Goal: Communication & Community: Participate in discussion

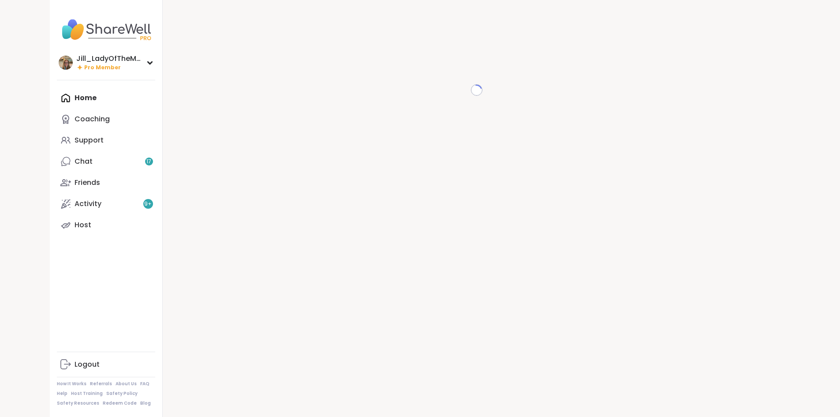
click at [57, 103] on div "Home Coaching Support Chat 17 Friends Activity 9 + Host" at bounding box center [106, 161] width 98 height 148
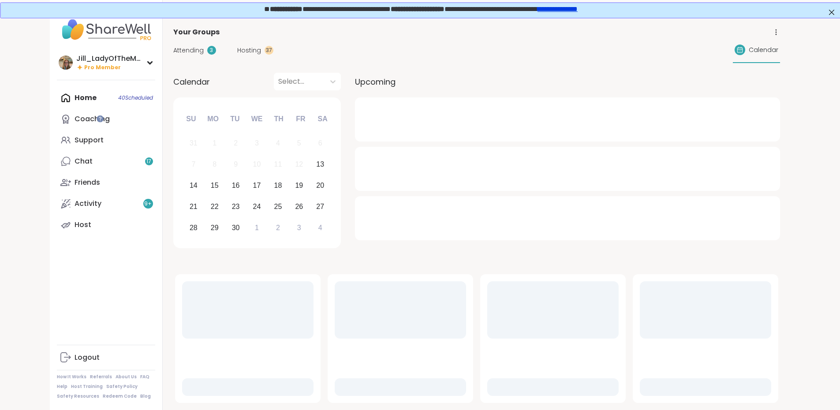
click at [57, 98] on div "Home 40 Scheduled Coaching Support Chat 17 Friends Activity 9 + Host" at bounding box center [106, 161] width 98 height 148
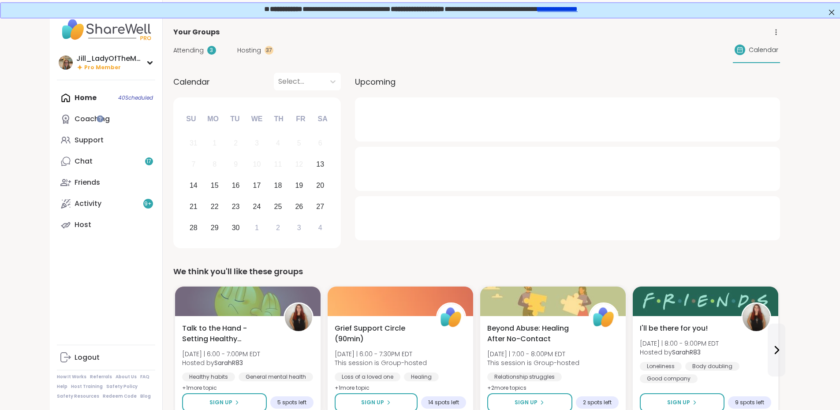
click at [237, 52] on span "Hosting" at bounding box center [249, 50] width 24 height 9
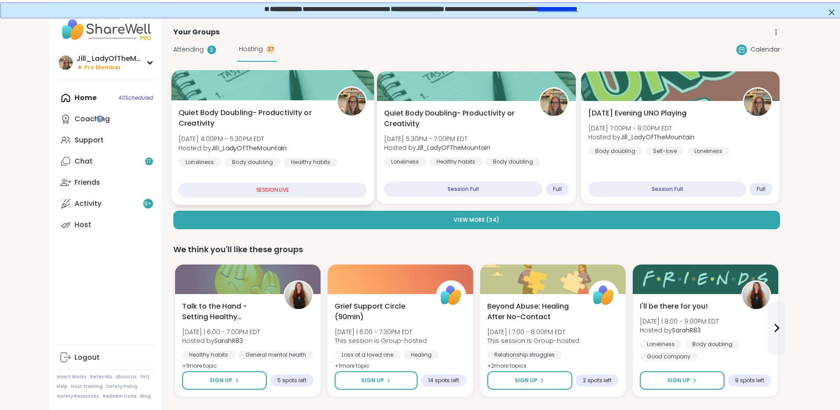
click at [229, 173] on div "Quiet Body Doubling- Productivity or Creativity Sat, Sep 13 | 4:00PM - 5:30PM E…" at bounding box center [272, 152] width 203 height 105
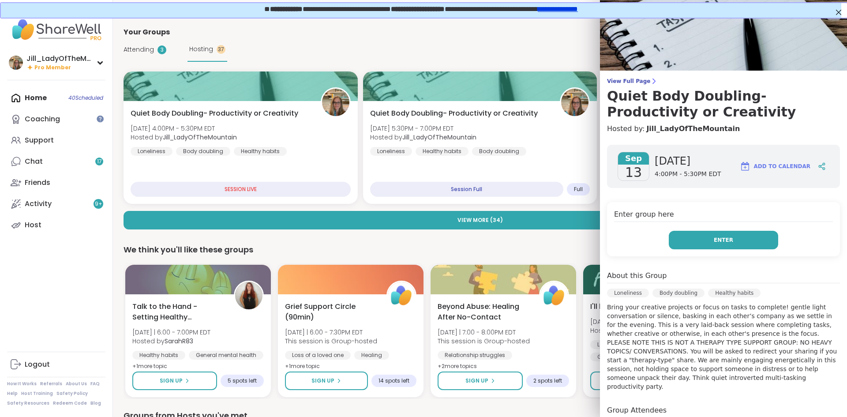
click at [736, 245] on button "Enter" at bounding box center [722, 240] width 109 height 19
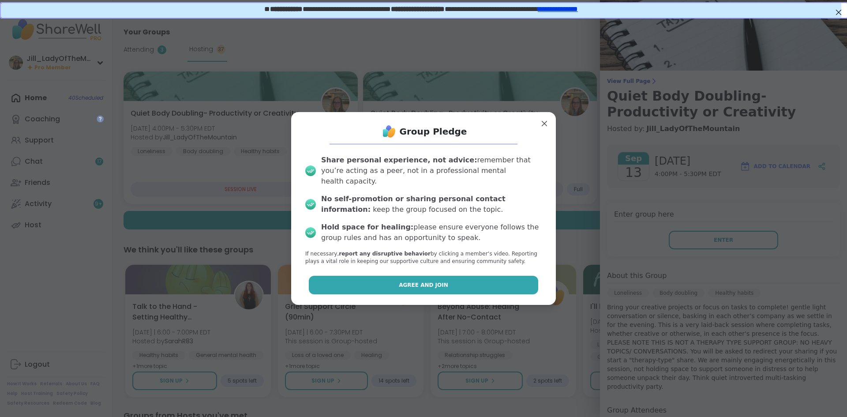
click at [474, 276] on button "Agree and Join" at bounding box center [424, 285] width 230 height 19
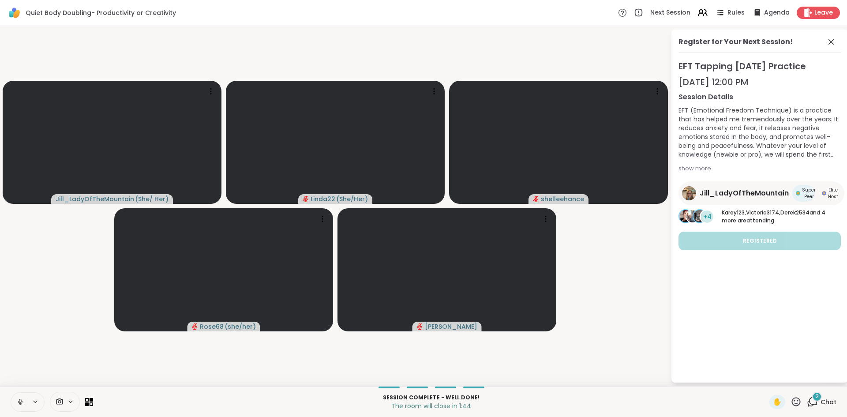
click at [815, 399] on span "2" at bounding box center [816, 395] width 3 height 7
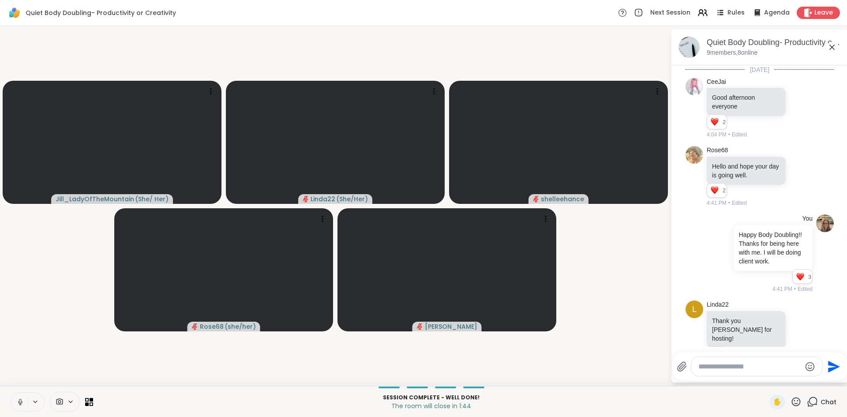
scroll to position [369, 0]
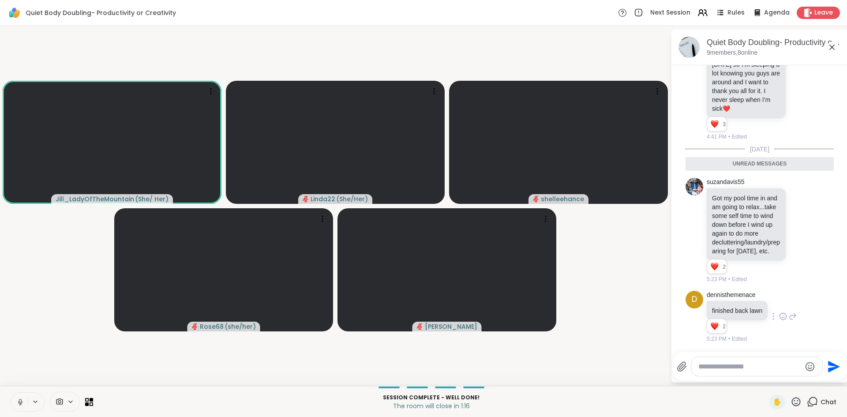
click at [786, 316] on div at bounding box center [782, 316] width 27 height 11
click at [780, 317] on icon at bounding box center [783, 316] width 8 height 9
click at [782, 307] on button "Select Reaction: Heart" at bounding box center [783, 302] width 18 height 18
click at [791, 315] on icon at bounding box center [792, 316] width 8 height 11
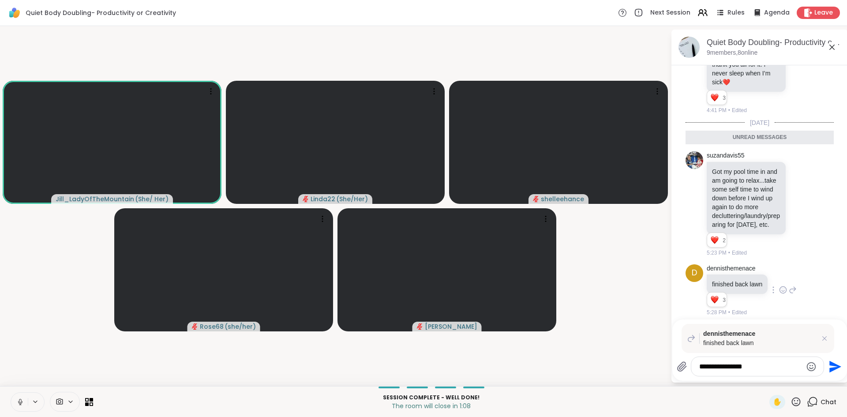
type textarea "**********"
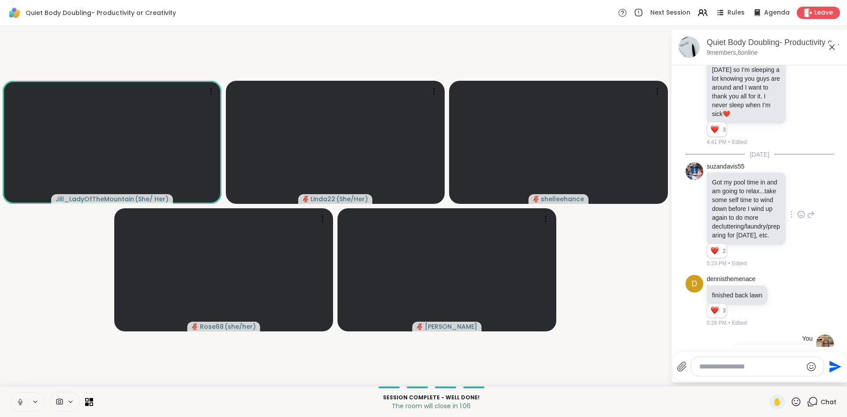
scroll to position [336, 0]
click at [797, 219] on icon at bounding box center [801, 214] width 8 height 9
click at [797, 205] on div "Select Reaction: Heart" at bounding box center [801, 201] width 8 height 8
click at [807, 220] on icon at bounding box center [811, 214] width 8 height 11
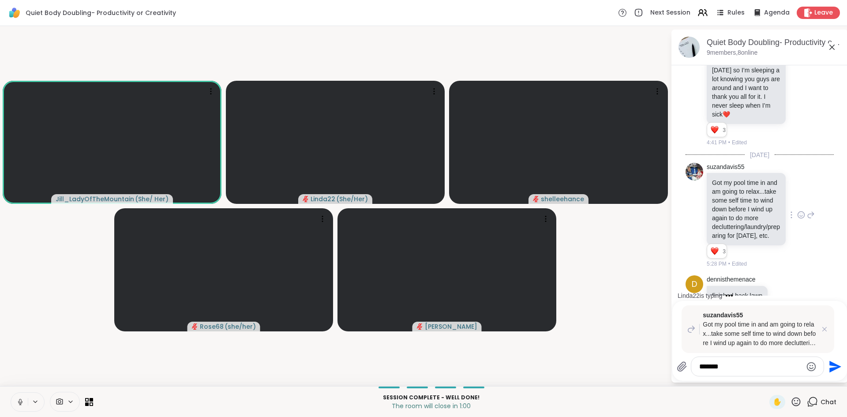
type textarea "********"
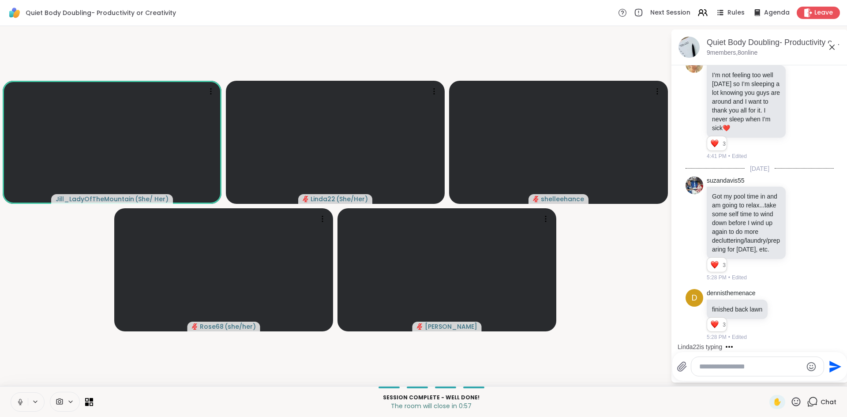
scroll to position [302, 0]
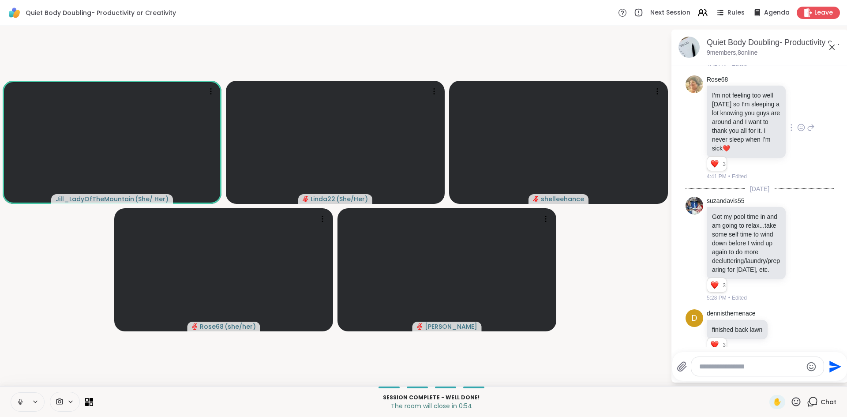
click at [797, 131] on icon at bounding box center [801, 127] width 8 height 9
click at [803, 127] on div at bounding box center [801, 113] width 106 height 28
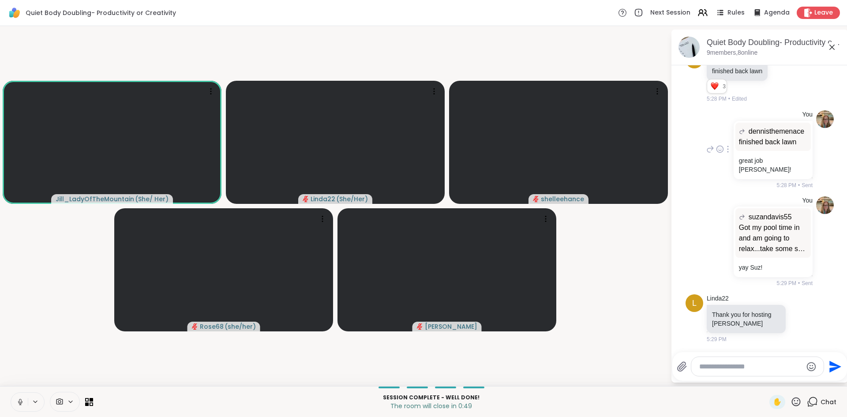
scroll to position [579, 0]
click at [797, 318] on icon at bounding box center [801, 318] width 8 height 9
click at [792, 306] on button "Select Reaction: Heart" at bounding box center [801, 304] width 18 height 18
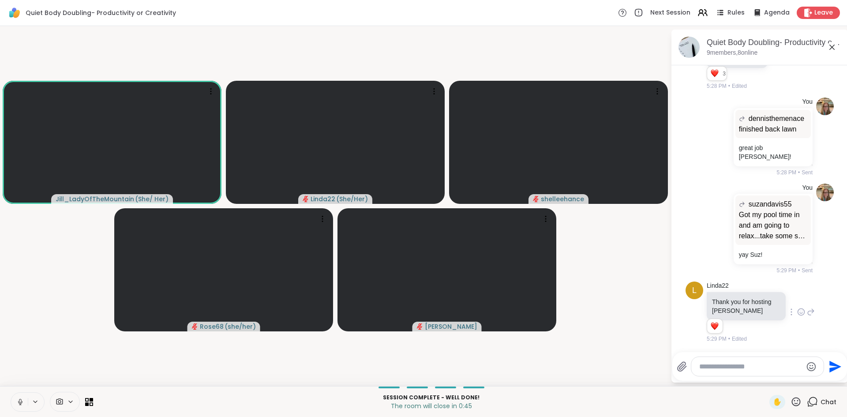
scroll to position [591, 0]
click at [807, 313] on icon at bounding box center [811, 311] width 8 height 11
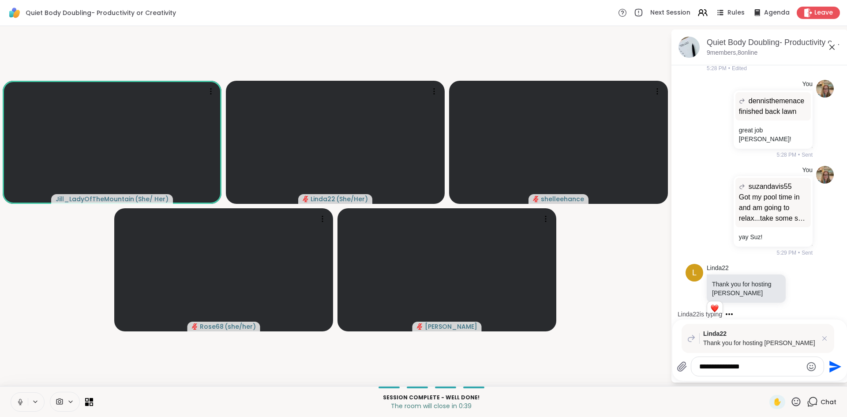
type textarea "**********"
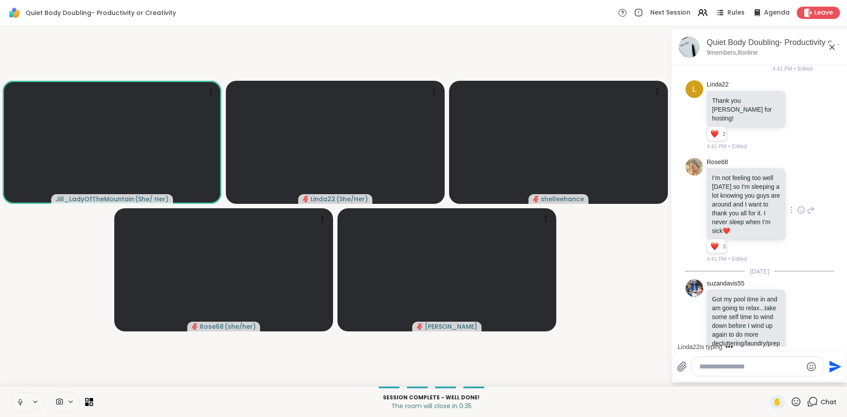
scroll to position [180, 0]
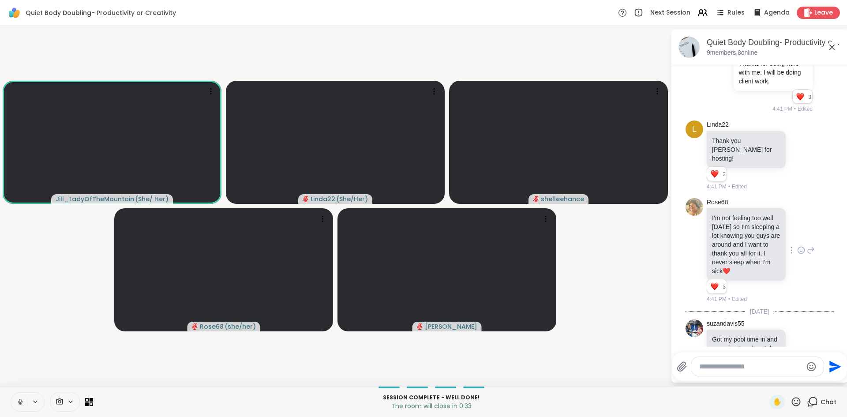
click at [807, 253] on icon at bounding box center [811, 250] width 8 height 11
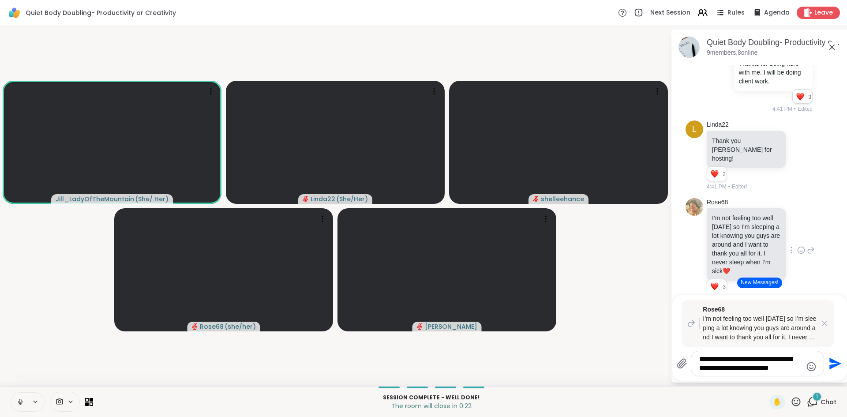
type textarea "**********"
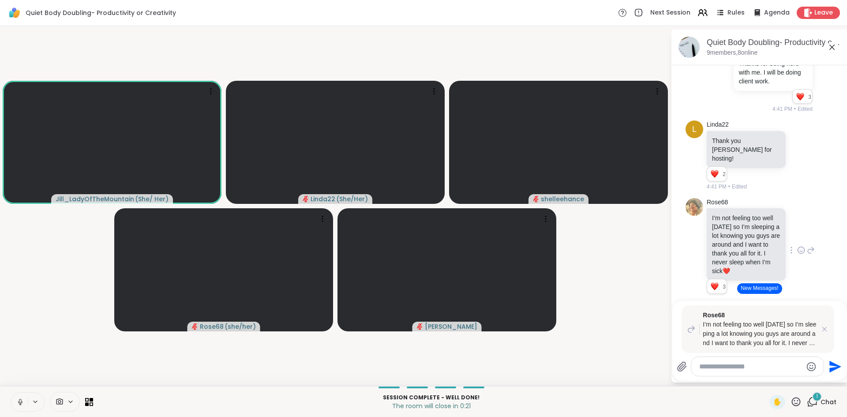
scroll to position [850, 0]
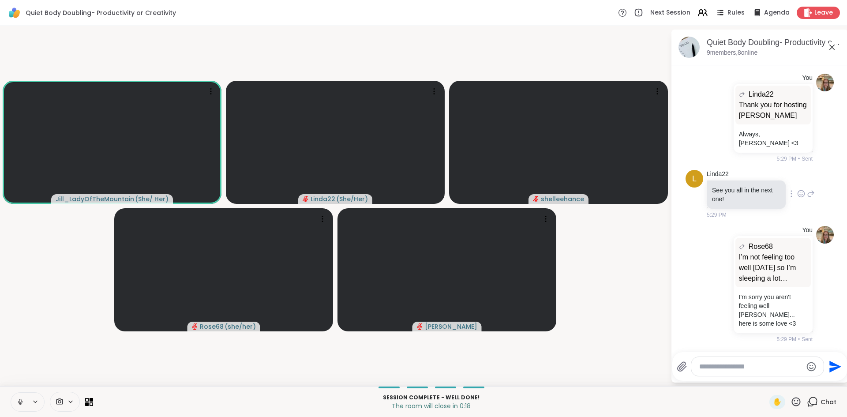
click at [797, 198] on icon at bounding box center [801, 193] width 8 height 9
click at [777, 183] on div "Select Reaction: Thumbs up" at bounding box center [781, 179] width 8 height 8
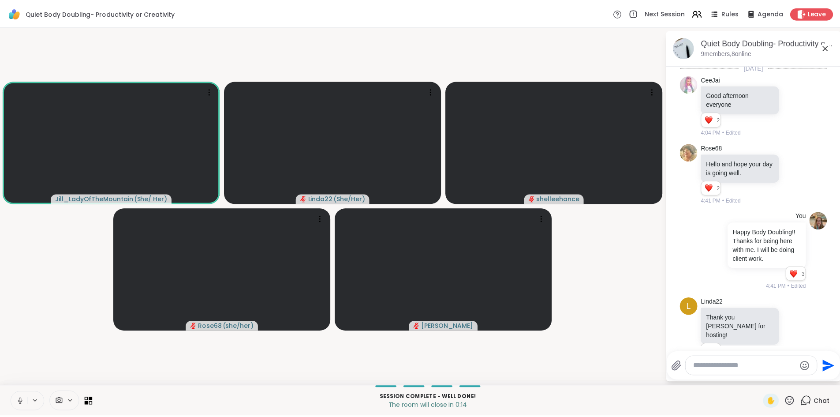
scroll to position [0, 0]
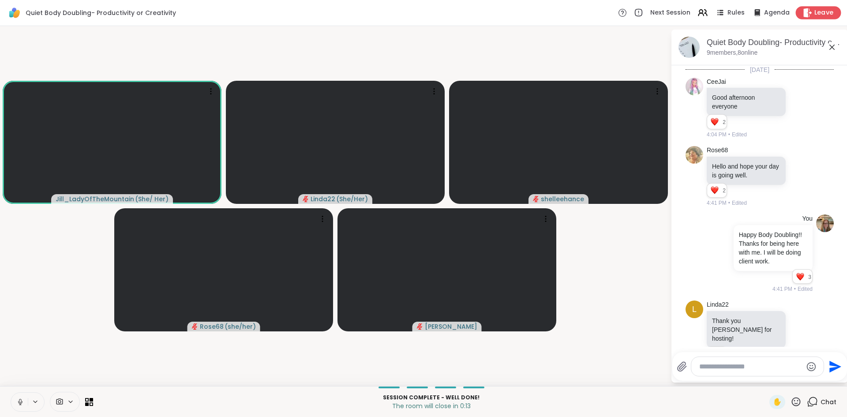
click at [814, 9] on span "Leave" at bounding box center [823, 12] width 19 height 9
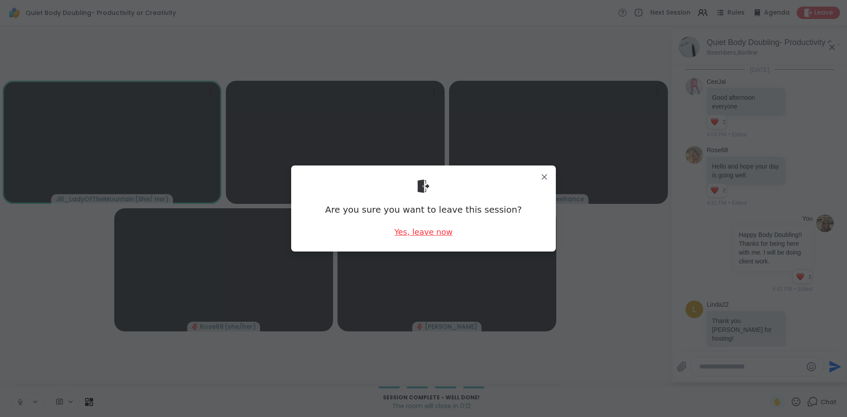
click at [414, 230] on div "Yes, leave now" at bounding box center [423, 231] width 58 height 11
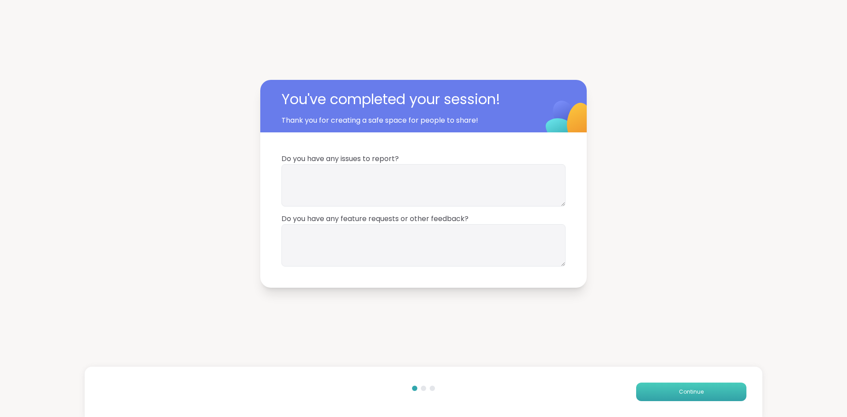
click at [694, 392] on span "Continue" at bounding box center [691, 392] width 25 height 8
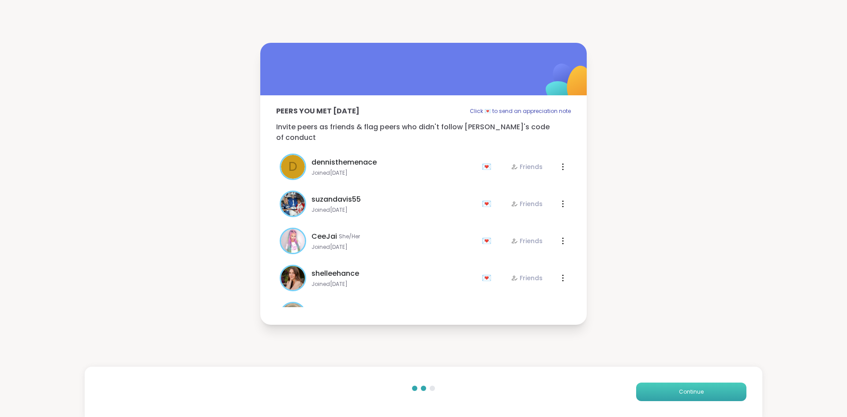
click at [694, 392] on span "Continue" at bounding box center [691, 392] width 25 height 8
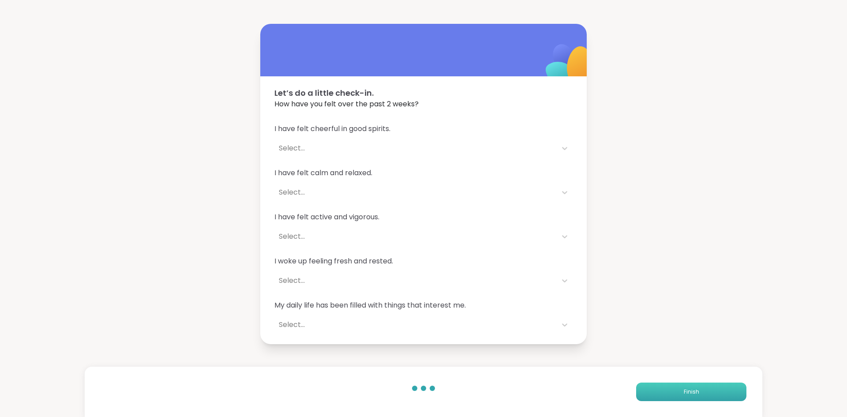
click at [694, 392] on button "Finish" at bounding box center [691, 391] width 110 height 19
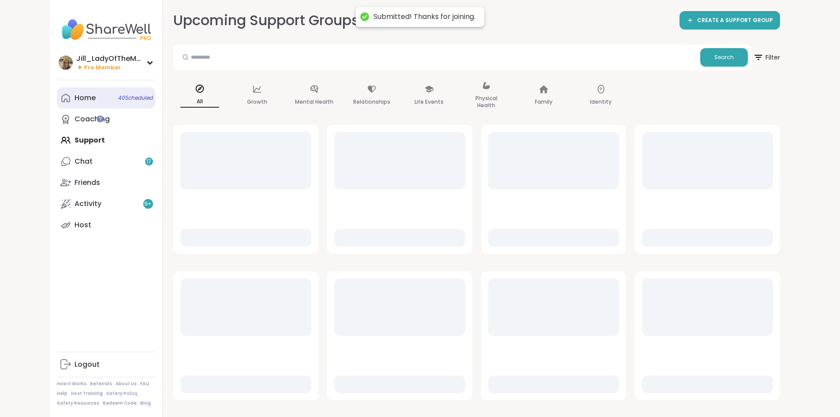
click at [118, 98] on span "40 Scheduled" at bounding box center [135, 97] width 35 height 7
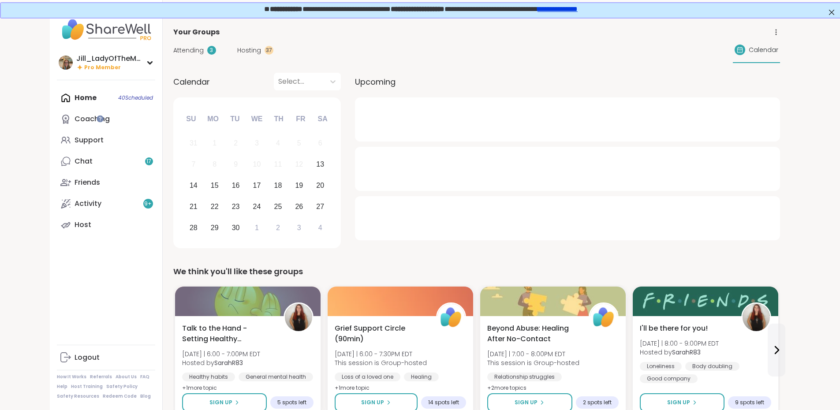
click at [237, 51] on span "Hosting" at bounding box center [249, 50] width 24 height 9
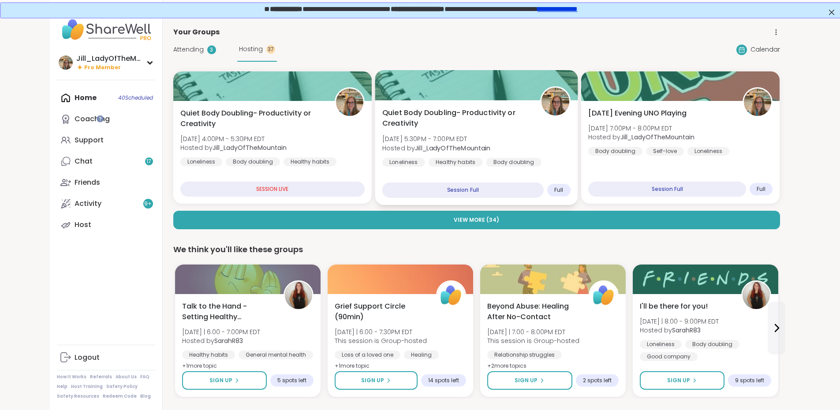
click at [428, 161] on div "Quiet Body Doubling- Productivity or Creativity Sat, Sep 13 | 5:30PM - 7:00PM E…" at bounding box center [476, 152] width 203 height 105
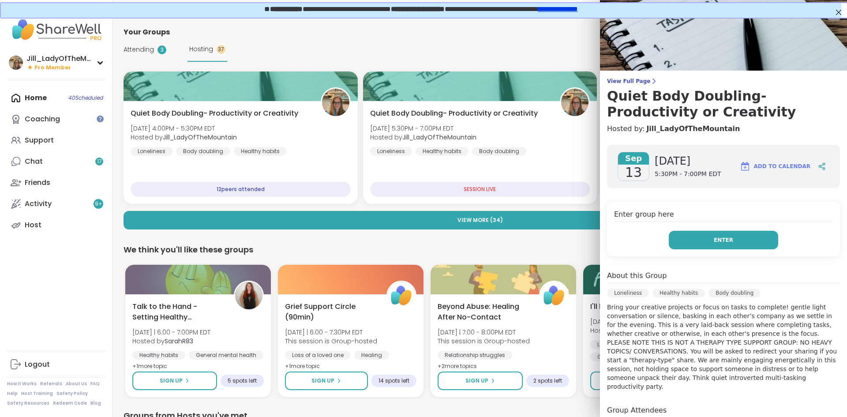
click at [721, 237] on span "Enter" at bounding box center [722, 240] width 19 height 8
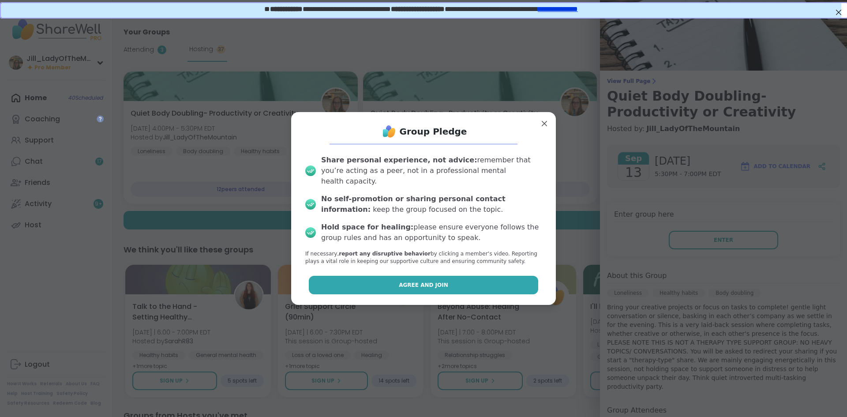
click at [393, 280] on button "Agree and Join" at bounding box center [424, 285] width 230 height 19
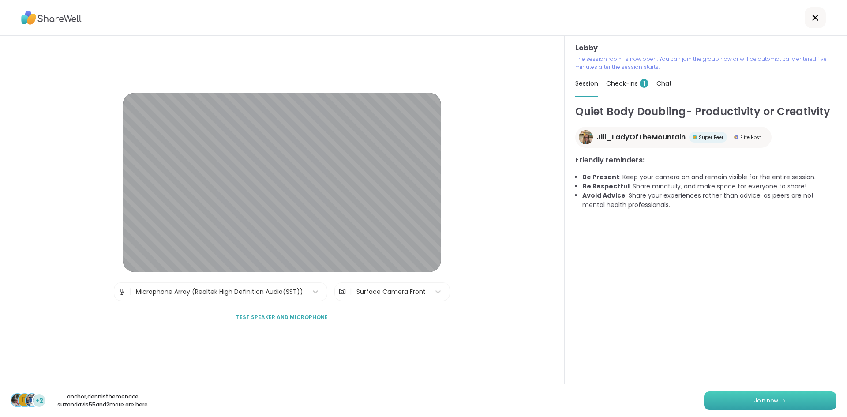
click at [764, 398] on span "Join now" at bounding box center [766, 400] width 24 height 8
click at [620, 80] on span "Check-ins 1" at bounding box center [627, 83] width 42 height 9
type textarea "*"
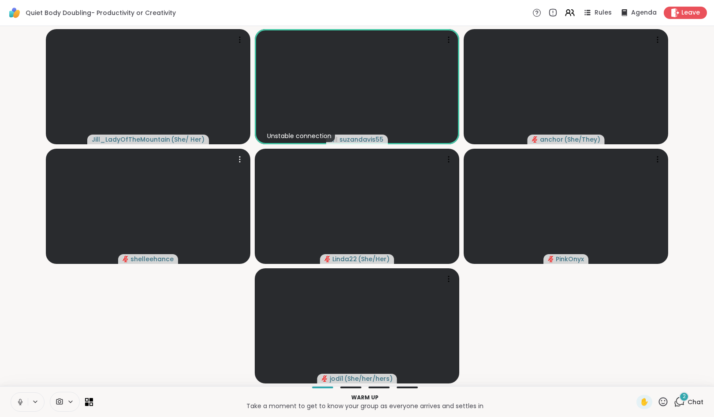
click at [680, 397] on div "2" at bounding box center [685, 397] width 10 height 10
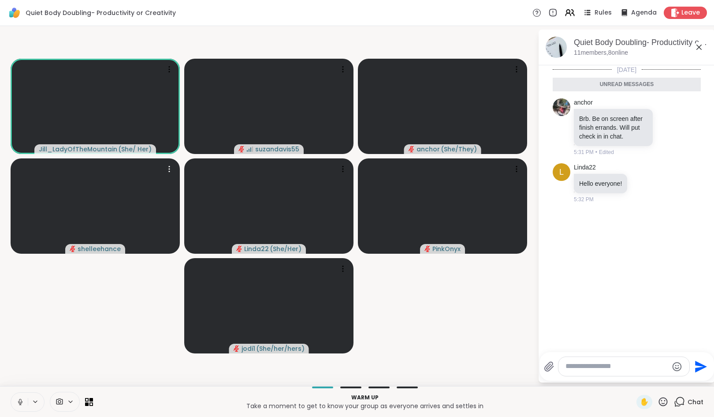
click at [590, 365] on textarea "Type your message" at bounding box center [617, 366] width 103 height 9
click at [586, 12] on icon at bounding box center [588, 12] width 4 height 1
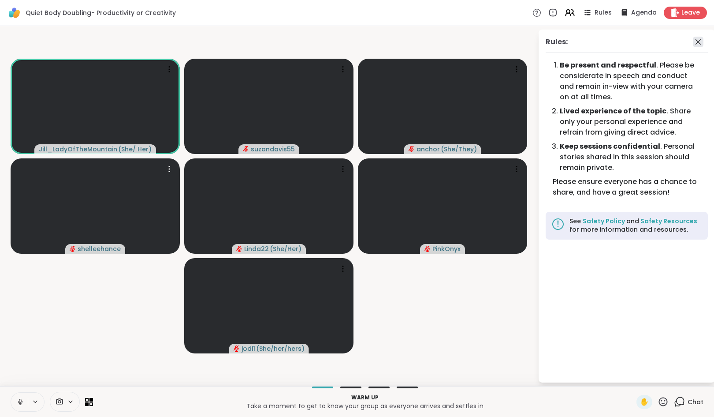
click at [699, 41] on icon at bounding box center [698, 42] width 11 height 11
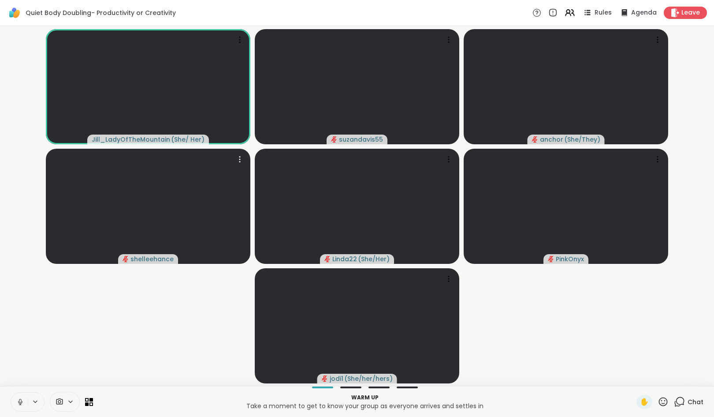
click at [675, 399] on icon at bounding box center [679, 401] width 11 height 11
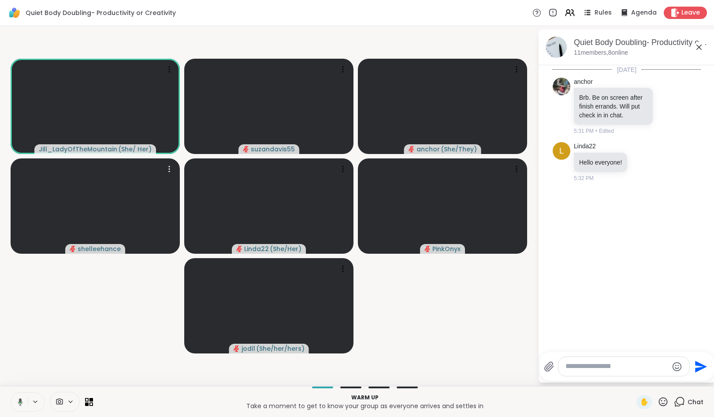
click at [595, 363] on textarea "Type your message" at bounding box center [617, 366] width 103 height 9
drag, startPoint x: 21, startPoint y: 401, endPoint x: 70, endPoint y: 399, distance: 49.0
click at [21, 401] on icon at bounding box center [20, 401] width 2 height 4
click at [608, 368] on textarea "Type your message" at bounding box center [617, 366] width 103 height 9
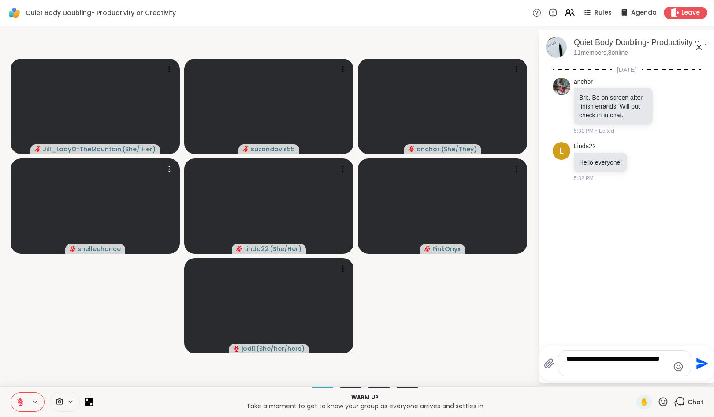
type textarea "**********"
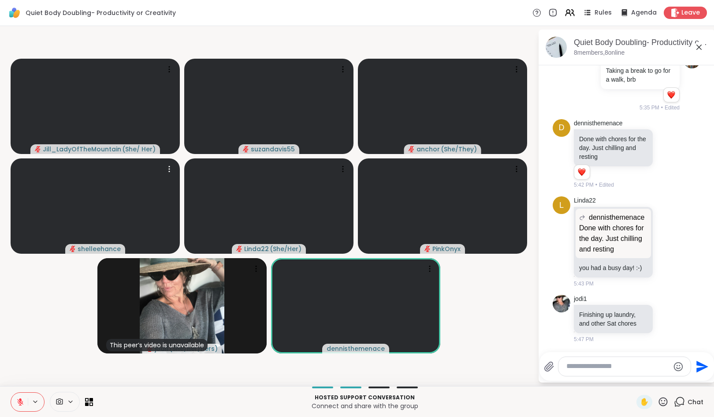
scroll to position [173, 0]
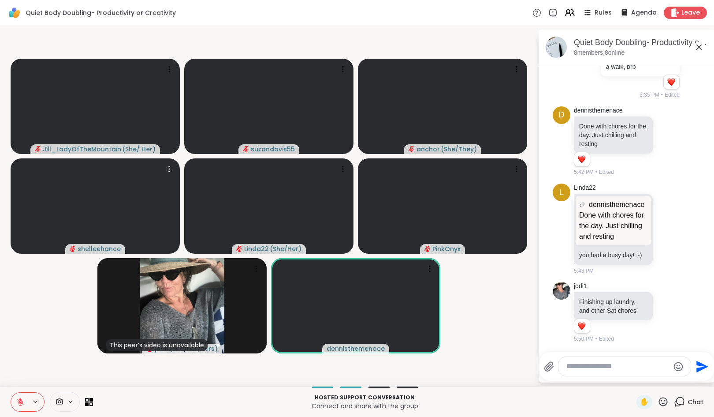
click at [594, 367] on textarea "Type your message" at bounding box center [618, 366] width 103 height 9
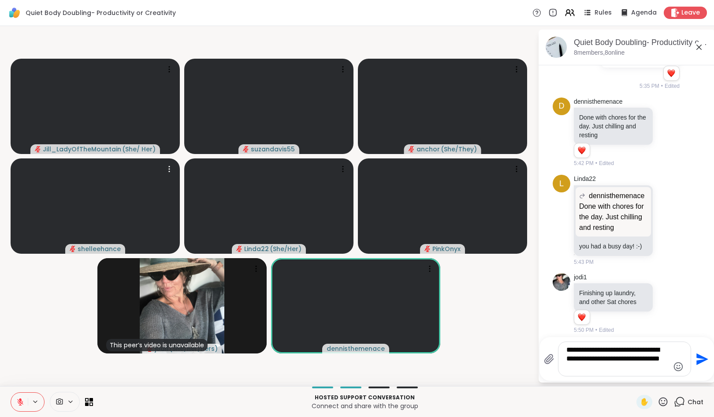
type textarea "**********"
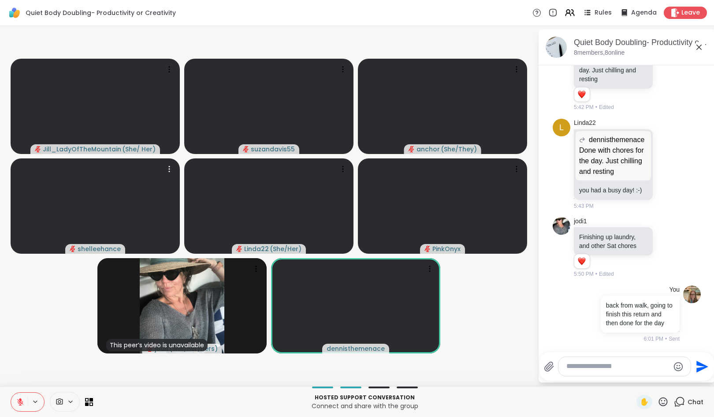
scroll to position [259, 0]
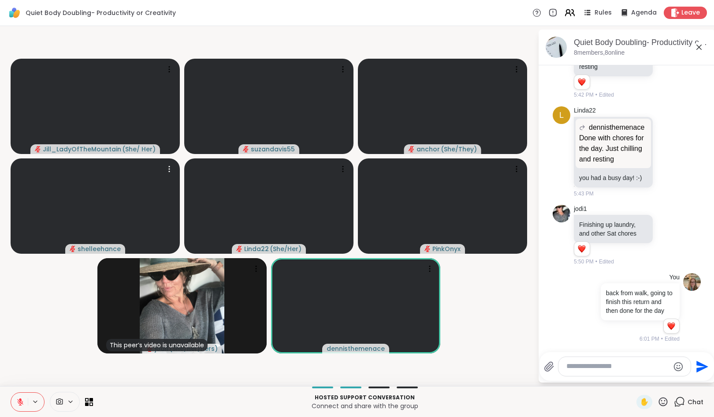
click at [567, 12] on icon at bounding box center [569, 12] width 4 height 4
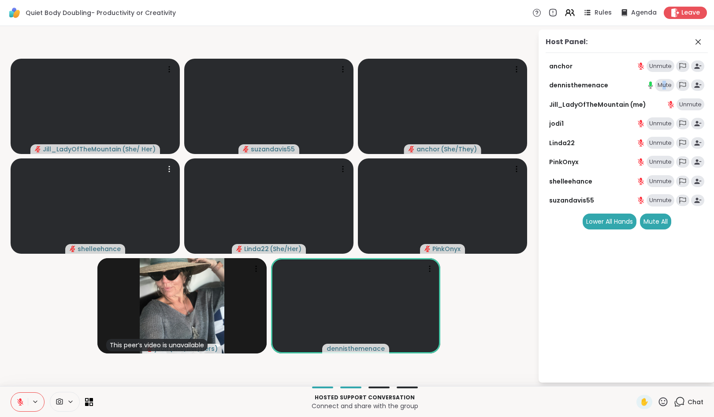
click at [665, 82] on div "Mute" at bounding box center [664, 85] width 19 height 12
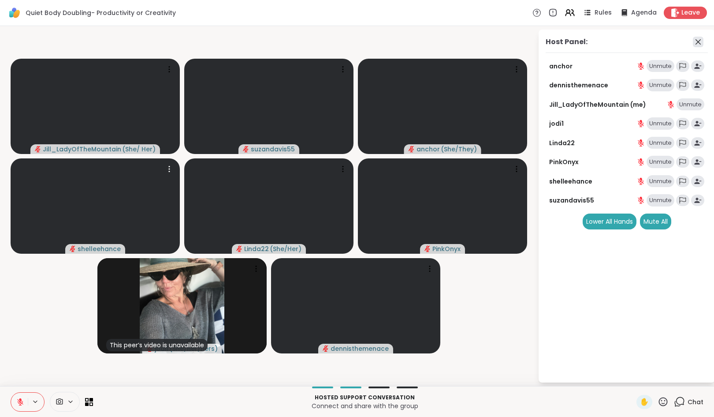
click at [696, 41] on icon at bounding box center [698, 42] width 11 height 11
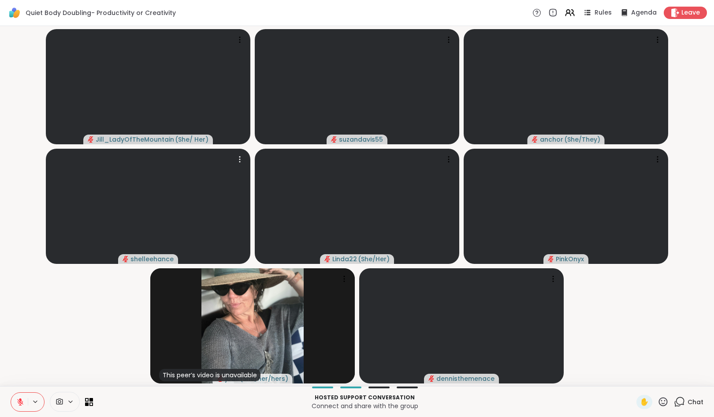
click at [677, 402] on icon at bounding box center [679, 401] width 11 height 11
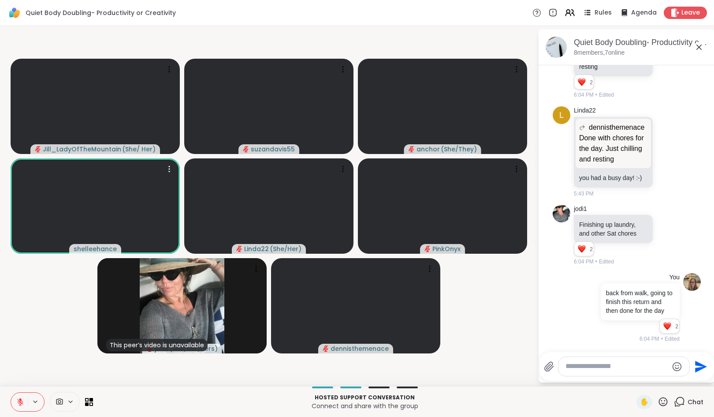
click at [19, 400] on icon at bounding box center [20, 402] width 8 height 8
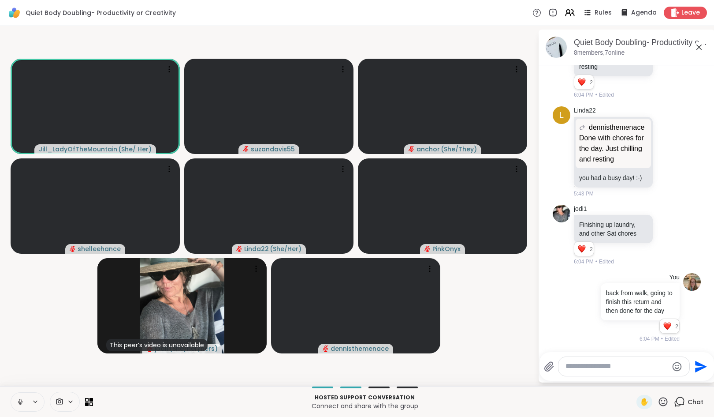
drag, startPoint x: 16, startPoint y: 398, endPoint x: 58, endPoint y: 395, distance: 41.6
click at [16, 398] on icon at bounding box center [20, 402] width 8 height 8
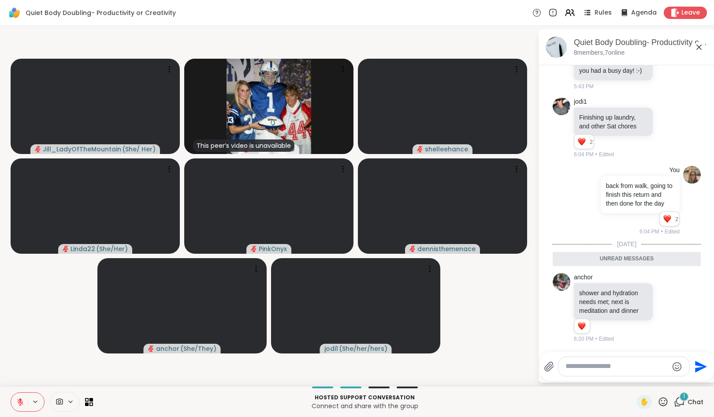
scroll to position [354, 0]
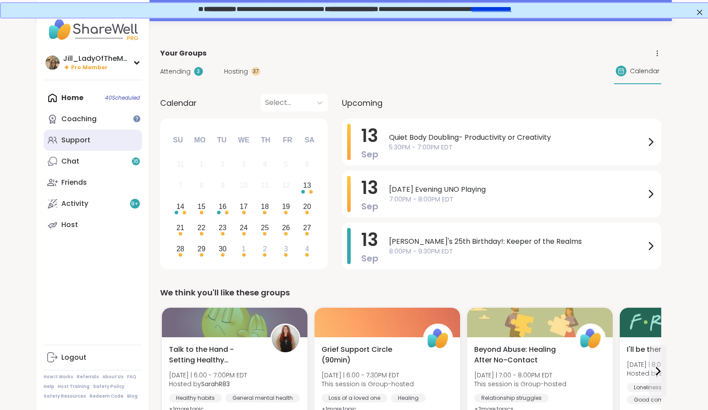
click at [95, 142] on link "Support" at bounding box center [93, 140] width 98 height 21
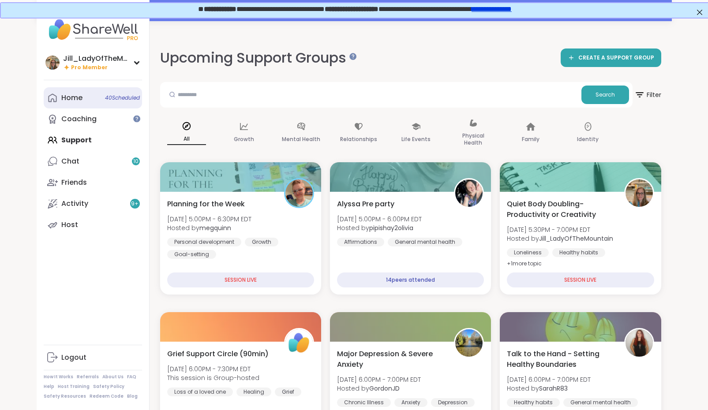
click at [76, 99] on div "Home 40 Scheduled" at bounding box center [71, 98] width 21 height 10
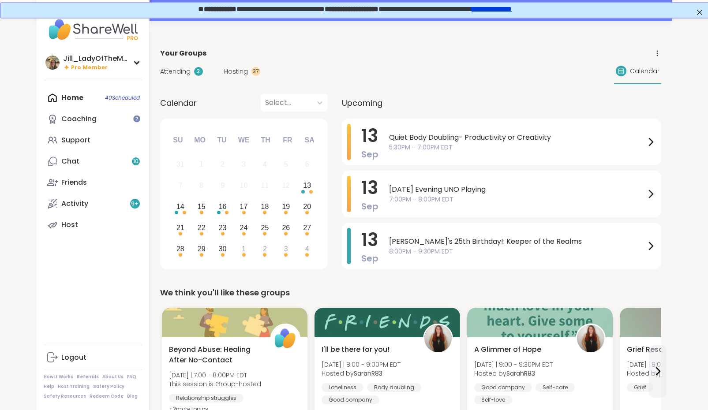
click at [82, 98] on div "Home 40 Scheduled Coaching Support Chat 10 Friends Activity 9 + Host" at bounding box center [93, 161] width 98 height 148
click at [232, 72] on span "Hosting" at bounding box center [236, 71] width 24 height 9
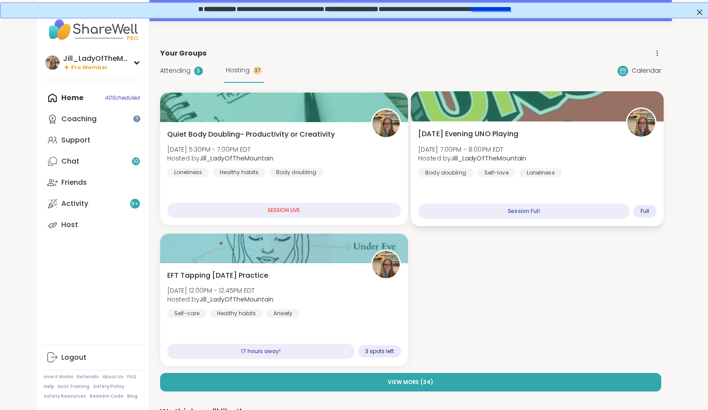
click at [526, 145] on div "Saturday Evening UNO Playing Sat, Sep 13 | 7:00PM - 8:00PM EDT Hosted by Jill_L…" at bounding box center [537, 153] width 239 height 49
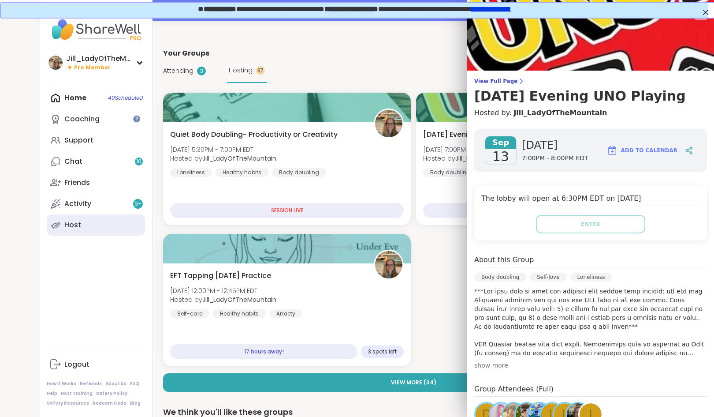
click at [75, 225] on div "Host" at bounding box center [72, 225] width 17 height 10
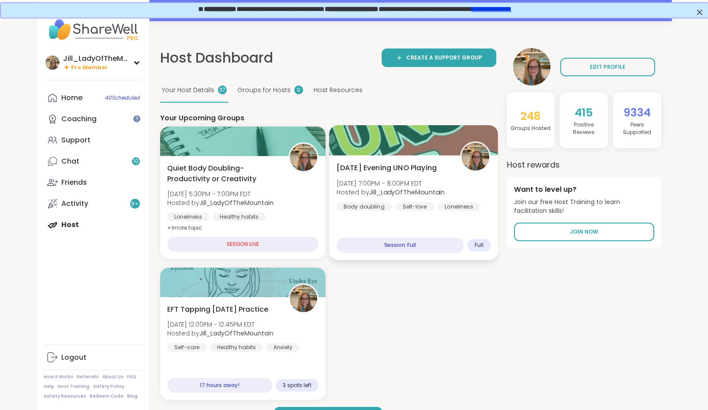
click at [429, 207] on div "Self-love" at bounding box center [414, 206] width 39 height 9
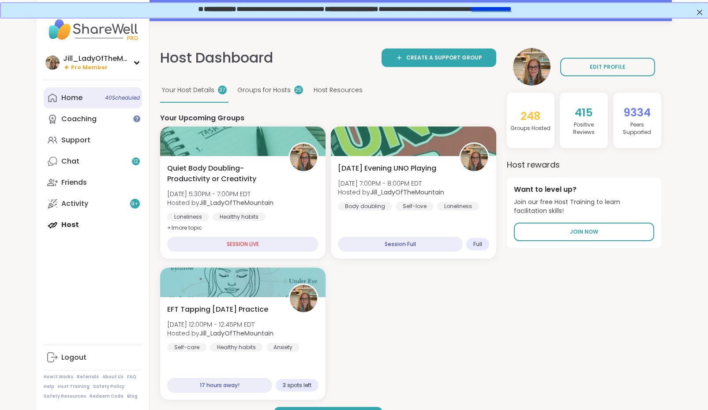
click at [121, 100] on span "40 Scheduled" at bounding box center [122, 97] width 35 height 7
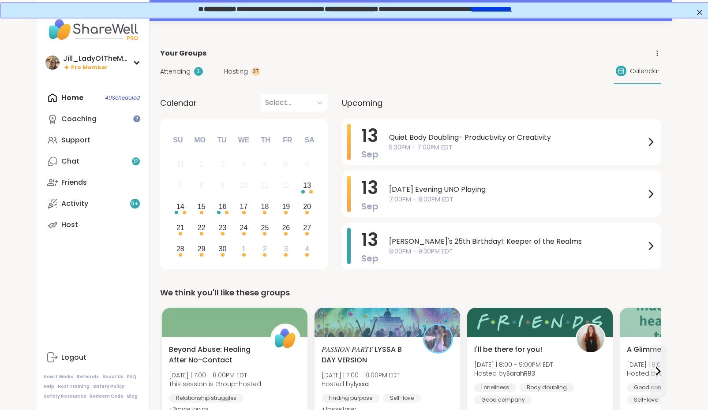
click at [238, 71] on span "Hosting" at bounding box center [236, 71] width 24 height 9
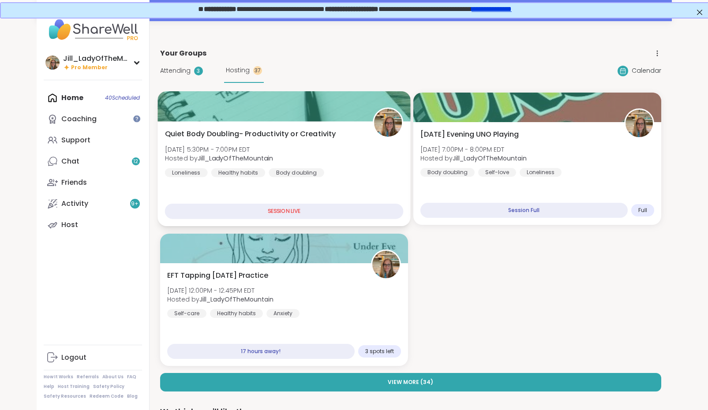
click at [298, 140] on div "Quiet Body Doubling- Productivity or Creativity Sat, Sep 13 | 5:30PM - 7:00PM E…" at bounding box center [283, 153] width 239 height 49
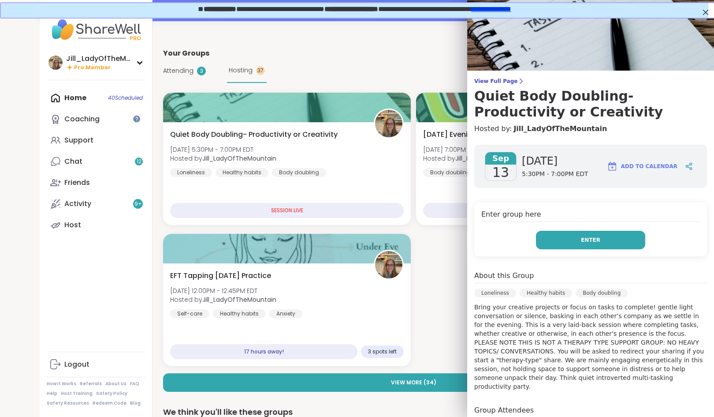
click at [586, 238] on span "Enter" at bounding box center [590, 240] width 19 height 8
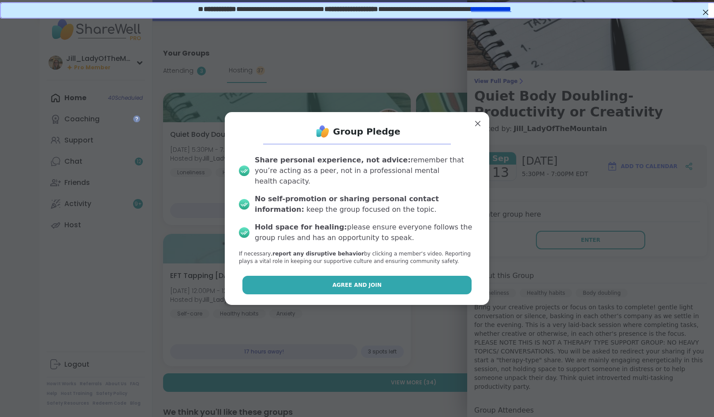
click at [423, 281] on button "Agree and Join" at bounding box center [358, 285] width 230 height 19
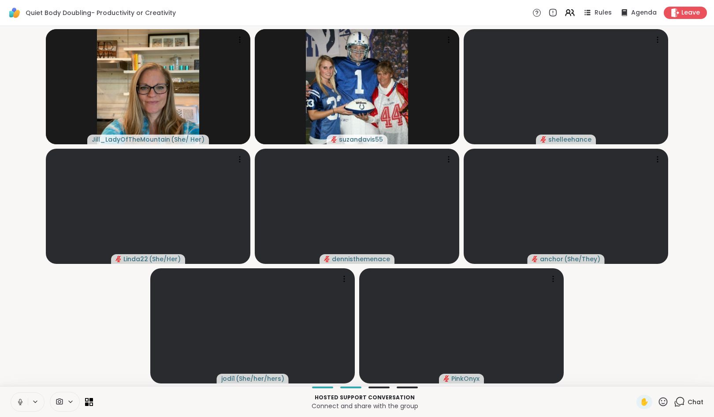
click at [19, 402] on icon at bounding box center [20, 402] width 8 height 8
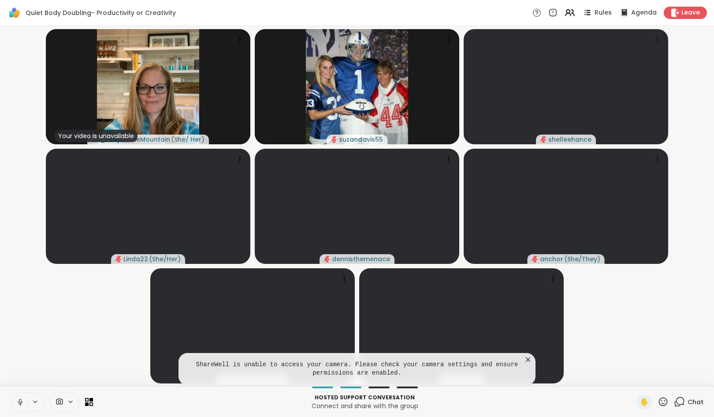
click at [63, 401] on span at bounding box center [58, 401] width 17 height 8
click at [79, 373] on icon at bounding box center [83, 370] width 8 height 8
click at [113, 292] on video-player-container "Your video is unavailable Jill_LadyOfTheMountain ( She/ Her ) suzandavis55 shel…" at bounding box center [357, 206] width 704 height 353
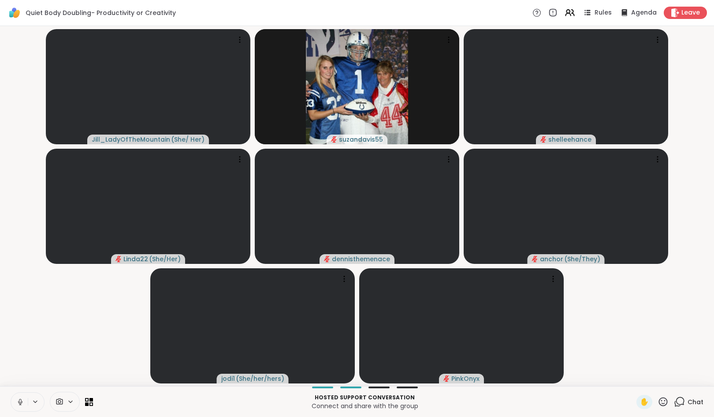
click at [19, 399] on icon at bounding box center [20, 402] width 8 height 8
click at [678, 401] on icon at bounding box center [680, 401] width 8 height 8
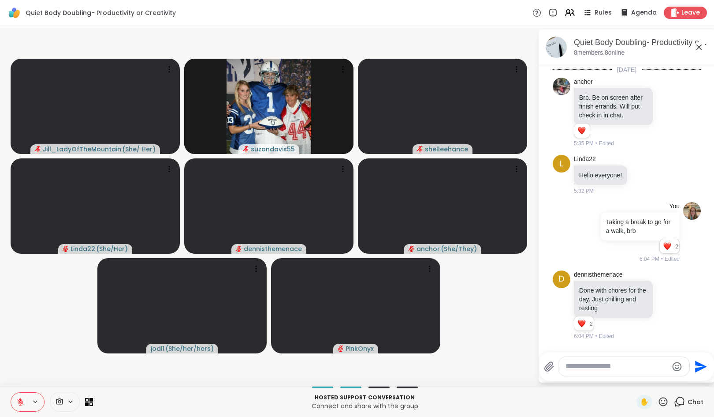
scroll to position [345, 0]
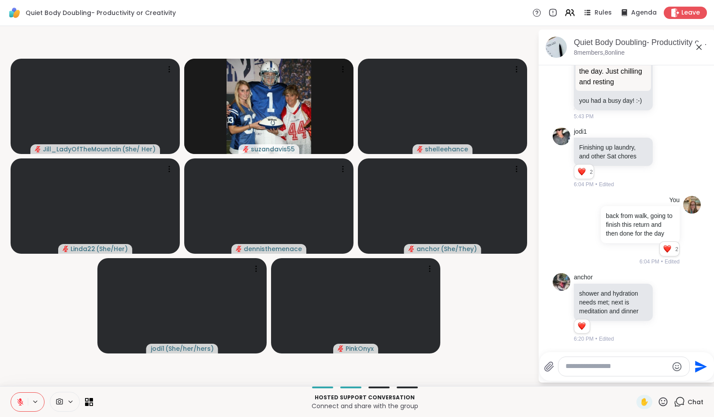
click at [612, 370] on textarea "Type your message" at bounding box center [617, 366] width 103 height 9
type textarea "**********"
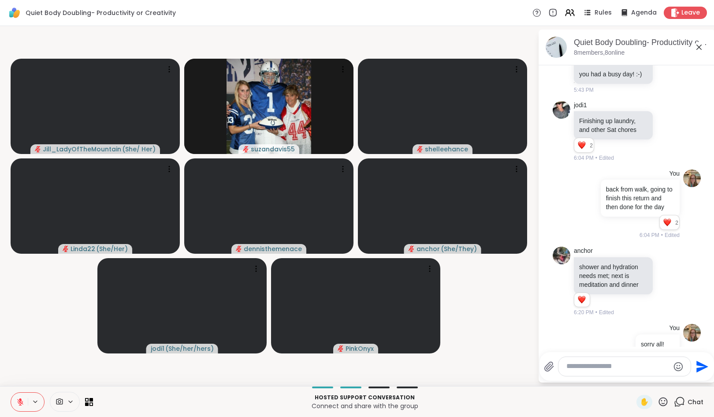
scroll to position [392, 0]
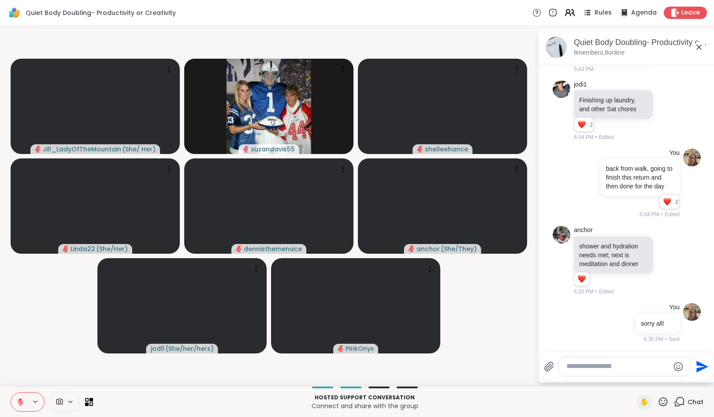
click at [564, 12] on icon at bounding box center [569, 12] width 11 height 11
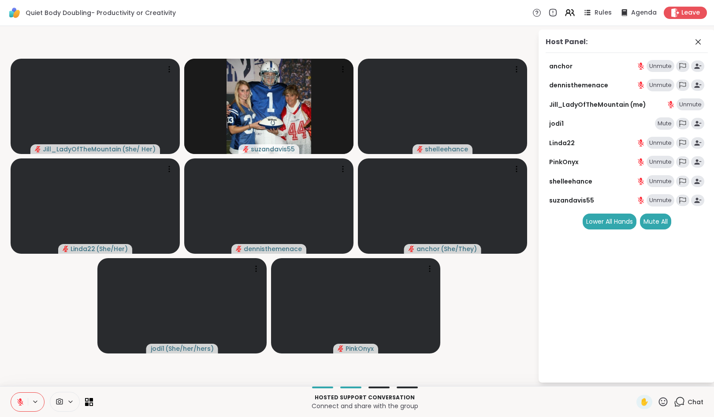
click at [662, 122] on div "Mute" at bounding box center [664, 123] width 19 height 12
click at [695, 41] on icon at bounding box center [698, 42] width 11 height 11
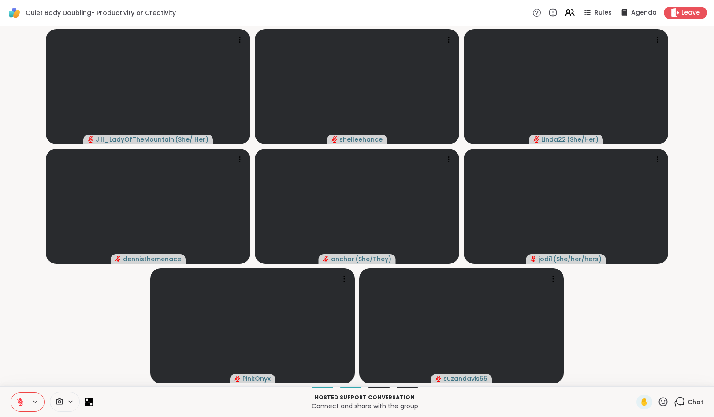
click at [676, 400] on icon at bounding box center [679, 401] width 11 height 11
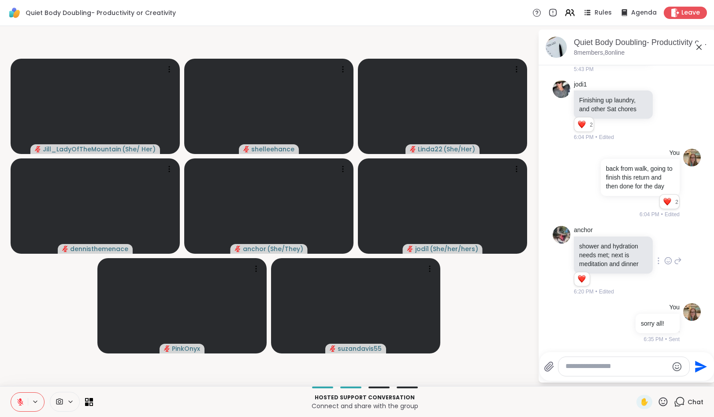
click at [665, 256] on icon at bounding box center [669, 260] width 8 height 9
click at [665, 246] on div "Select Reaction: Heart" at bounding box center [669, 247] width 8 height 8
click at [674, 257] on icon at bounding box center [678, 260] width 8 height 11
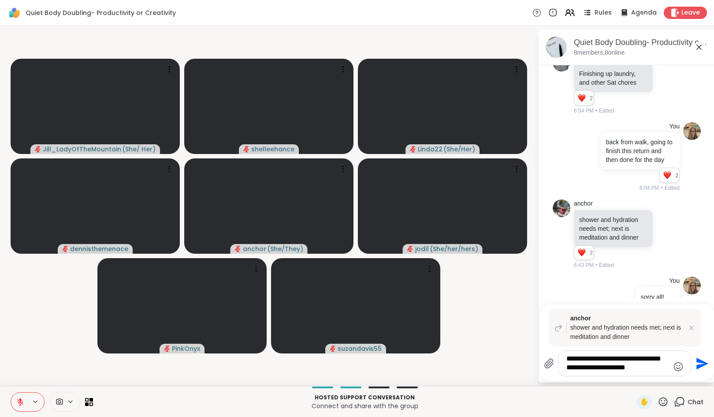
type textarea "**********"
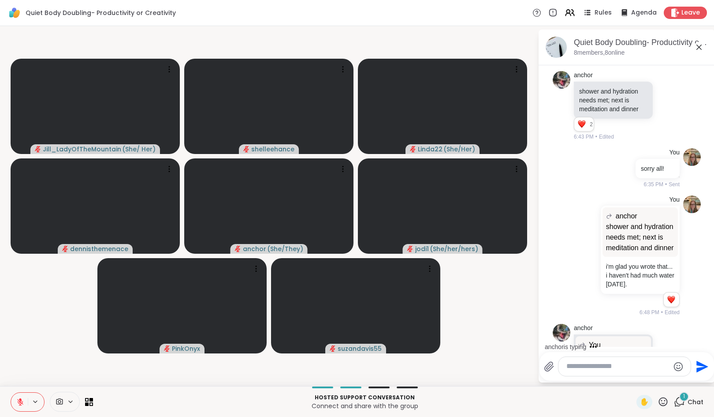
scroll to position [627, 0]
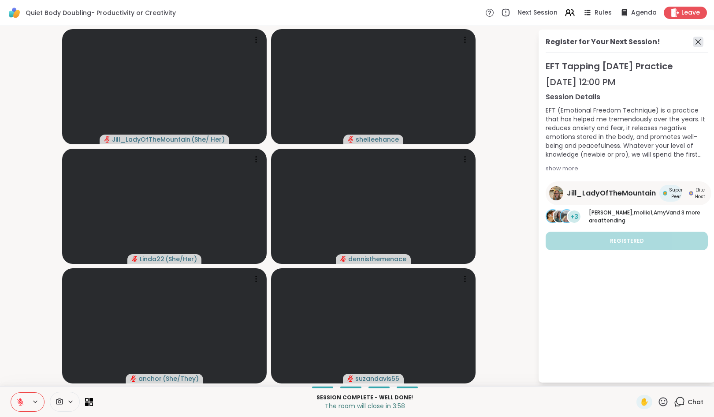
click at [696, 39] on icon at bounding box center [698, 42] width 11 height 11
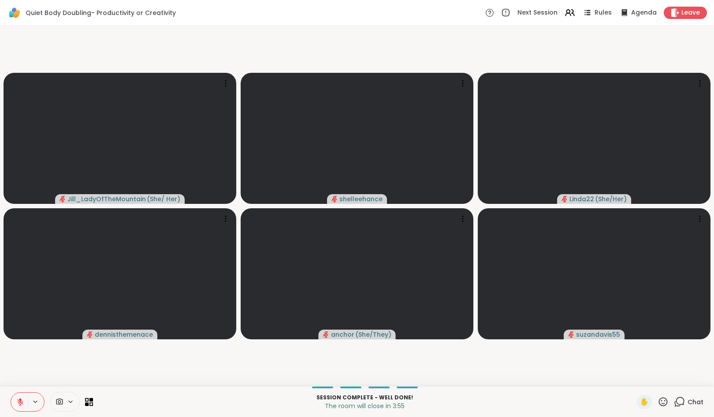
click at [676, 399] on icon at bounding box center [680, 401] width 8 height 8
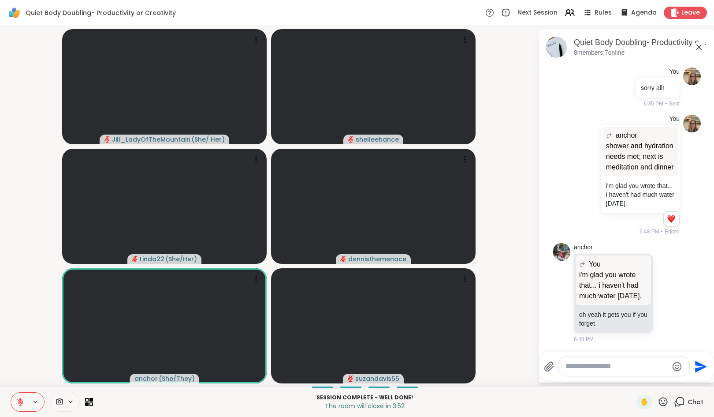
click at [20, 399] on icon at bounding box center [20, 400] width 3 height 4
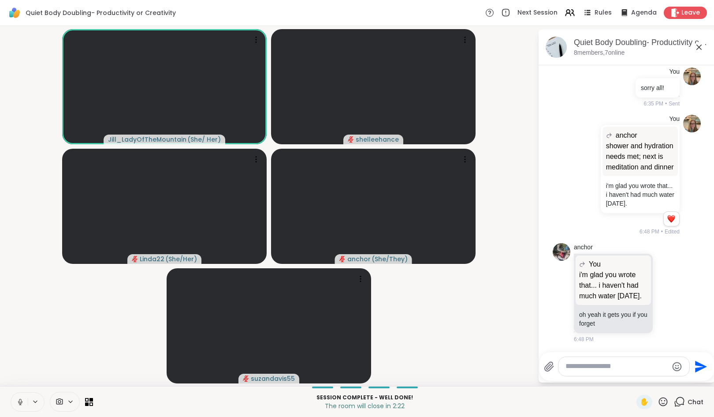
click at [22, 401] on icon at bounding box center [20, 402] width 8 height 8
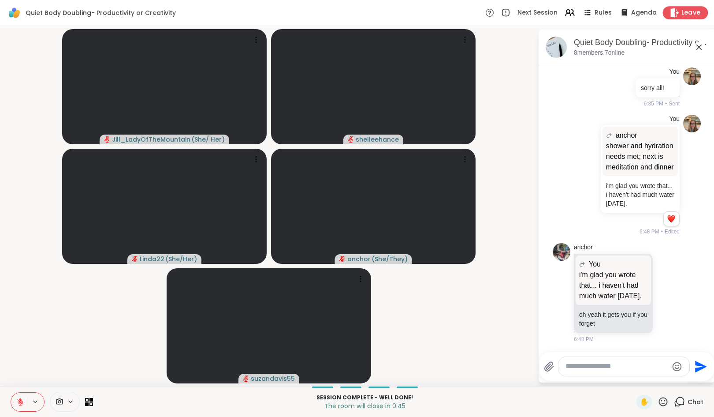
click at [674, 10] on div "Leave" at bounding box center [685, 12] width 45 height 13
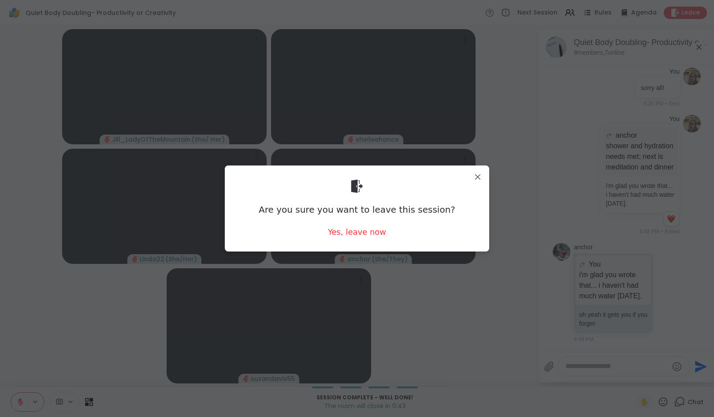
click at [357, 241] on div "Are you sure you want to leave this session? Yes, leave now" at bounding box center [357, 208] width 250 height 72
click at [358, 234] on div "Yes, leave now" at bounding box center [357, 231] width 58 height 11
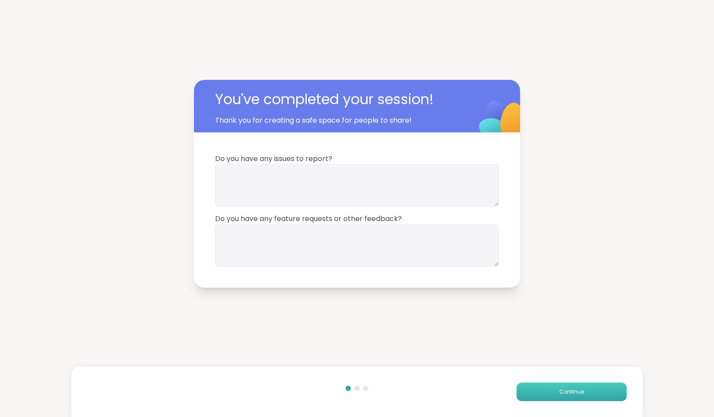
click at [560, 389] on span "Continue" at bounding box center [572, 392] width 25 height 8
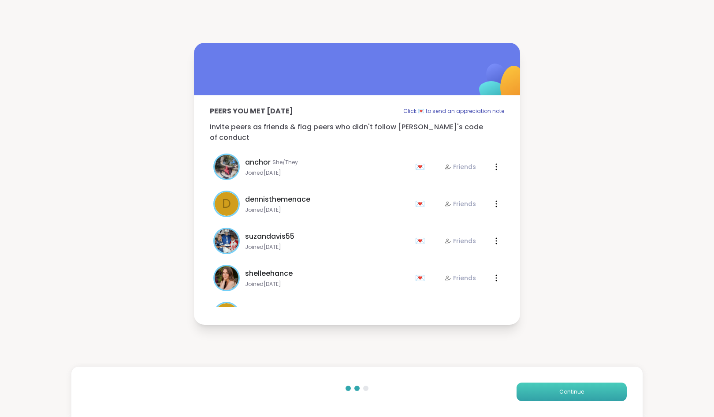
click at [560, 389] on span "Continue" at bounding box center [572, 392] width 25 height 8
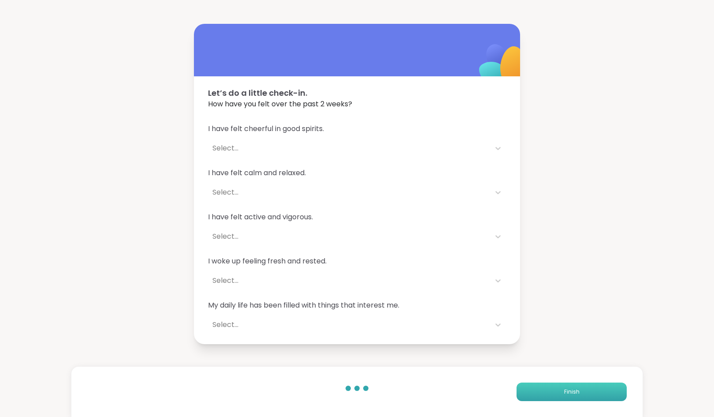
click at [554, 389] on button "Finish" at bounding box center [572, 391] width 110 height 19
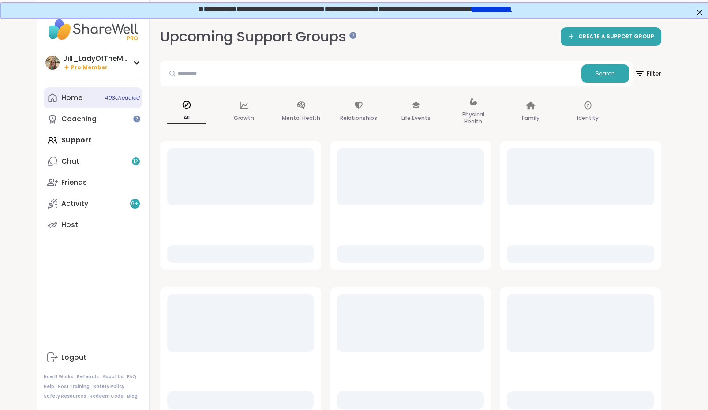
click at [111, 103] on link "Home 40 Scheduled" at bounding box center [93, 97] width 98 height 21
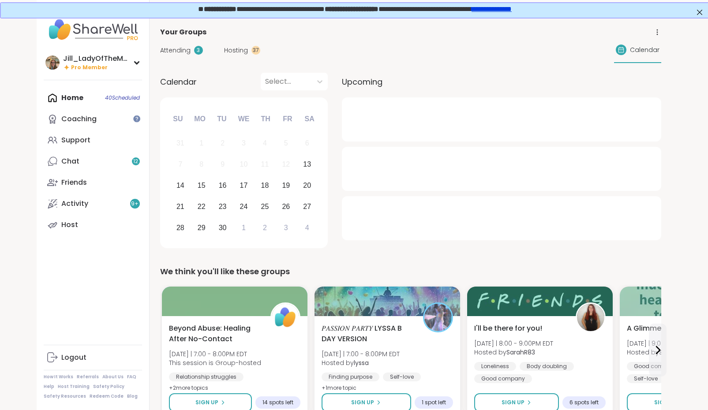
click at [231, 48] on span "Hosting" at bounding box center [236, 50] width 24 height 9
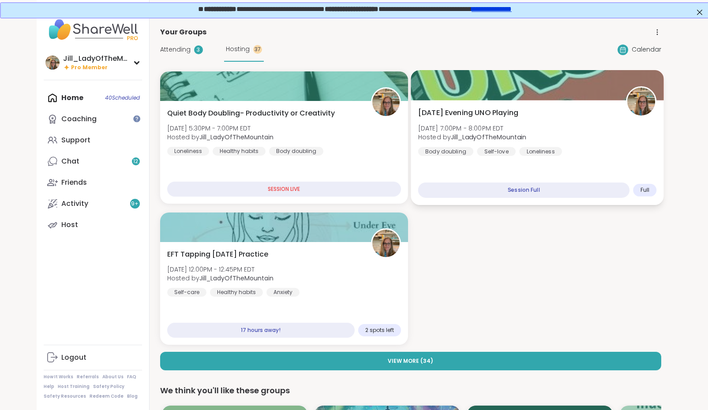
click at [492, 145] on div "Saturday Evening UNO Playing Sat, Sep 13 | 7:00PM - 8:00PM EDT Hosted by Jill_L…" at bounding box center [537, 132] width 239 height 49
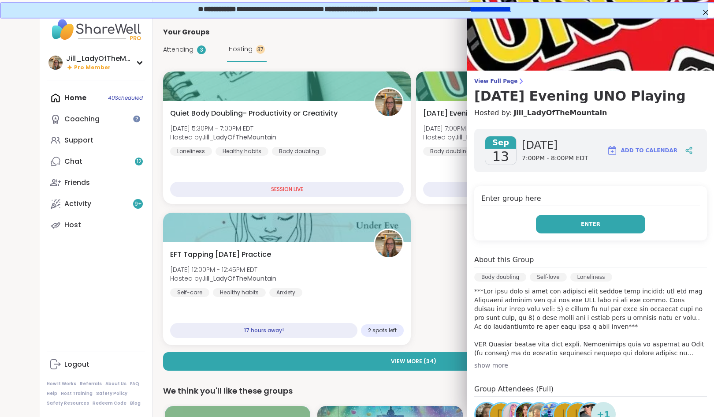
click at [581, 224] on span "Enter" at bounding box center [590, 224] width 19 height 8
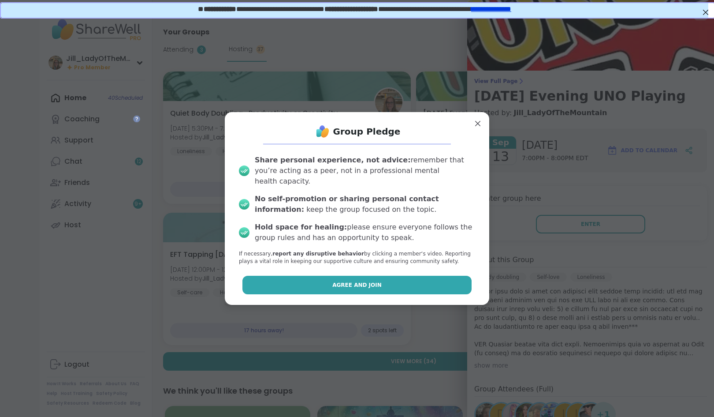
click at [426, 283] on button "Agree and Join" at bounding box center [358, 285] width 230 height 19
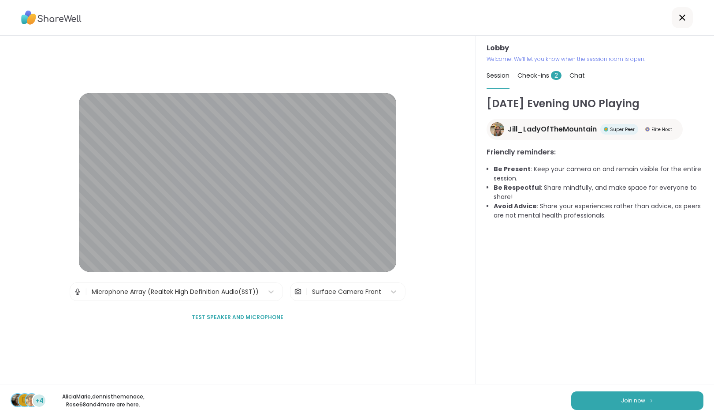
click at [528, 79] on span "Check-ins 2" at bounding box center [540, 75] width 44 height 9
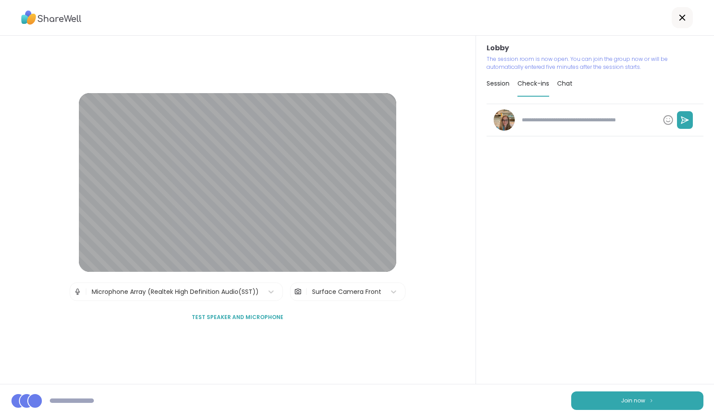
click at [571, 84] on div "Session Check-ins Chat" at bounding box center [595, 84] width 217 height 26
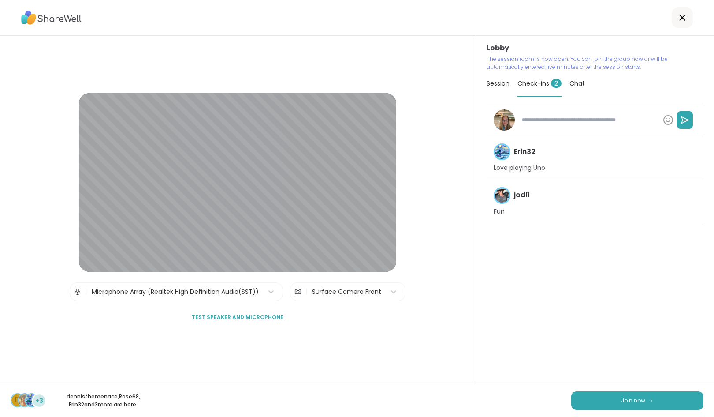
click at [554, 85] on div "Session Check-ins 2 Chat" at bounding box center [595, 84] width 217 height 26
click at [489, 85] on span "Session" at bounding box center [498, 83] width 23 height 9
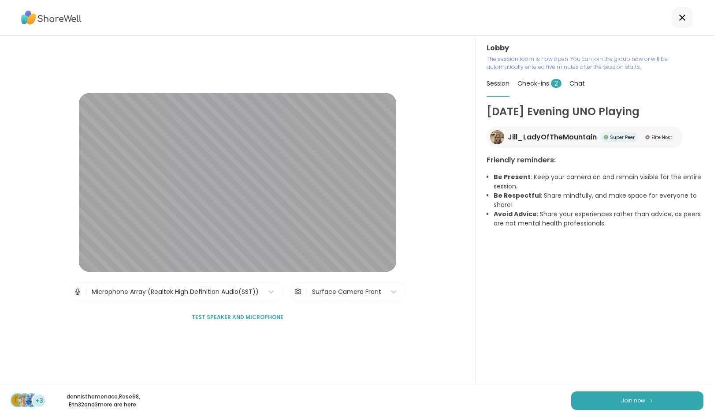
click at [521, 80] on span "Check-ins 2" at bounding box center [540, 83] width 44 height 9
type textarea "*"
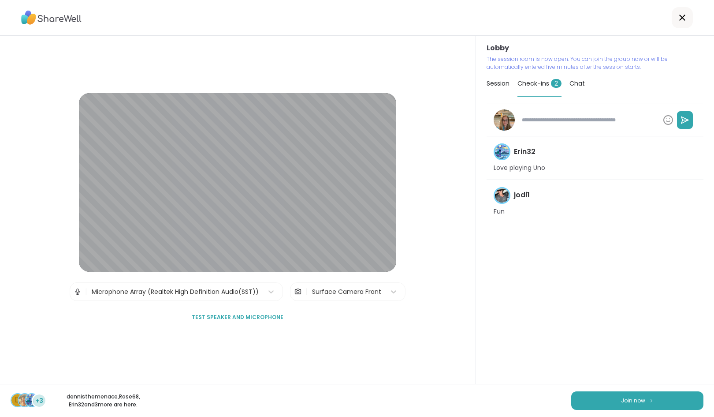
click at [561, 76] on div "Session Check-ins 2 Chat" at bounding box center [595, 84] width 217 height 26
click at [564, 77] on div "Session Check-ins 2 Chat" at bounding box center [595, 84] width 217 height 26
click at [573, 84] on span "Chat" at bounding box center [577, 83] width 15 height 9
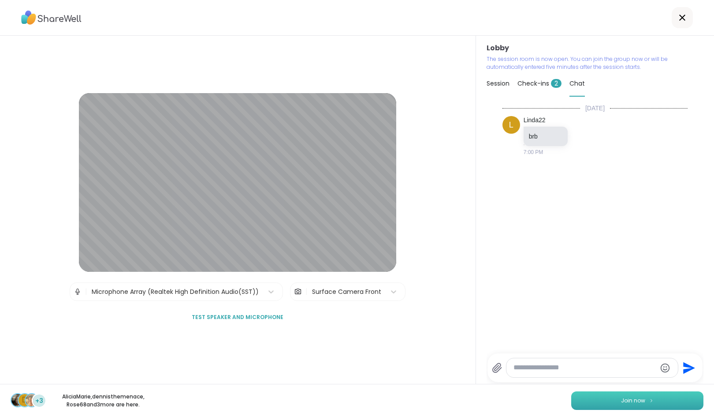
click at [652, 400] on button "Join now" at bounding box center [637, 400] width 132 height 19
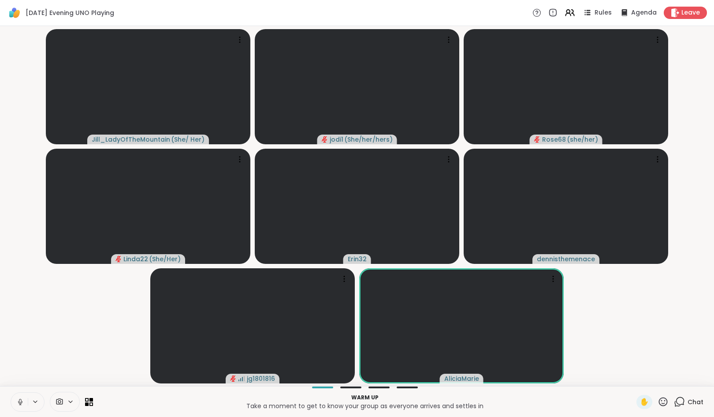
click at [676, 404] on icon at bounding box center [680, 401] width 8 height 8
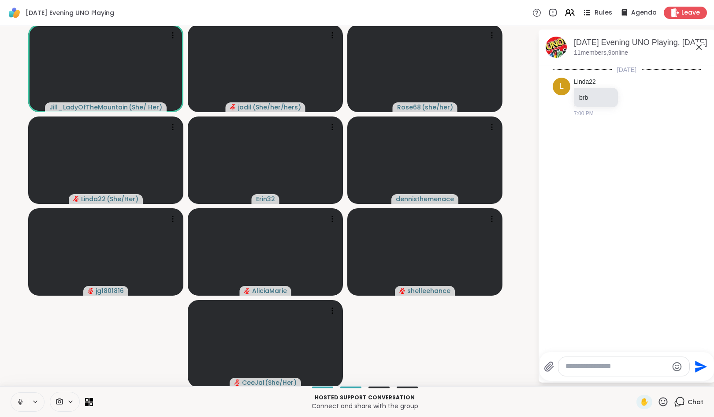
click at [582, 12] on icon at bounding box center [587, 12] width 11 height 11
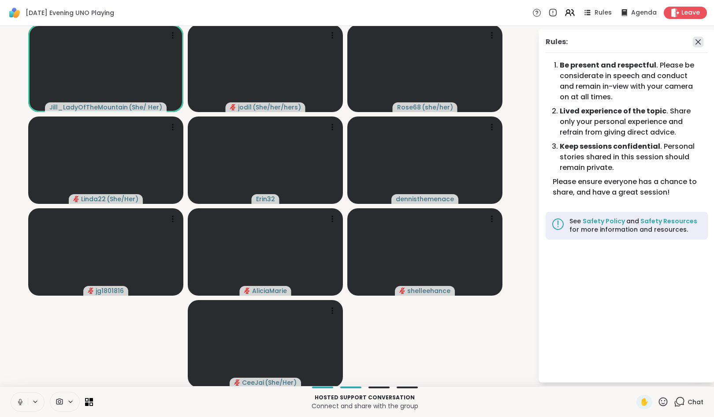
click at [693, 44] on icon at bounding box center [698, 42] width 11 height 11
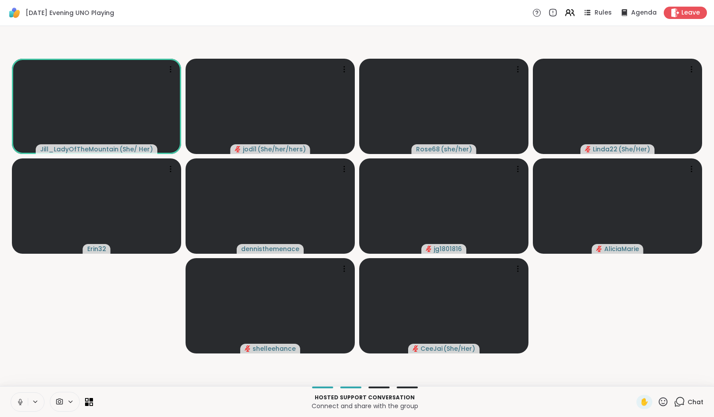
click at [674, 400] on icon at bounding box center [679, 401] width 11 height 11
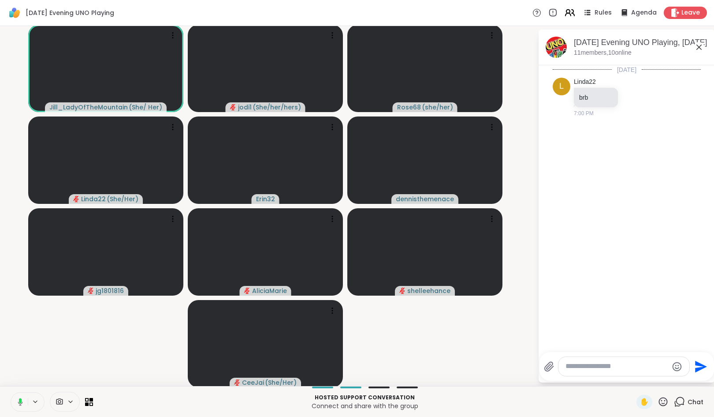
click at [572, 13] on icon at bounding box center [573, 13] width 3 height 6
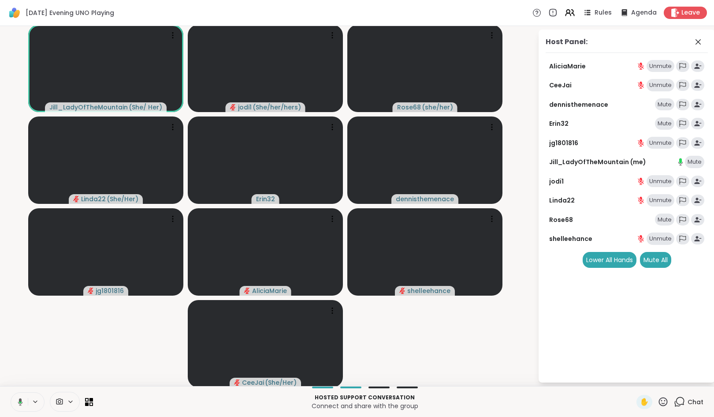
click at [657, 120] on div "Mute" at bounding box center [664, 123] width 19 height 12
click at [657, 105] on div "Mute" at bounding box center [664, 104] width 19 height 12
click at [655, 214] on div "Mute" at bounding box center [664, 219] width 19 height 12
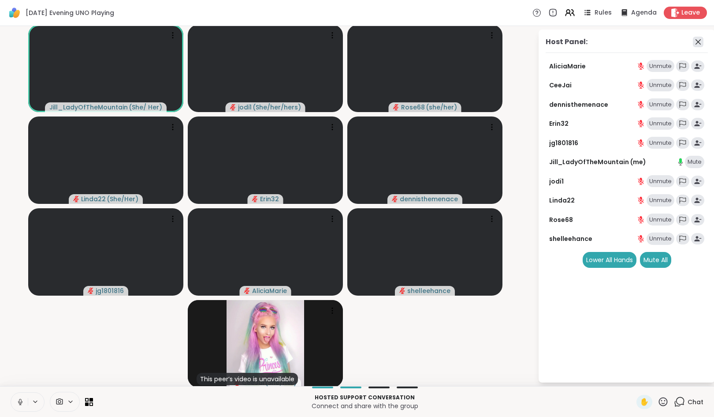
click at [696, 42] on icon at bounding box center [698, 41] width 5 height 5
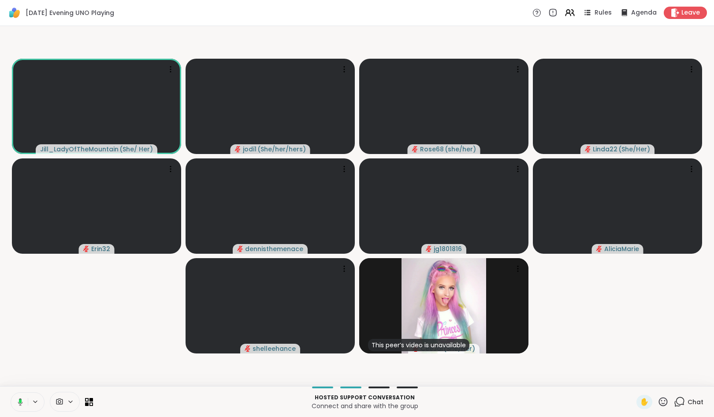
click at [676, 400] on icon at bounding box center [679, 401] width 11 height 11
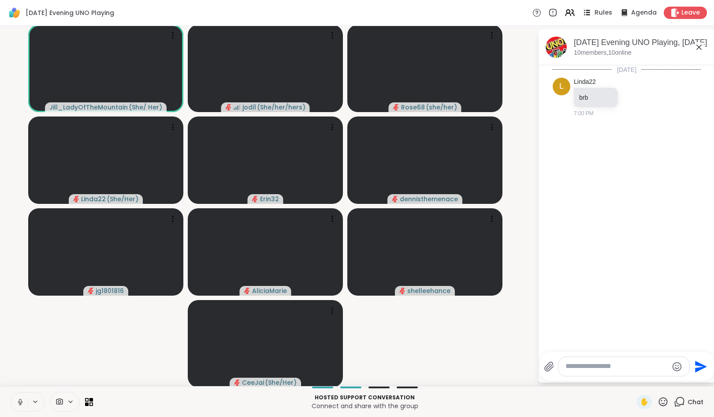
click at [595, 12] on span "Rules" at bounding box center [604, 12] width 18 height 9
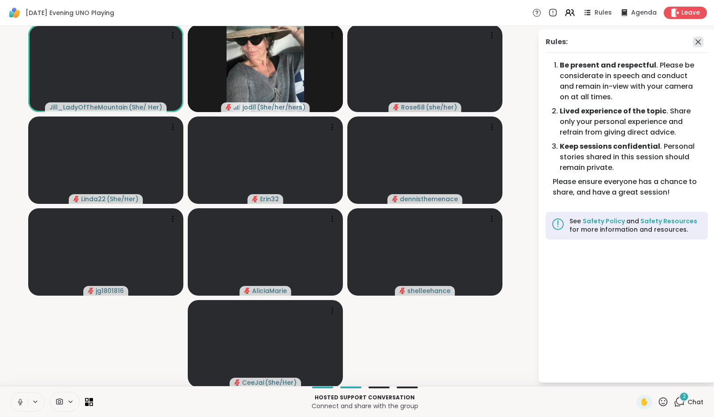
click at [694, 44] on icon at bounding box center [698, 42] width 11 height 11
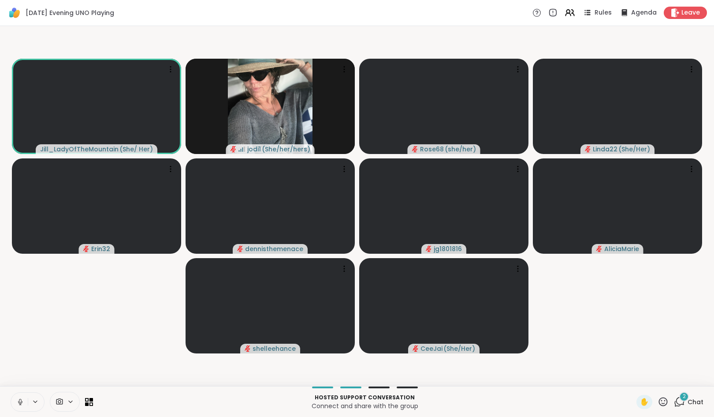
click at [680, 396] on div "2" at bounding box center [685, 397] width 10 height 10
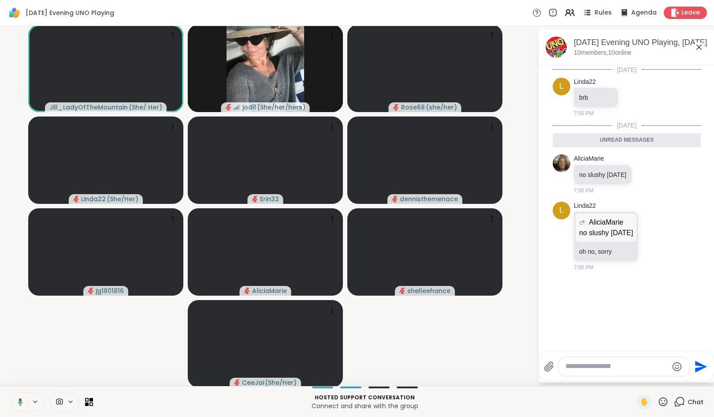
click at [584, 370] on textarea "Type your message" at bounding box center [617, 366] width 103 height 9
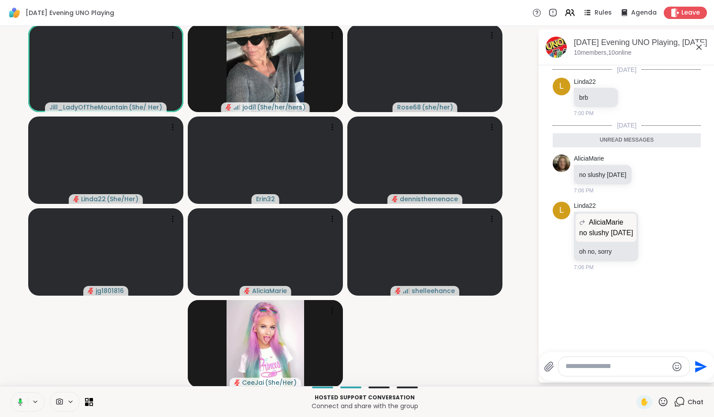
click at [578, 367] on textarea "Type your message" at bounding box center [617, 366] width 103 height 9
paste textarea "**********"
type textarea "**********"
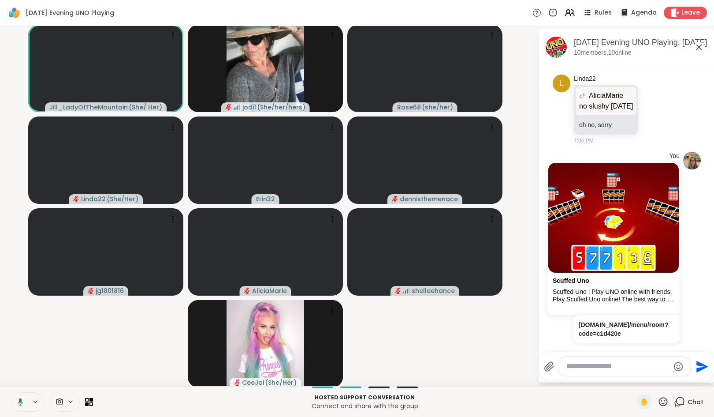
scroll to position [116, 0]
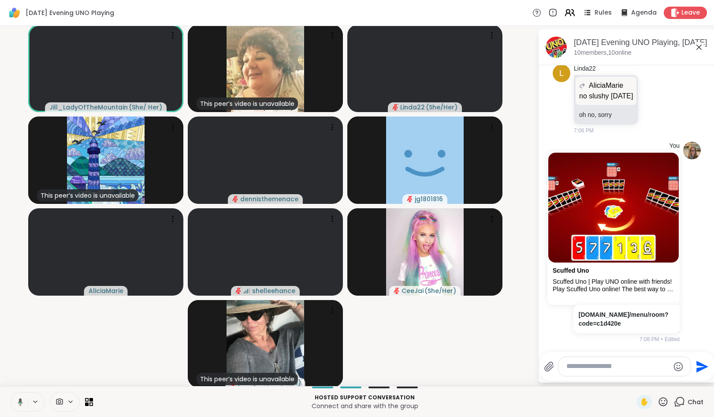
click at [564, 11] on icon at bounding box center [569, 12] width 11 height 11
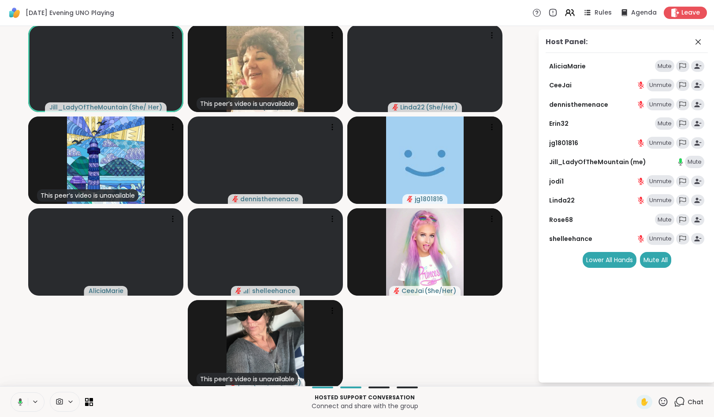
click at [648, 84] on div "Unmute" at bounding box center [661, 85] width 28 height 12
click at [648, 90] on div "Unmute" at bounding box center [661, 85] width 28 height 12
click at [647, 86] on div "Unmute" at bounding box center [661, 85] width 28 height 12
click at [652, 138] on div "Unmute" at bounding box center [661, 143] width 28 height 12
click at [650, 183] on div "Unmute" at bounding box center [661, 181] width 28 height 12
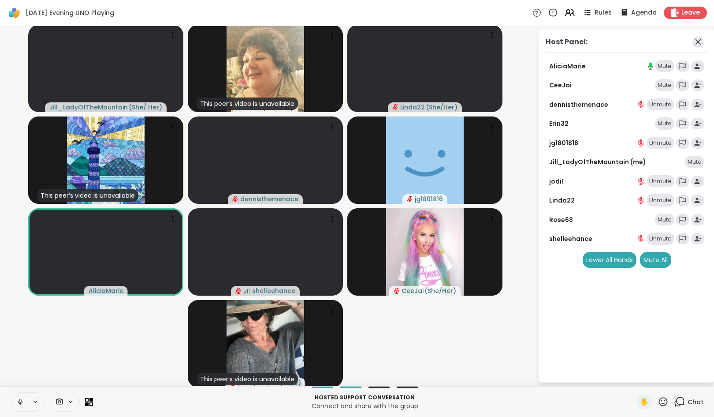
click at [693, 41] on icon at bounding box center [698, 42] width 11 height 11
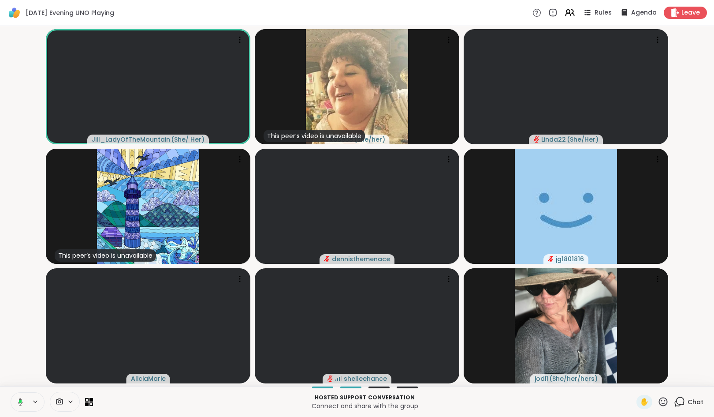
click at [674, 402] on icon at bounding box center [679, 401] width 11 height 11
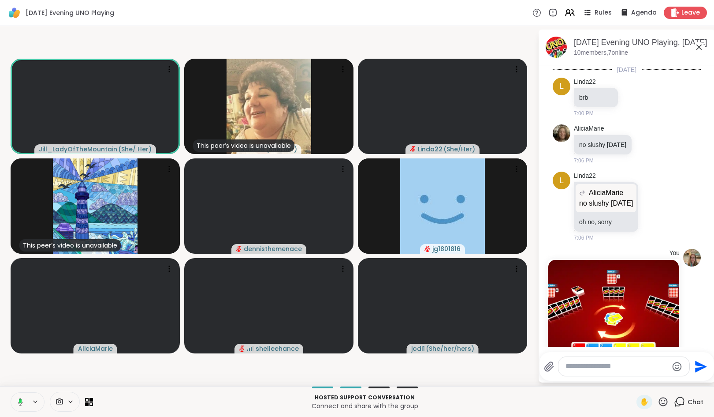
scroll to position [107, 0]
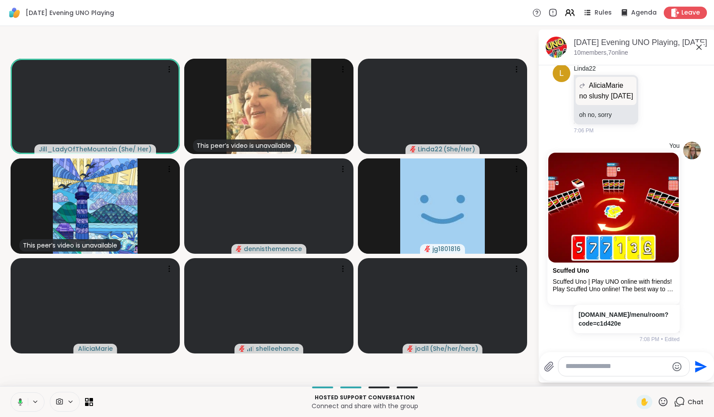
click at [592, 367] on textarea "Type your message" at bounding box center [617, 366] width 103 height 9
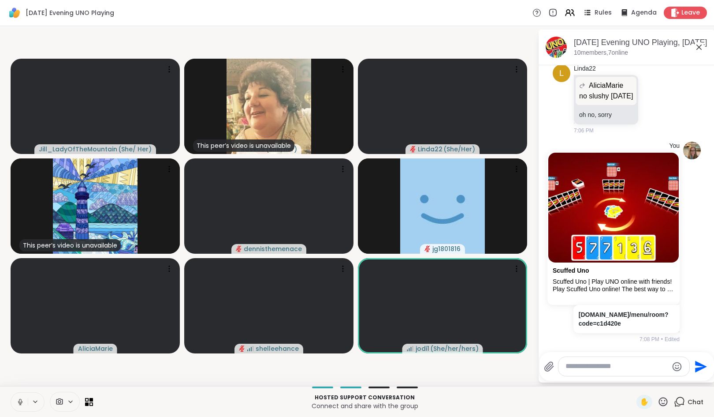
click at [592, 367] on textarea "Type your message" at bounding box center [617, 366] width 103 height 9
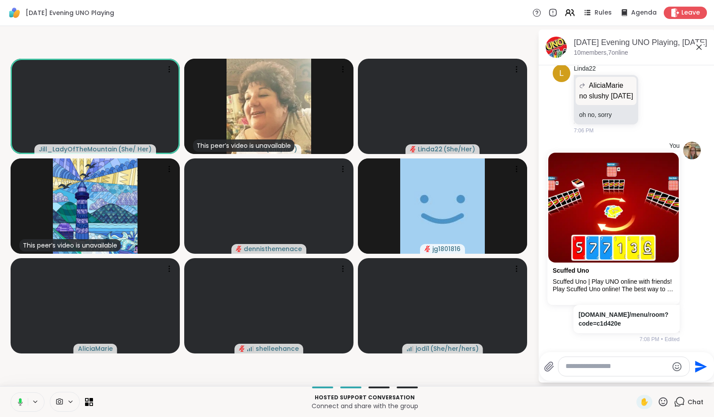
click at [592, 367] on textarea "Type your message" at bounding box center [617, 366] width 103 height 9
click at [575, 368] on textarea "Type your message" at bounding box center [617, 366] width 103 height 9
click at [578, 367] on textarea "Type your message" at bounding box center [617, 366] width 103 height 9
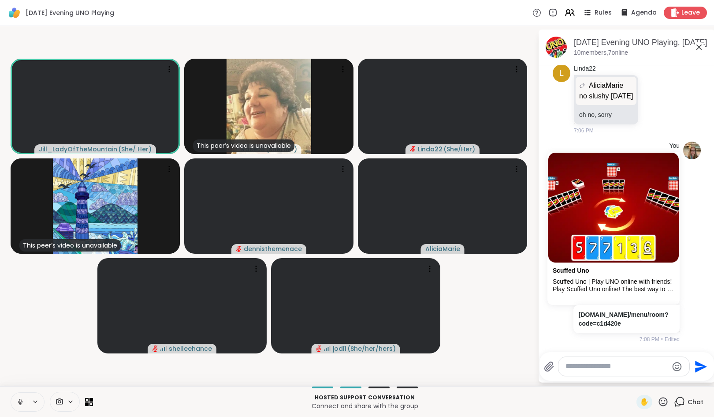
click at [580, 371] on div at bounding box center [624, 366] width 131 height 19
click at [580, 368] on textarea "Type your message" at bounding box center [617, 366] width 103 height 9
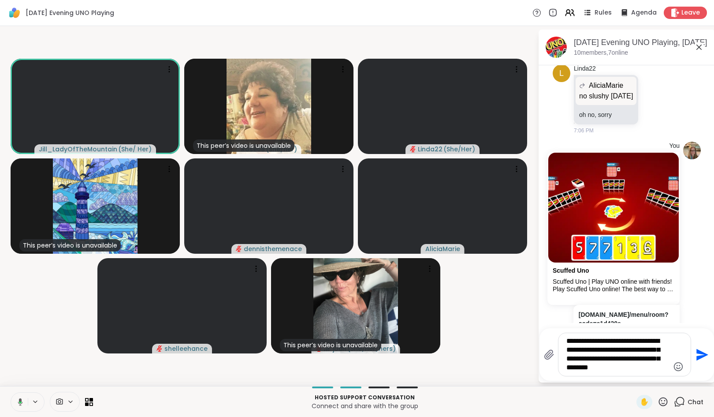
type textarea "**********"
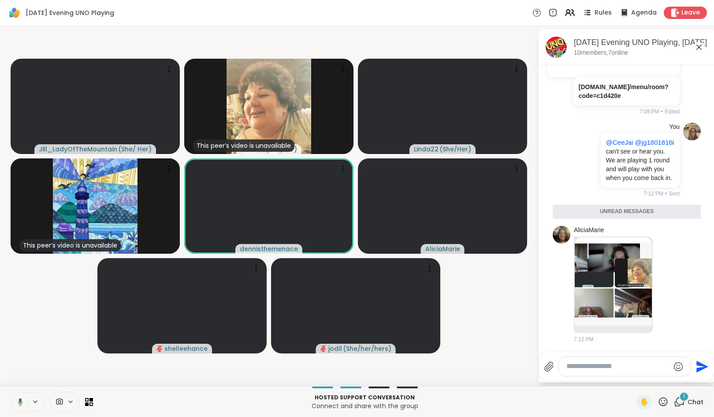
scroll to position [331, 0]
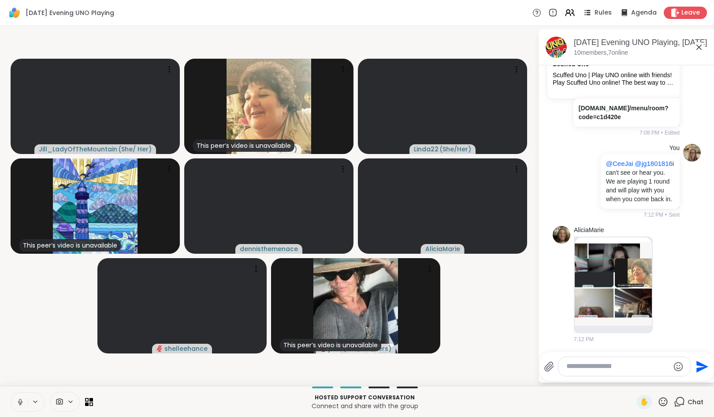
click at [603, 369] on textarea "Type your message" at bounding box center [618, 366] width 103 height 9
paste textarea "**********"
type textarea "**********"
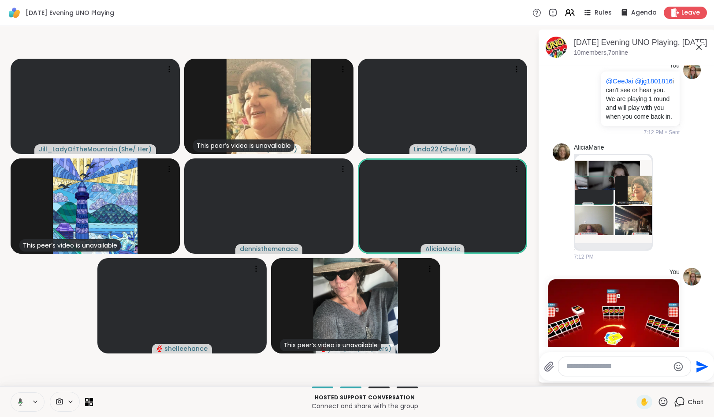
scroll to position [540, 0]
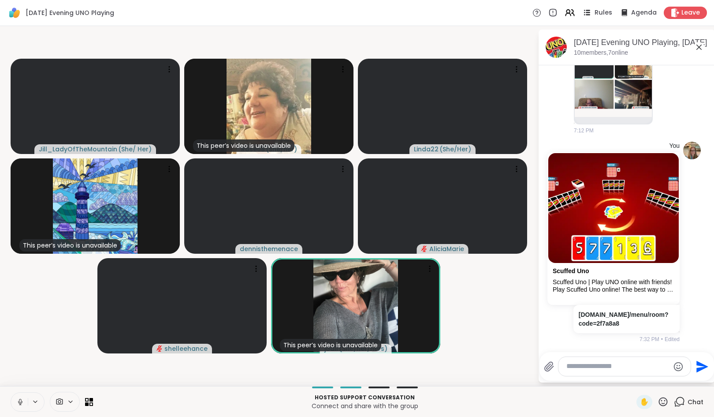
click at [586, 11] on icon at bounding box center [588, 10] width 4 height 1
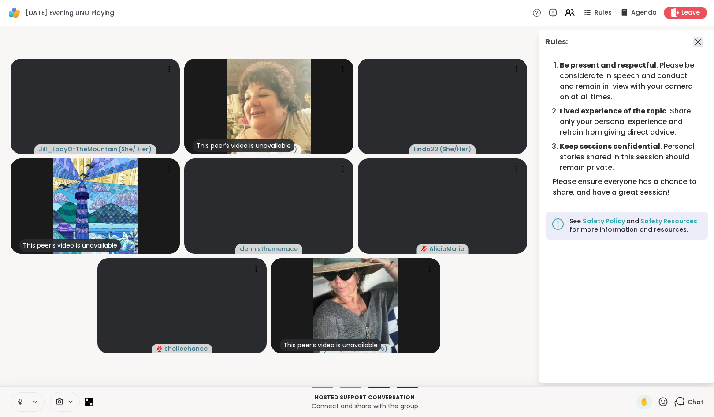
click at [697, 42] on icon at bounding box center [698, 42] width 11 height 11
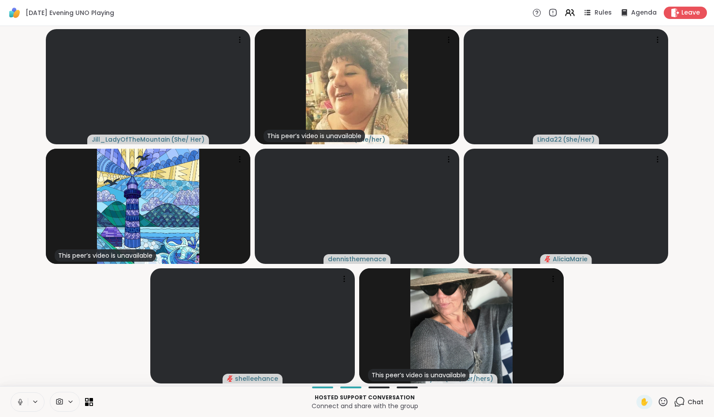
click at [674, 405] on icon at bounding box center [679, 401] width 11 height 11
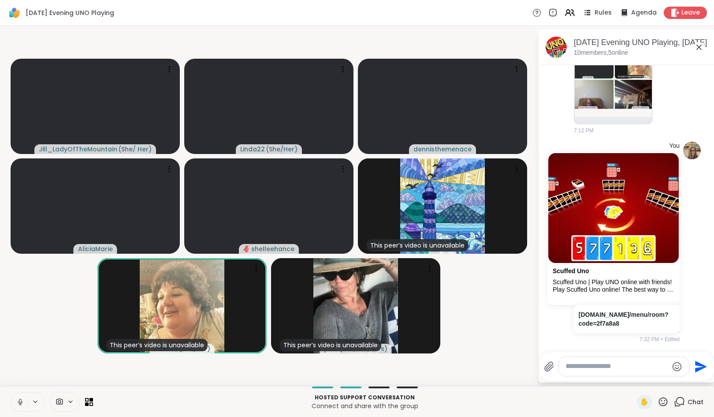
click at [707, 99] on html "Saturday Evening UNO Playing Rules Agenda Leave Jill_LadyOfTheMountain ( She/ H…" at bounding box center [357, 208] width 714 height 417
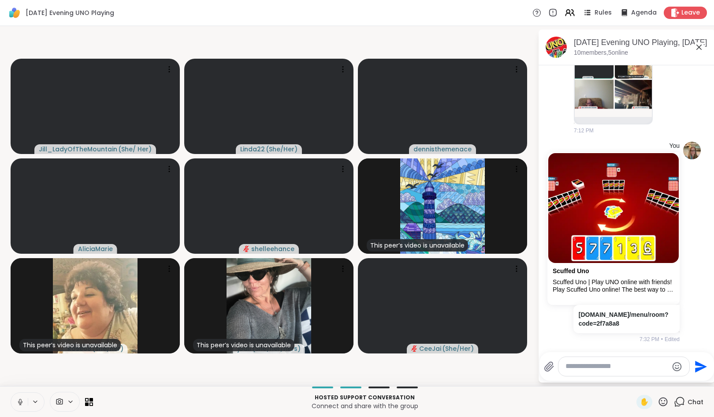
click at [575, 369] on textarea "Type your message" at bounding box center [617, 366] width 103 height 9
paste textarea "**********"
type textarea "**********"
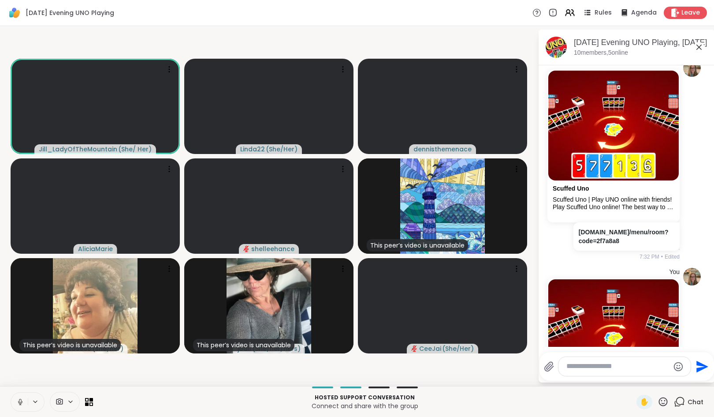
scroll to position [748, 0]
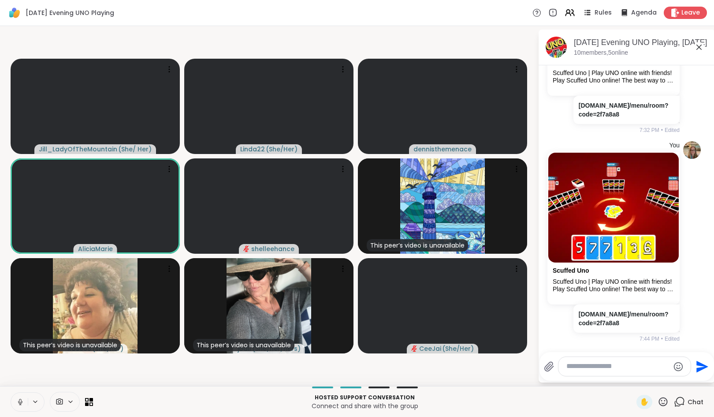
click at [579, 367] on textarea "Type your message" at bounding box center [618, 366] width 103 height 9
paste textarea "**********"
type textarea "**********"
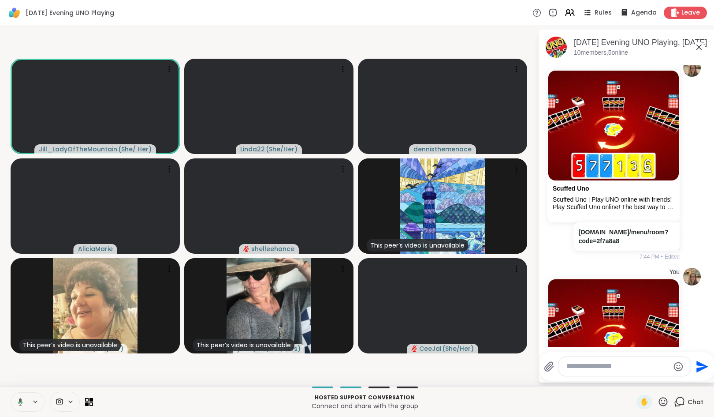
scroll to position [957, 0]
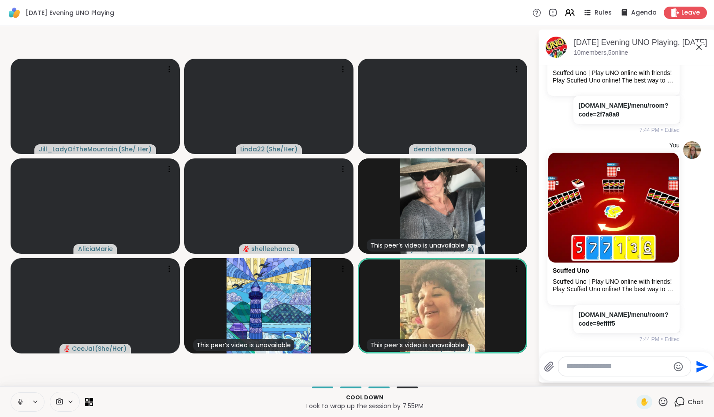
click at [582, 365] on textarea "Type your message" at bounding box center [618, 366] width 103 height 9
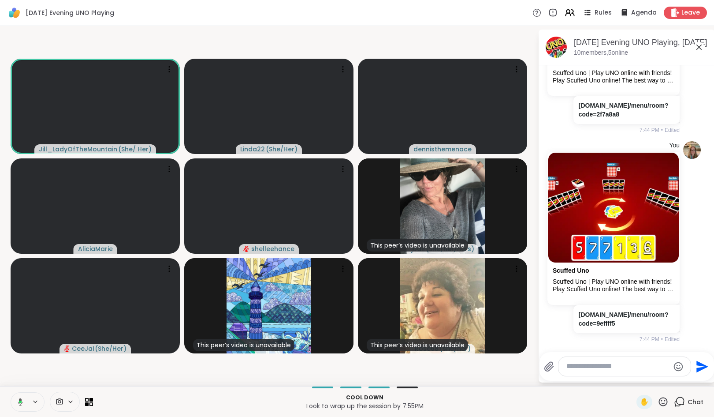
paste textarea "**********"
type textarea "**********"
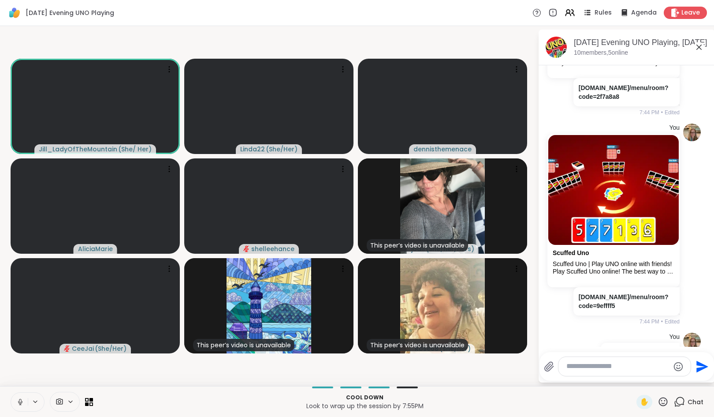
scroll to position [1022, 0]
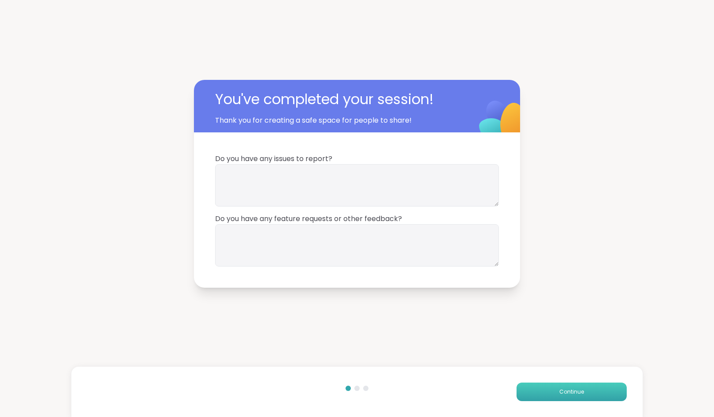
click at [532, 393] on button "Continue" at bounding box center [572, 391] width 110 height 19
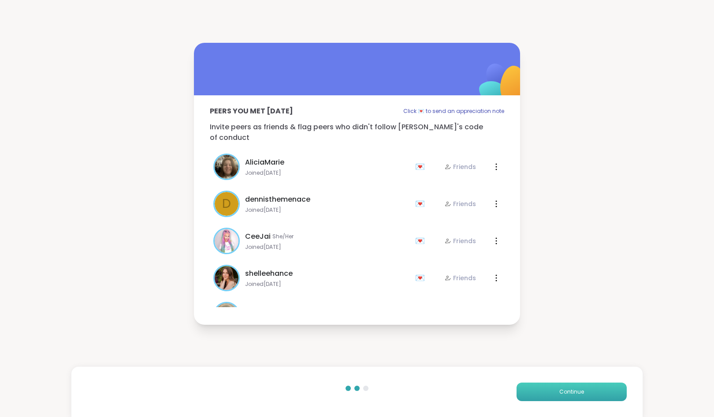
click at [539, 392] on button "Continue" at bounding box center [572, 391] width 110 height 19
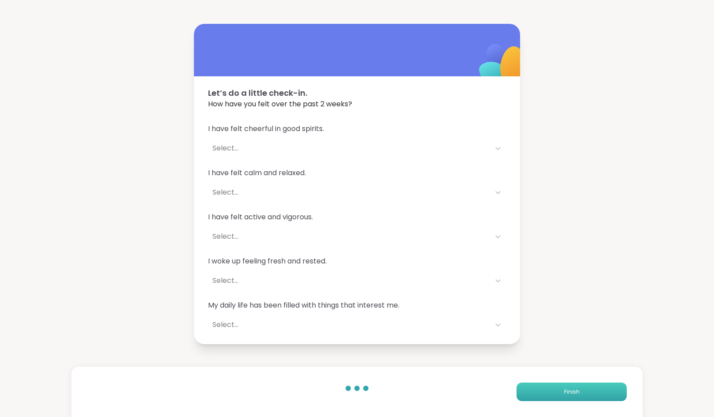
click at [539, 392] on button "Finish" at bounding box center [572, 391] width 110 height 19
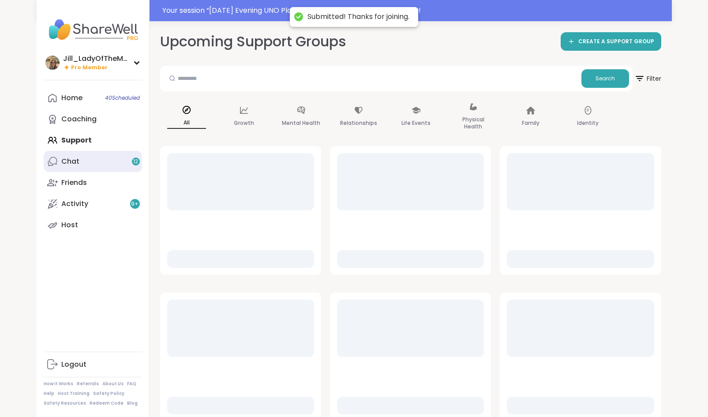
click at [119, 164] on link "Chat 12" at bounding box center [93, 161] width 98 height 21
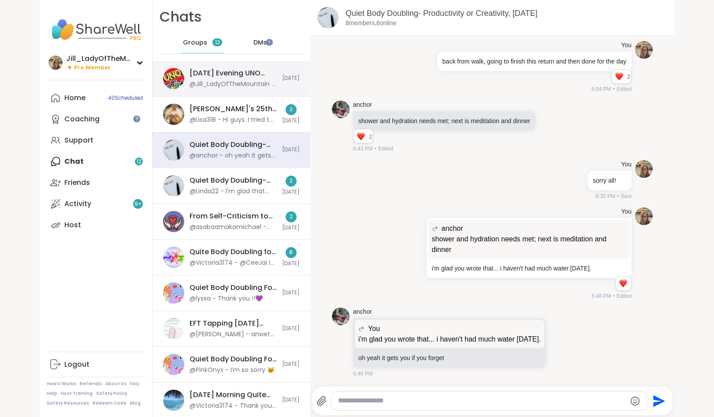
click at [228, 81] on div "@Jill_LadyOfTheMountain - https://scuffeduno.online/menu/room?code=ad7a749" at bounding box center [233, 84] width 87 height 9
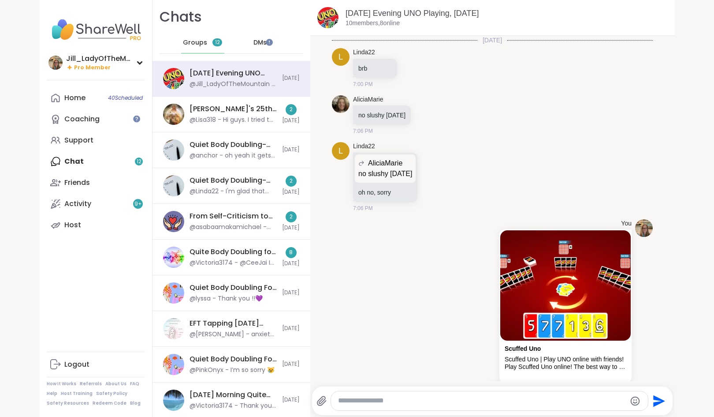
scroll to position [1014, 0]
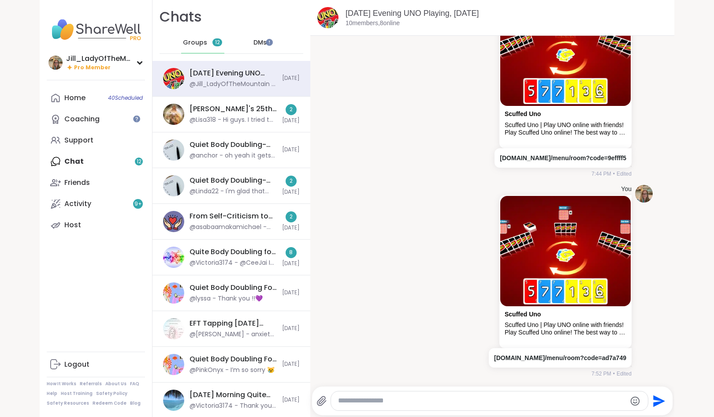
click at [393, 402] on textarea "Type your message" at bounding box center [482, 400] width 288 height 9
type textarea "**********"
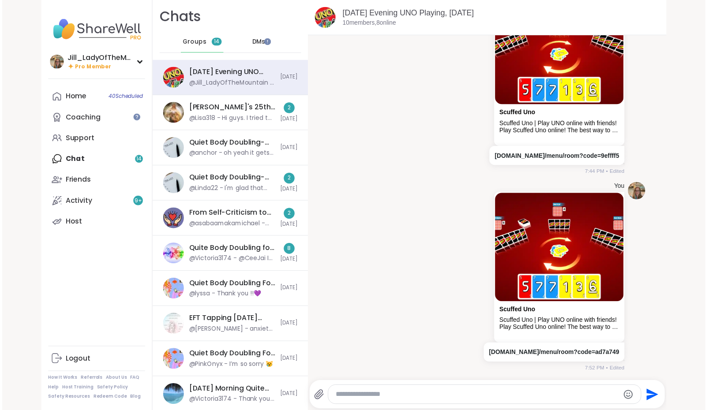
scroll to position [1060, 0]
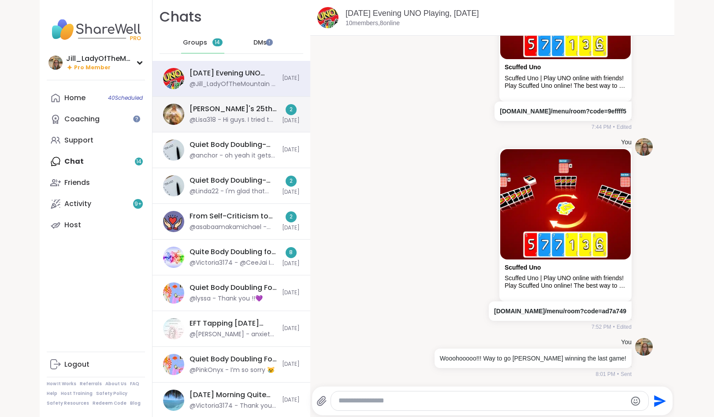
click at [182, 120] on div "Alyssa's 25th Birthday!: Keeper of the Realms, Sep 13 @Lisa318 - Hi guys. I tri…" at bounding box center [232, 115] width 158 height 36
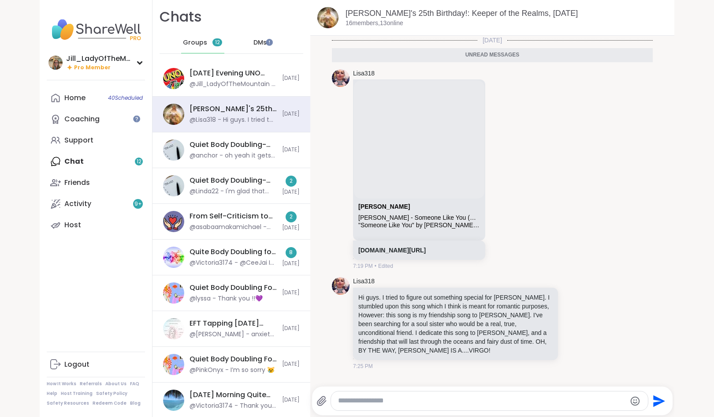
click at [86, 161] on div "Home 40 Scheduled Coaching Support Chat 12 Friends Activity 9 + Host" at bounding box center [96, 161] width 98 height 148
click at [98, 229] on link "Host" at bounding box center [96, 224] width 98 height 21
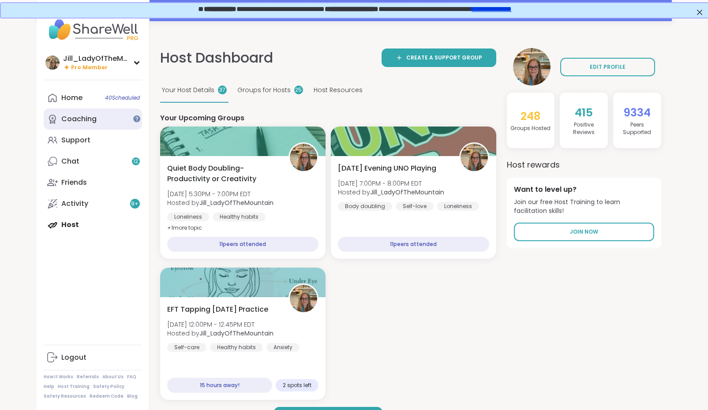
click at [90, 122] on div "Coaching" at bounding box center [78, 119] width 35 height 10
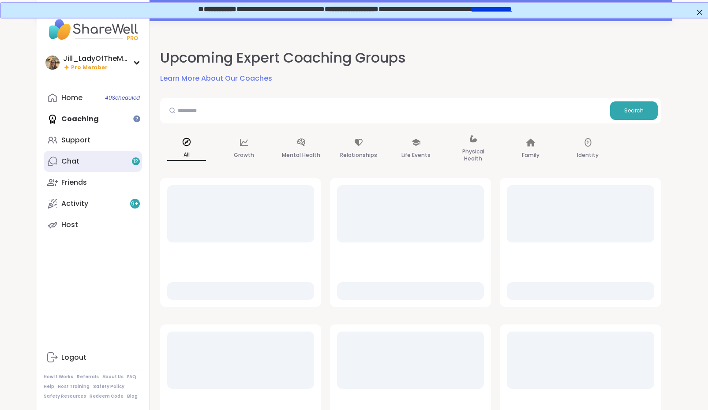
click at [96, 161] on link "Chat 12" at bounding box center [93, 161] width 98 height 21
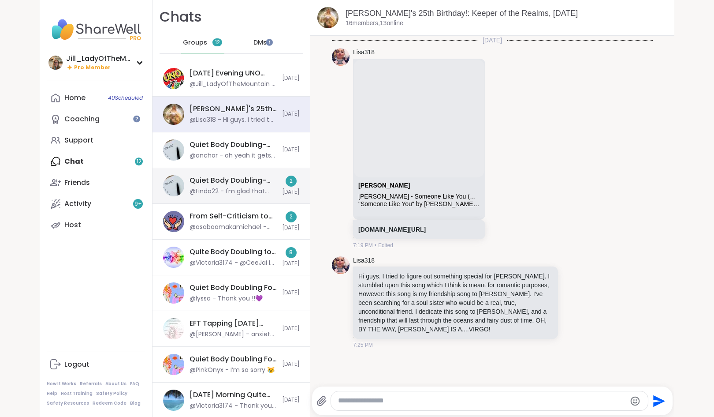
click at [205, 187] on div "Quiet Body Doubling- Productivity or Creativity, Sep 13 @Linda22 - I'm glad tha…" at bounding box center [233, 185] width 87 height 20
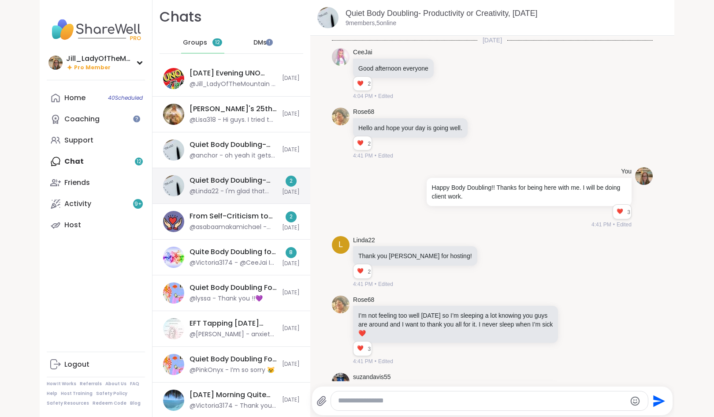
scroll to position [780, 0]
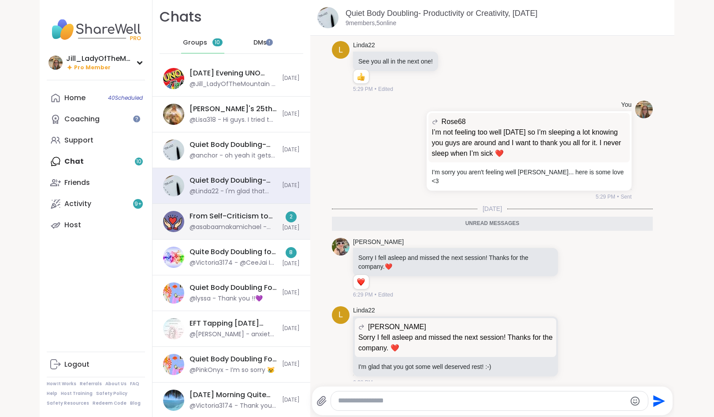
click at [225, 234] on div "From Self-Criticism to Self-Love, Sep 14 @asabaamakamichael - Hey 👋 guys 2 Today" at bounding box center [232, 222] width 158 height 36
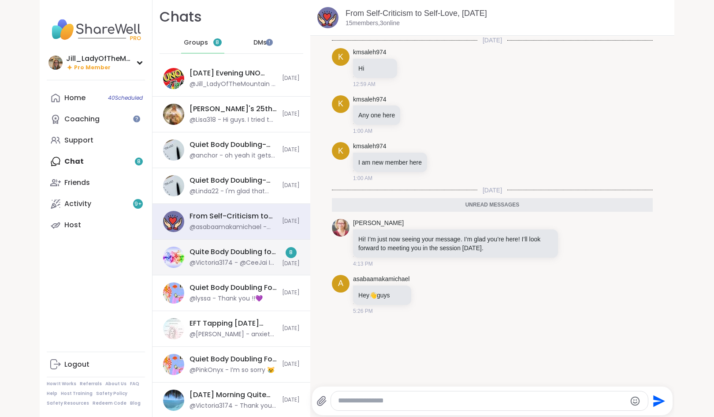
click at [228, 262] on div "@Victoria3174 - @CeeJai I forgot it was ending that soon! Glad to hear this tre…" at bounding box center [233, 262] width 87 height 9
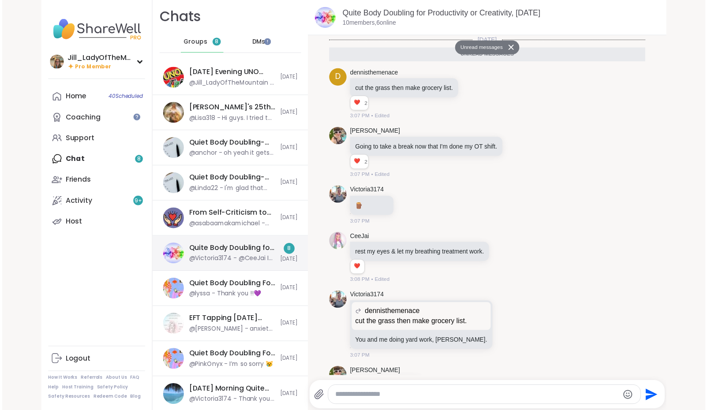
scroll to position [175, 0]
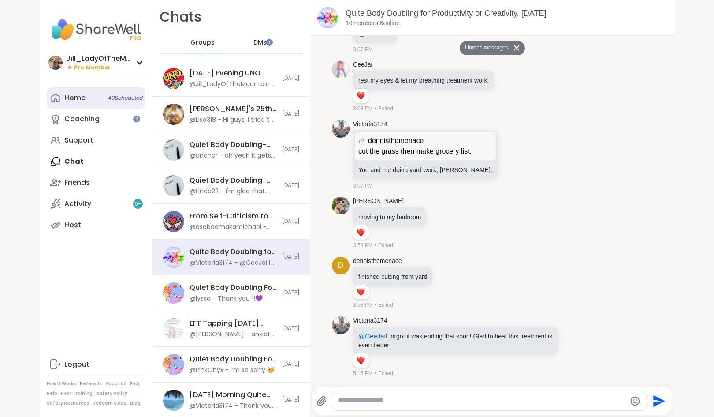
click at [83, 95] on link "Home 40 Scheduled" at bounding box center [96, 97] width 98 height 21
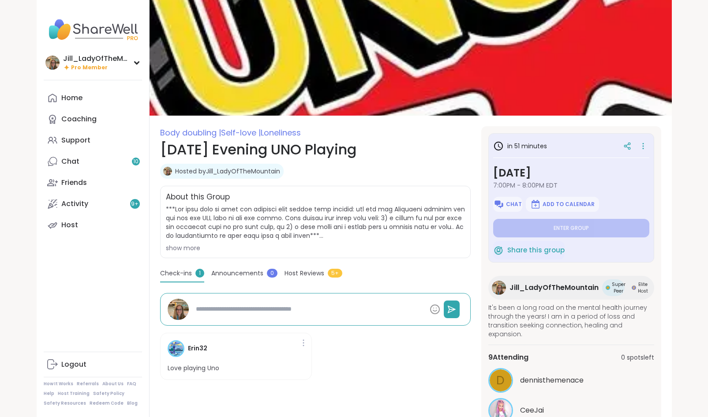
click at [645, 144] on icon at bounding box center [642, 146] width 9 height 12
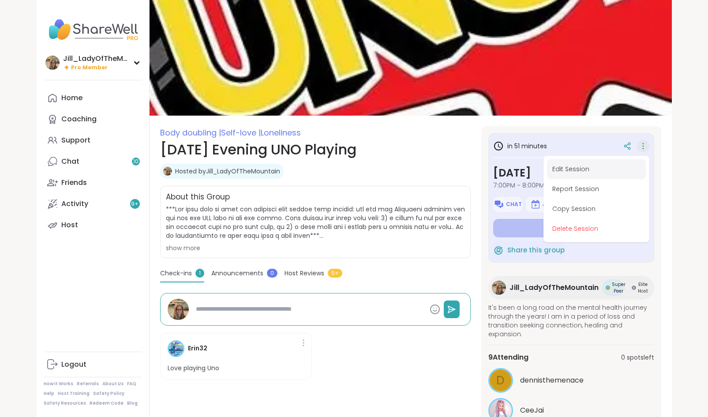
click at [569, 169] on button "Edit Session" at bounding box center [596, 169] width 99 height 20
type textarea "*"
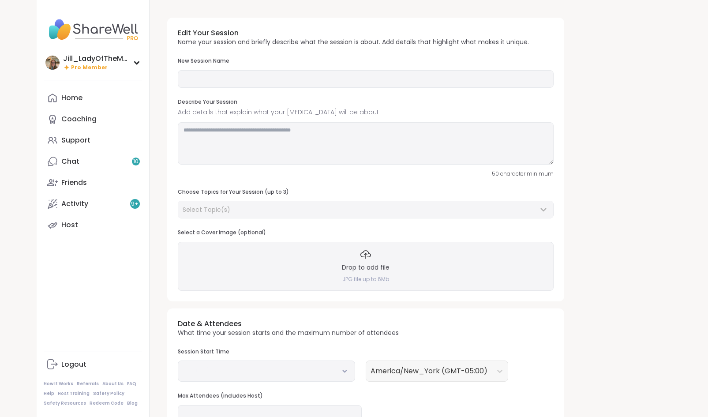
type input "**********"
type textarea "**********"
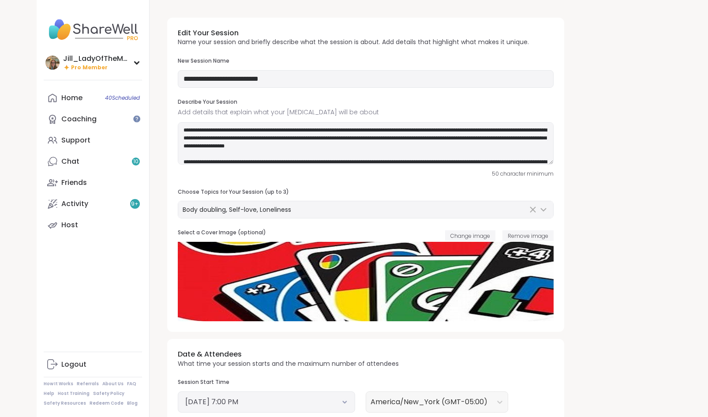
scroll to position [157, 0]
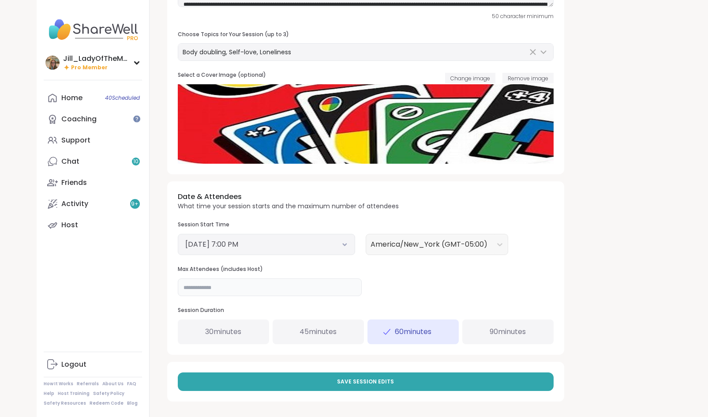
click at [205, 288] on input "**" at bounding box center [270, 287] width 184 height 18
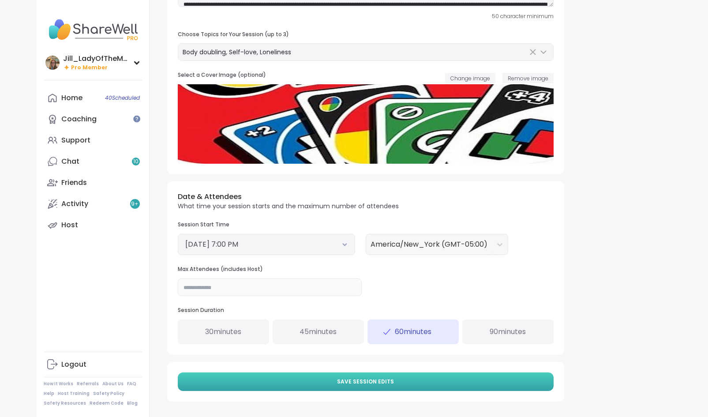
type input "**"
click at [317, 384] on button "Save Session Edits" at bounding box center [366, 381] width 376 height 19
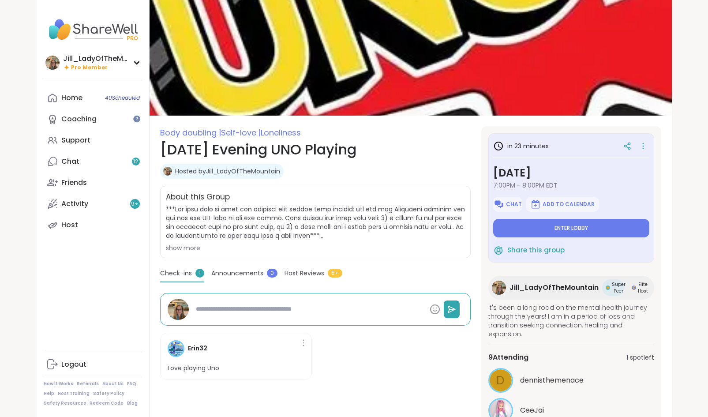
type textarea "*"
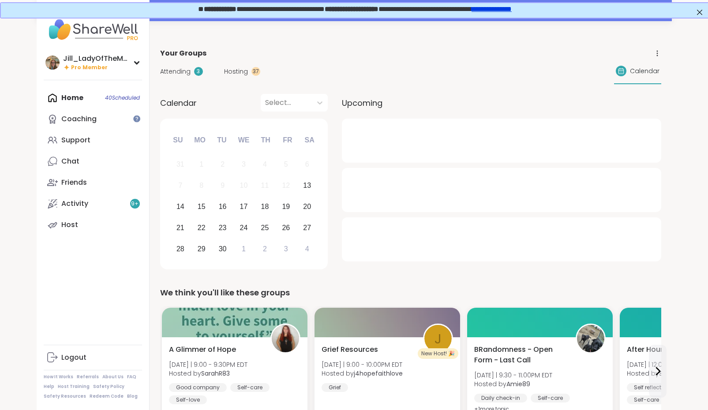
click at [229, 71] on span "Hosting" at bounding box center [236, 71] width 24 height 9
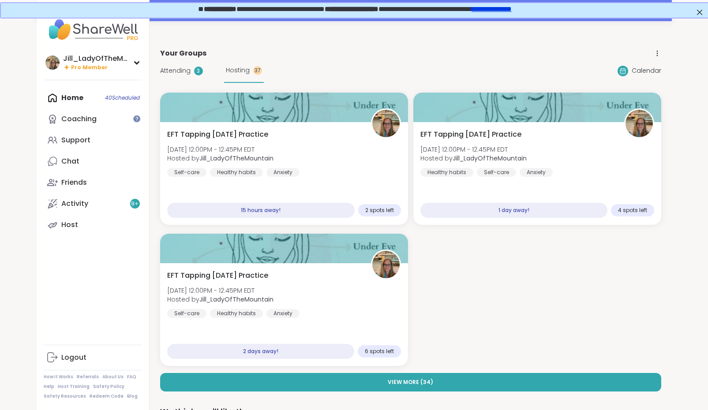
click at [178, 70] on span "Attending" at bounding box center [175, 70] width 30 height 9
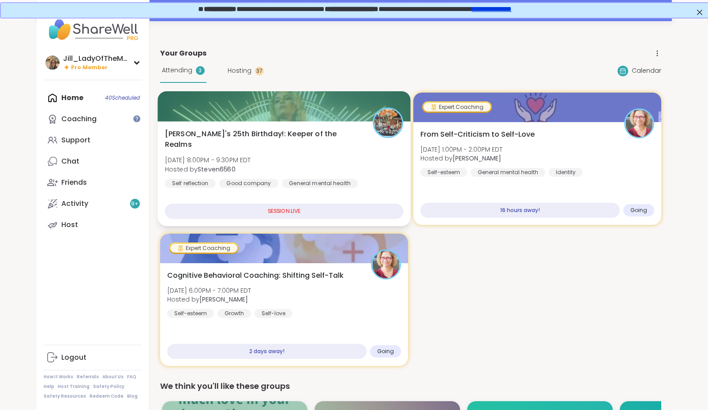
click at [295, 165] on div "[PERSON_NAME]'s 25th Birthday!: Keeper of the Realms [DATE] 8:00PM - 9:30PM EDT…" at bounding box center [283, 159] width 239 height 60
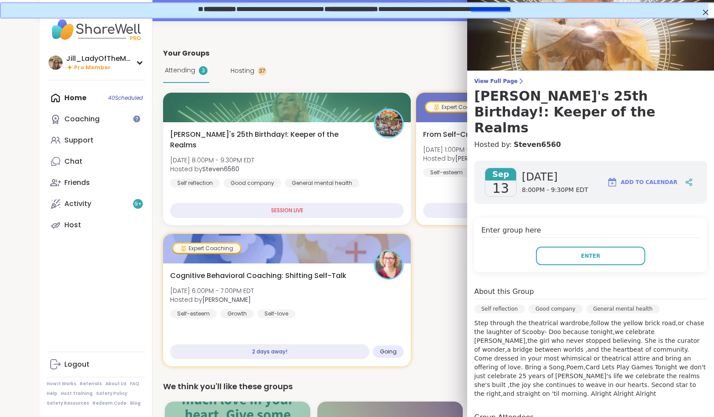
scroll to position [41, 0]
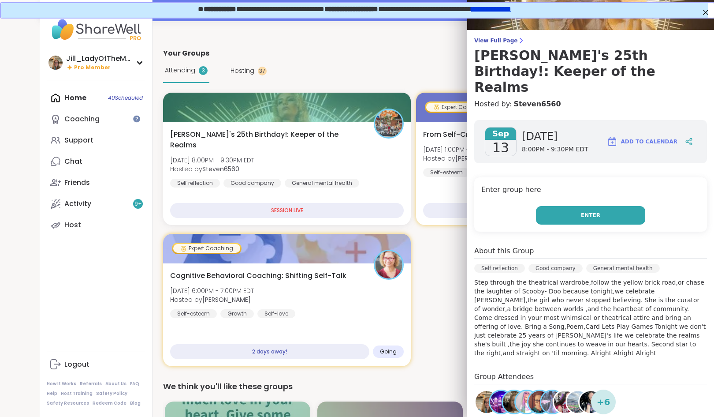
click at [564, 206] on button "Enter" at bounding box center [590, 215] width 109 height 19
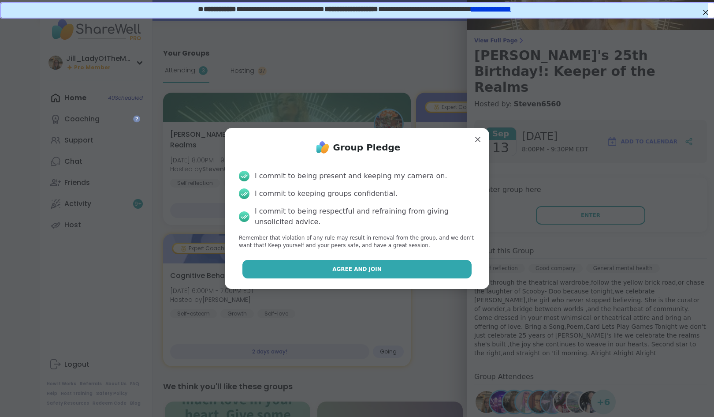
click at [357, 265] on span "Agree and Join" at bounding box center [356, 269] width 49 height 8
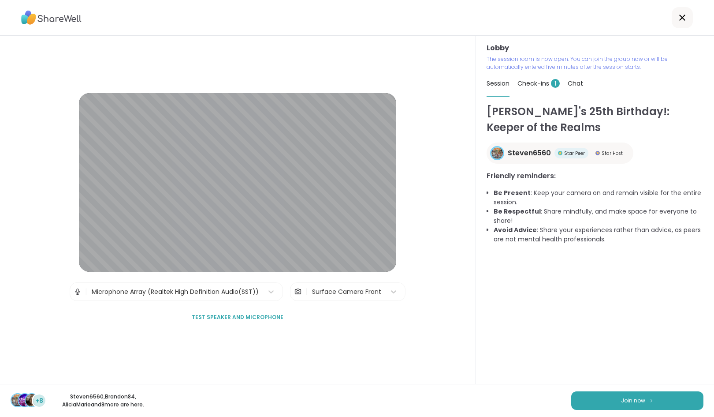
click at [526, 79] on div "Check-ins 1" at bounding box center [539, 83] width 42 height 25
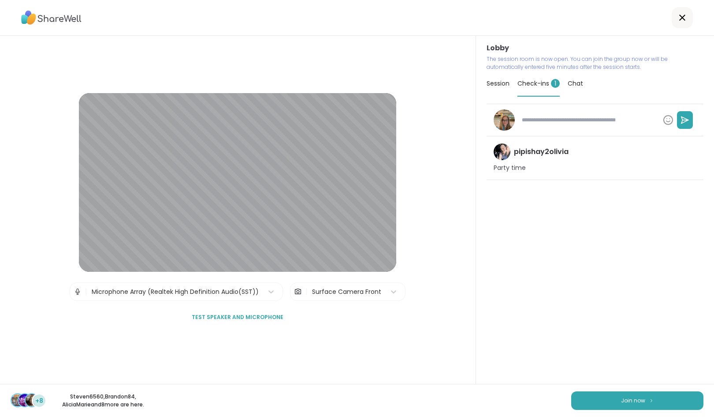
type textarea "*"
click at [493, 78] on div "Session" at bounding box center [498, 83] width 23 height 25
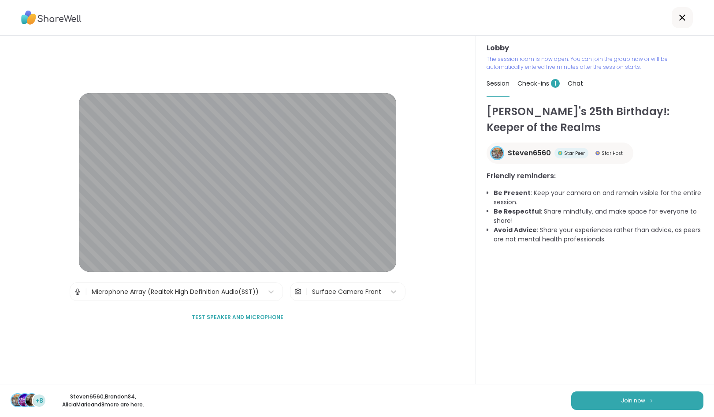
click at [577, 82] on span "Chat" at bounding box center [575, 83] width 15 height 9
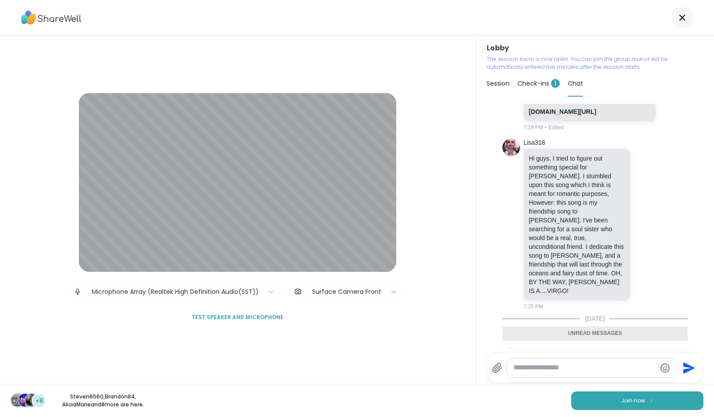
scroll to position [228, 0]
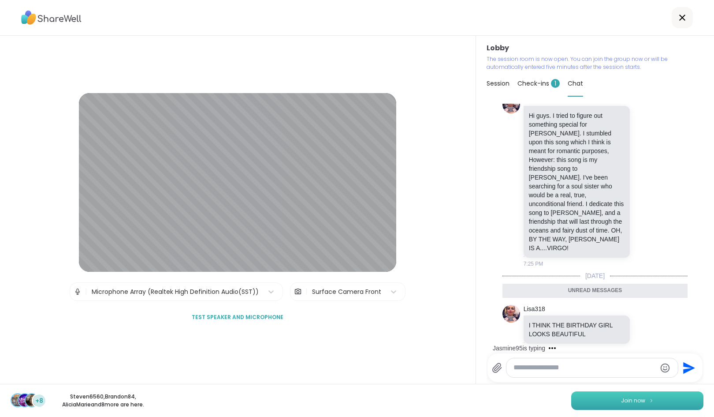
click at [624, 400] on span "Join now" at bounding box center [633, 400] width 24 height 8
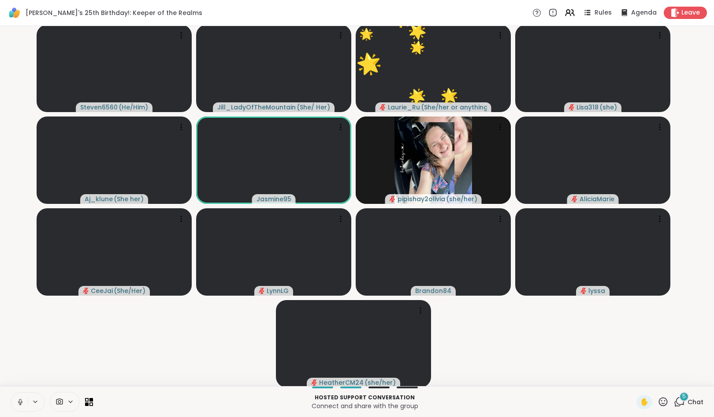
click at [660, 404] on icon at bounding box center [663, 401] width 9 height 9
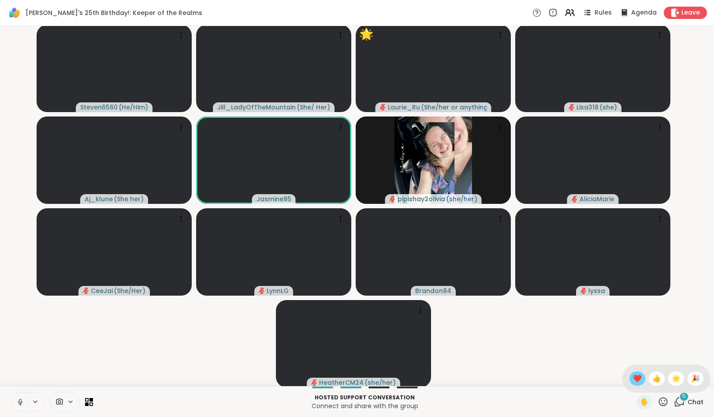
click at [633, 377] on span "❤️" at bounding box center [637, 378] width 9 height 11
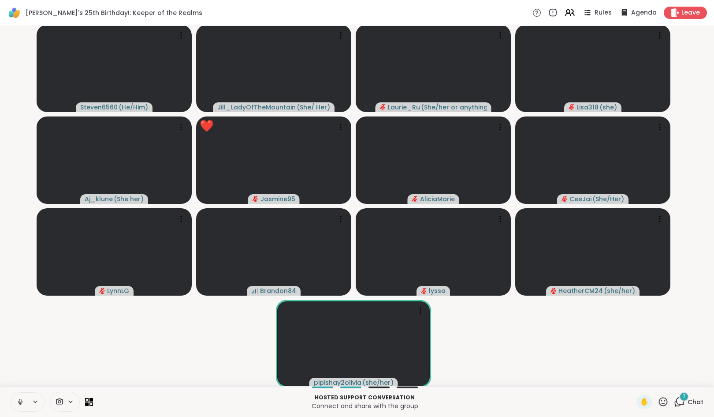
click at [680, 400] on div "7" at bounding box center [685, 397] width 10 height 10
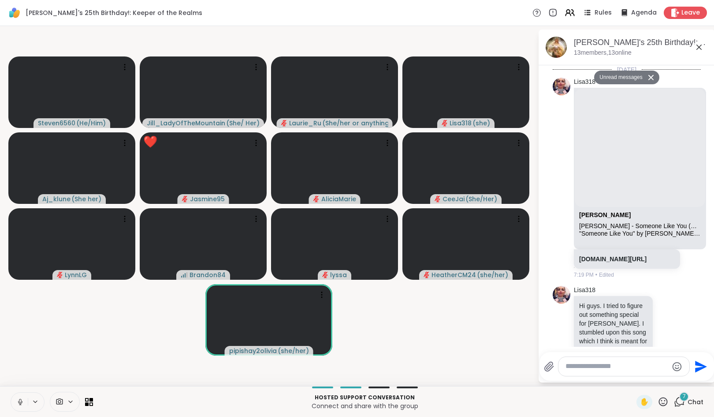
scroll to position [747, 0]
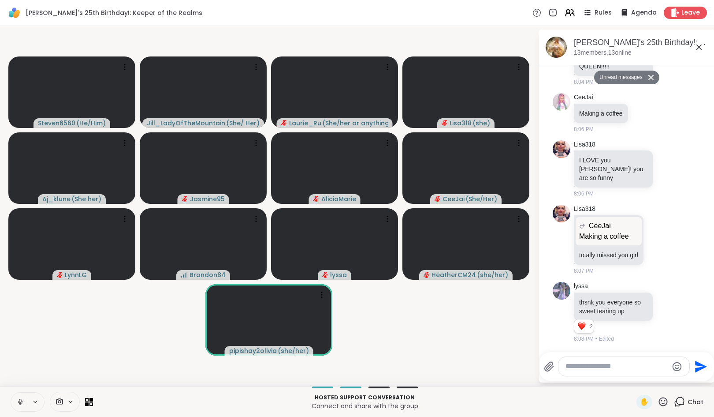
click at [611, 369] on textarea "Type your message" at bounding box center [617, 366] width 103 height 9
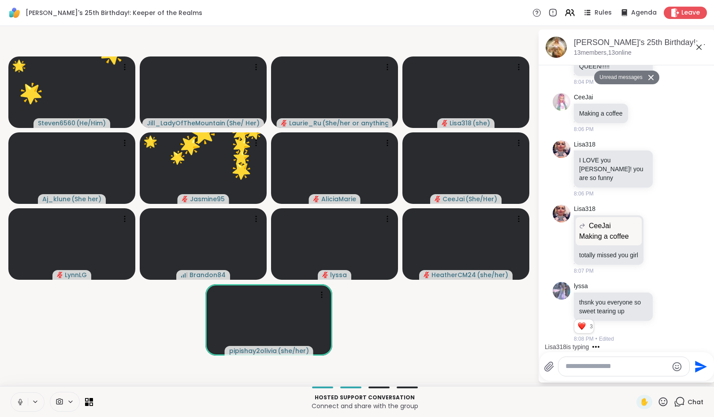
click at [600, 369] on textarea "Type your message" at bounding box center [617, 366] width 103 height 9
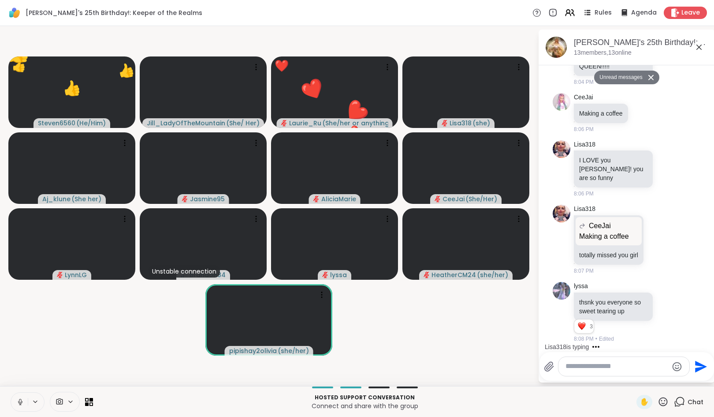
click at [608, 368] on textarea "Type your message" at bounding box center [617, 366] width 103 height 9
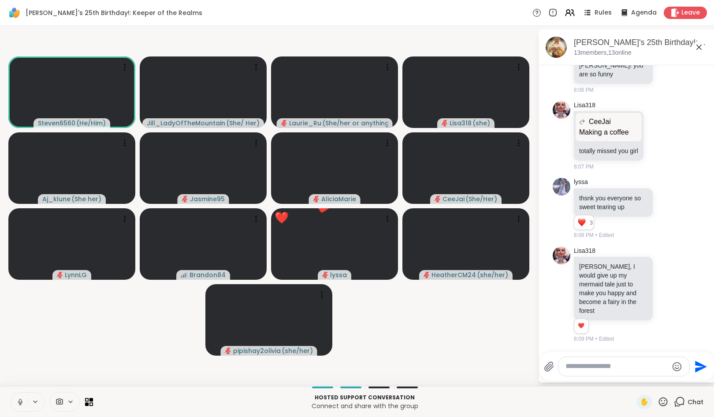
scroll to position [821, 0]
click at [608, 368] on textarea "Type your message" at bounding box center [617, 366] width 103 height 9
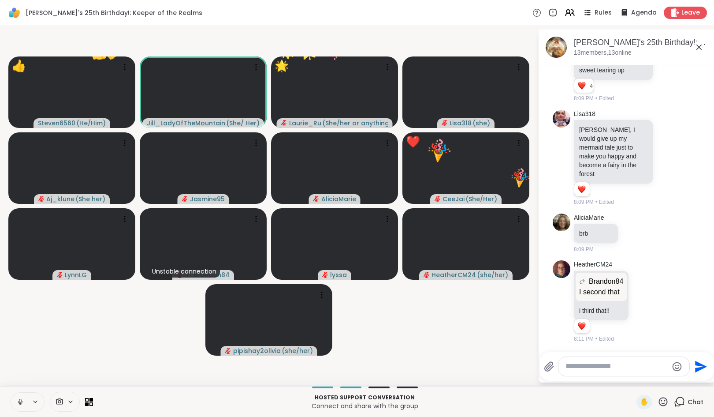
scroll to position [957, 0]
click at [20, 402] on icon at bounding box center [20, 402] width 8 height 8
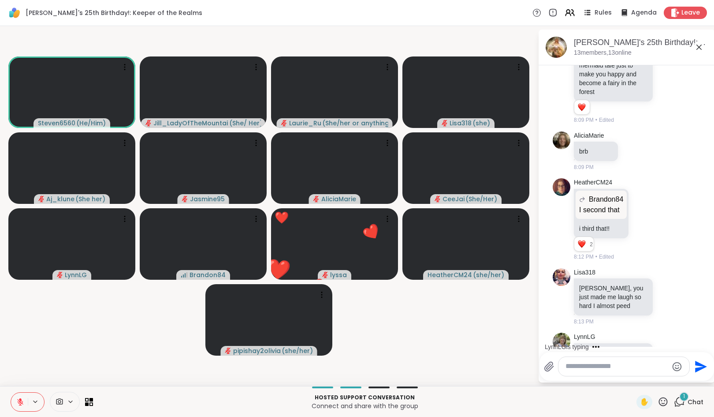
scroll to position [1078, 0]
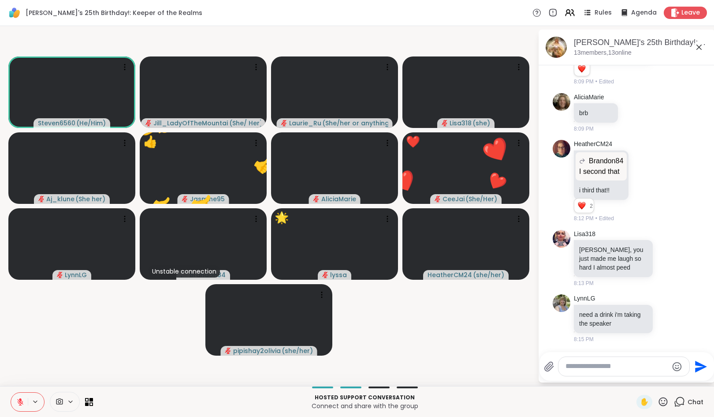
click at [659, 397] on icon at bounding box center [663, 401] width 11 height 11
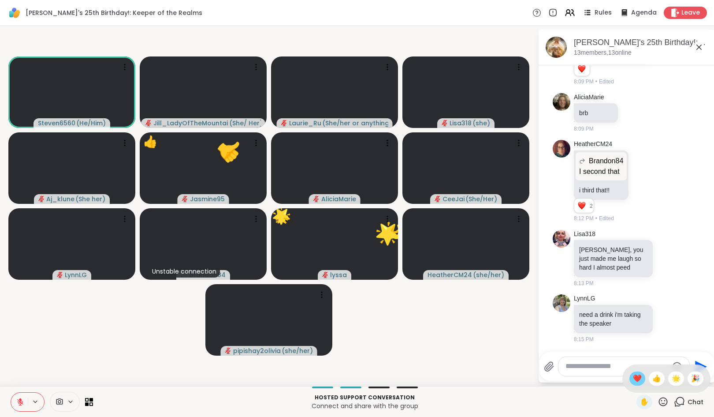
click at [633, 374] on span "❤️" at bounding box center [637, 378] width 9 height 11
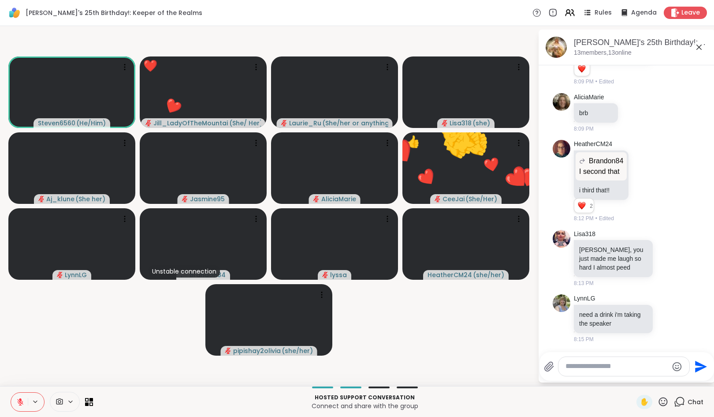
click at [659, 403] on icon at bounding box center [663, 401] width 9 height 9
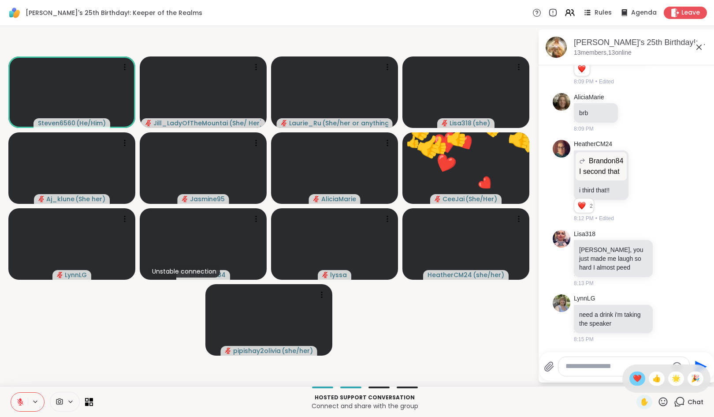
click at [633, 382] on span "❤️" at bounding box center [637, 378] width 9 height 11
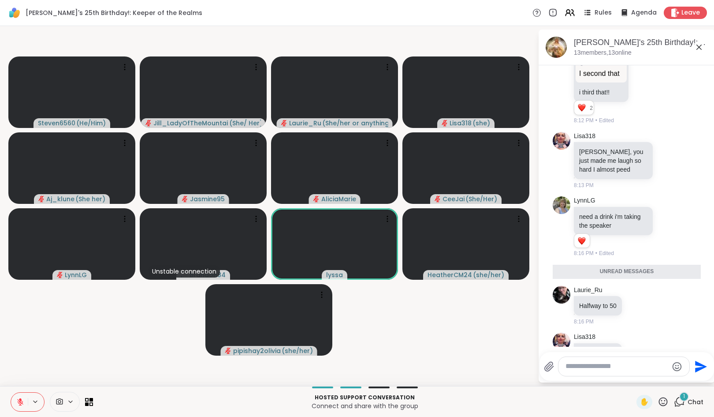
scroll to position [1184, 0]
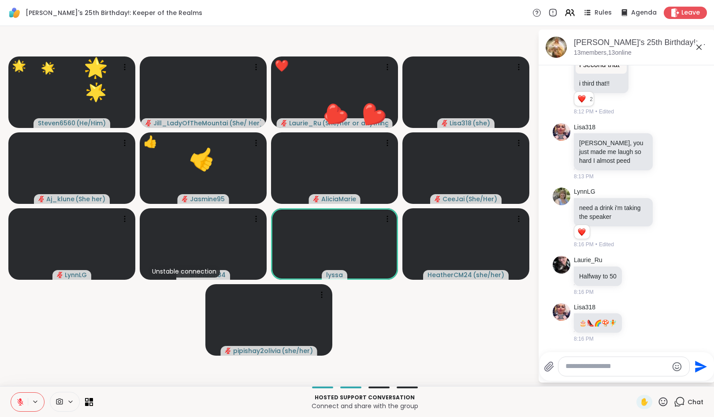
click at [658, 400] on icon at bounding box center [663, 401] width 11 height 11
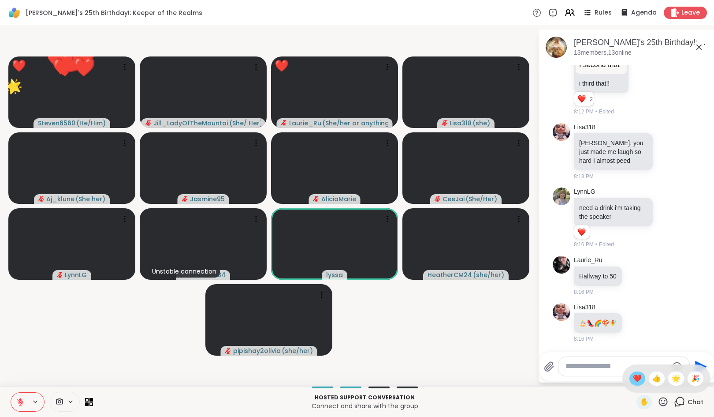
click at [633, 377] on span "❤️" at bounding box center [637, 378] width 9 height 11
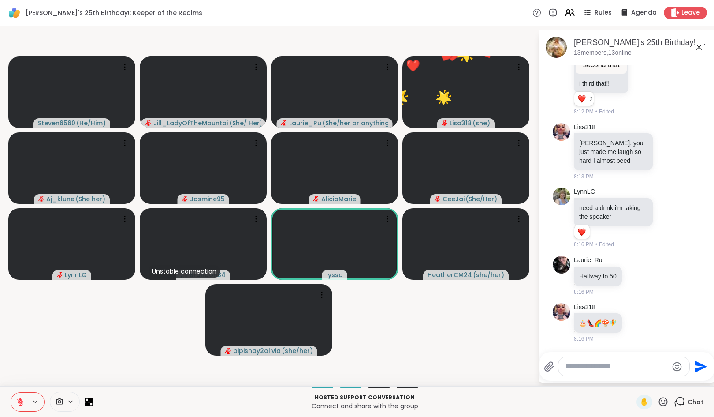
click at [623, 370] on textarea "Type your message" at bounding box center [617, 366] width 103 height 9
click at [658, 402] on icon at bounding box center [663, 401] width 11 height 11
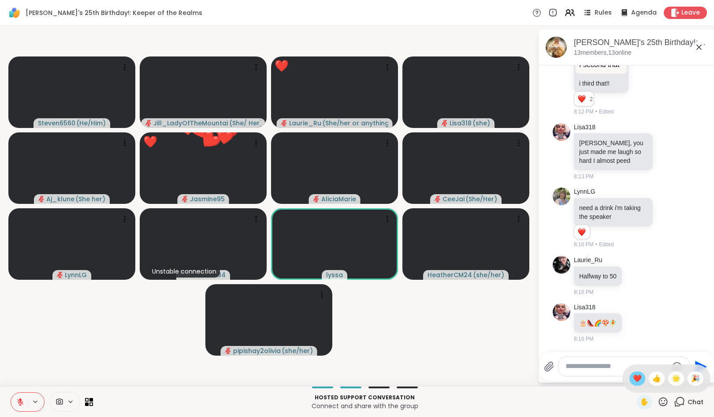
click at [633, 375] on span "❤️" at bounding box center [637, 378] width 9 height 11
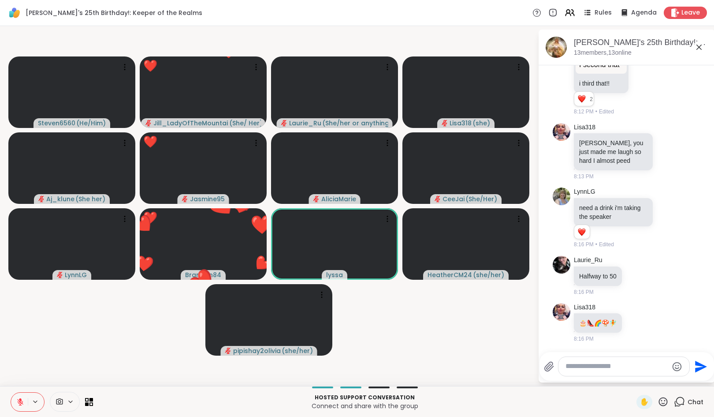
click at [658, 403] on icon at bounding box center [663, 401] width 11 height 11
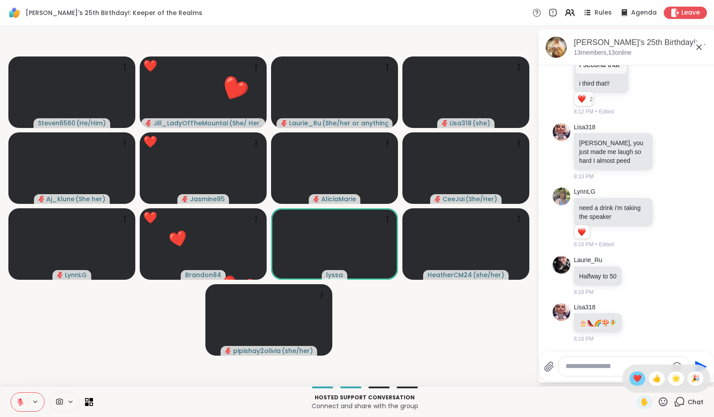
click at [633, 379] on span "❤️" at bounding box center [637, 378] width 9 height 11
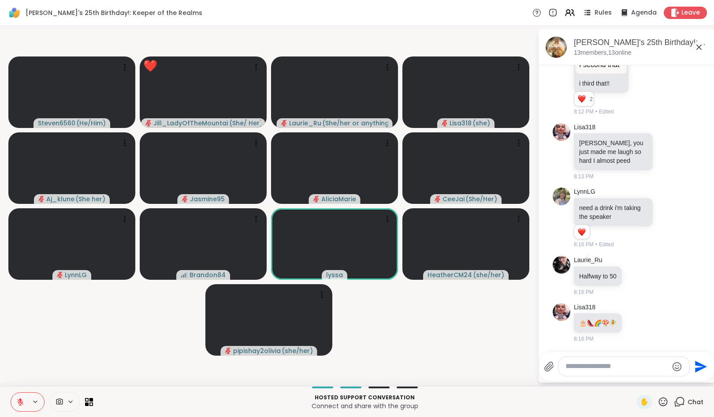
click at [658, 400] on icon at bounding box center [663, 401] width 11 height 11
click at [633, 375] on span "❤️" at bounding box center [637, 378] width 9 height 11
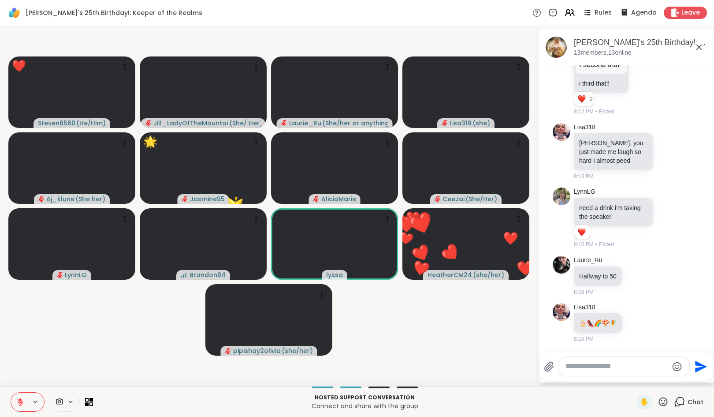
click at [659, 403] on icon at bounding box center [663, 401] width 9 height 9
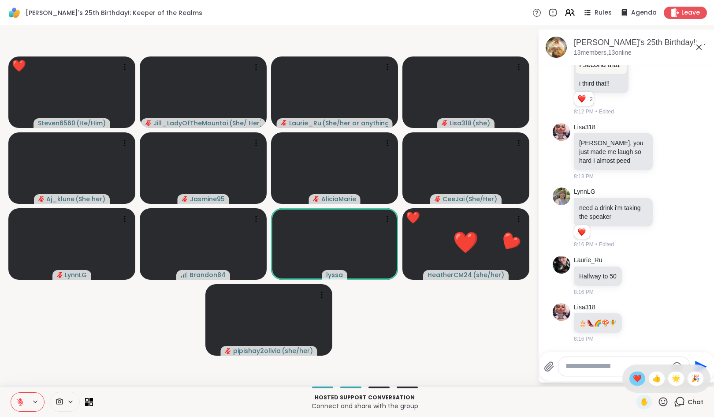
click at [633, 381] on span "❤️" at bounding box center [637, 378] width 9 height 11
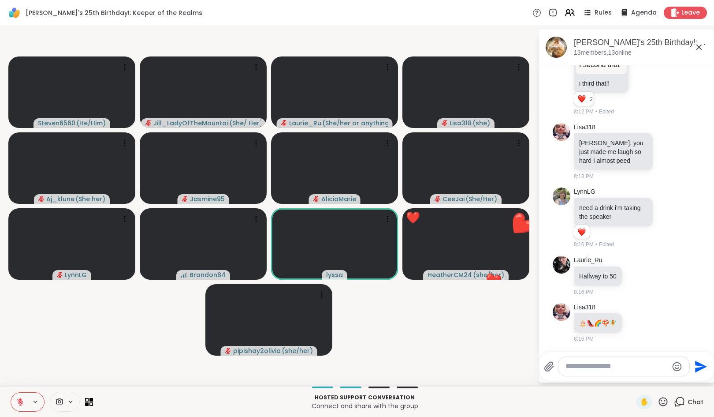
click at [658, 399] on icon at bounding box center [663, 401] width 11 height 11
click at [633, 383] on span "❤️" at bounding box center [637, 378] width 9 height 11
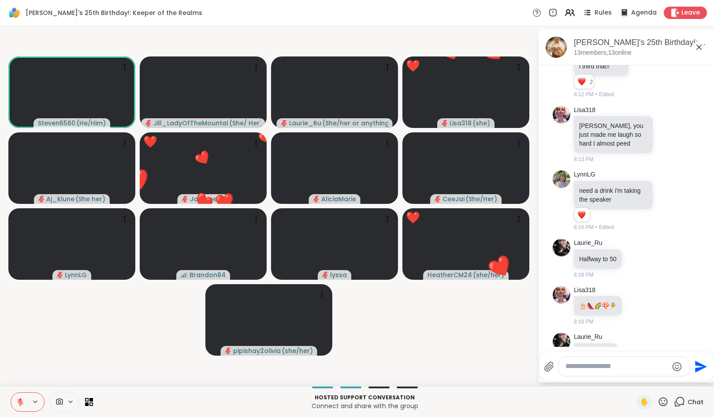
scroll to position [1231, 0]
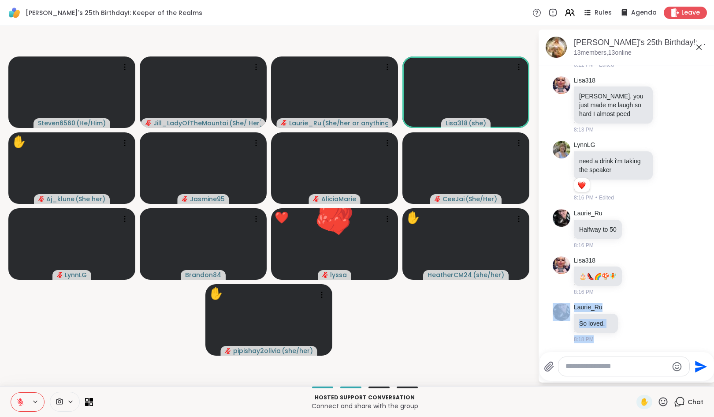
drag, startPoint x: 702, startPoint y: 308, endPoint x: 699, endPoint y: 277, distance: 30.5
click at [678, 318] on div "Laurie_Ru So loved. 8:18 PM" at bounding box center [627, 322] width 148 height 47
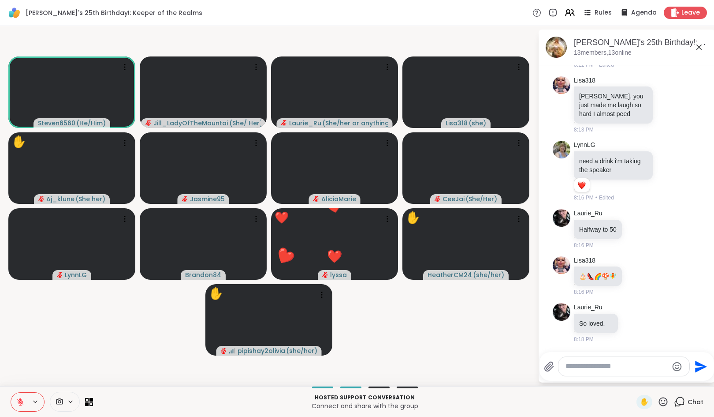
click at [628, 366] on textarea "Type your message" at bounding box center [617, 366] width 103 height 9
click at [564, 8] on icon at bounding box center [569, 12] width 11 height 11
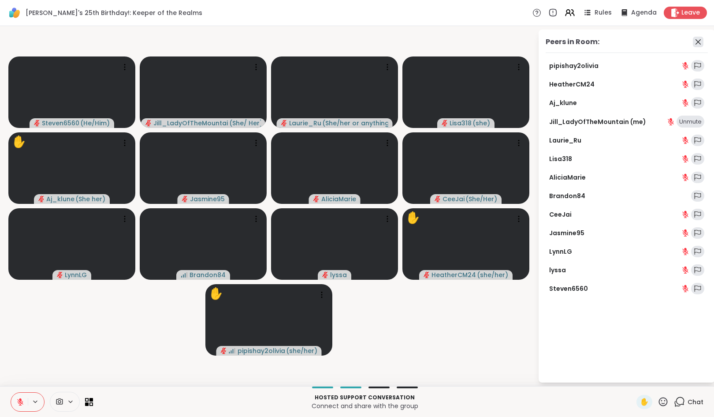
click at [698, 39] on icon at bounding box center [698, 42] width 11 height 11
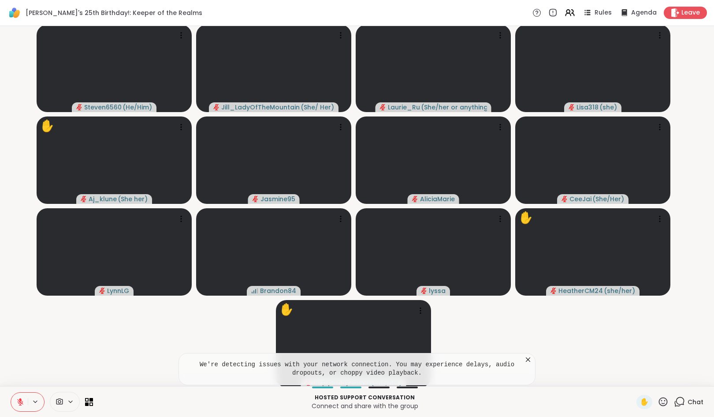
click at [674, 400] on icon at bounding box center [679, 401] width 11 height 11
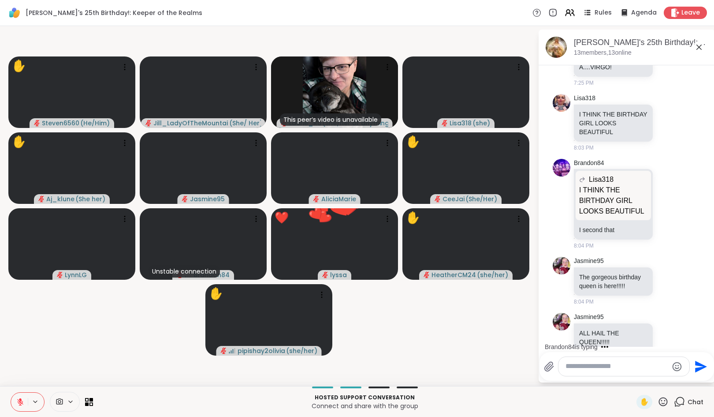
scroll to position [0, 0]
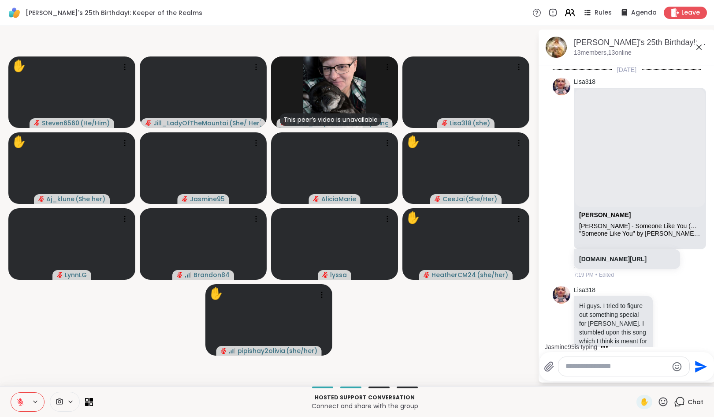
click at [566, 12] on icon at bounding box center [569, 12] width 11 height 11
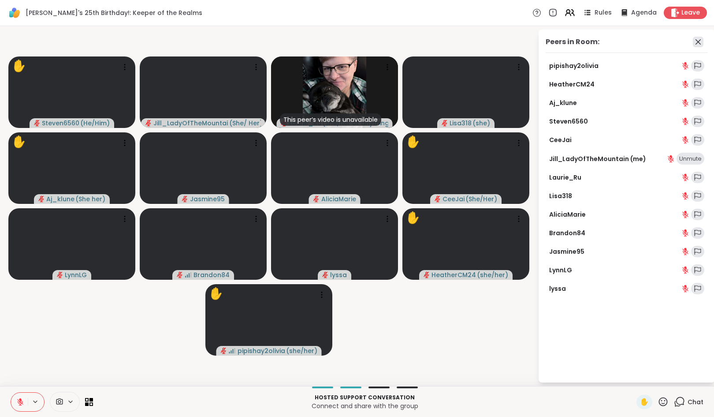
click at [697, 38] on icon at bounding box center [698, 42] width 11 height 11
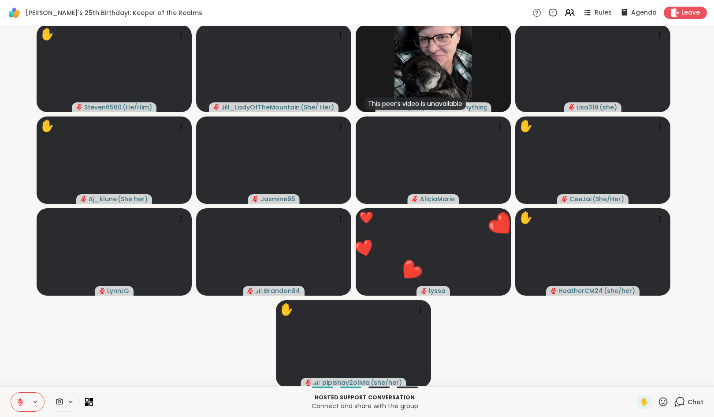
click at [676, 401] on icon at bounding box center [679, 401] width 11 height 11
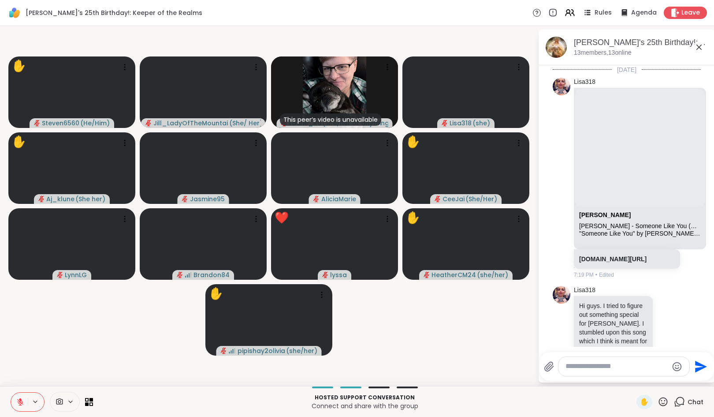
scroll to position [1370, 0]
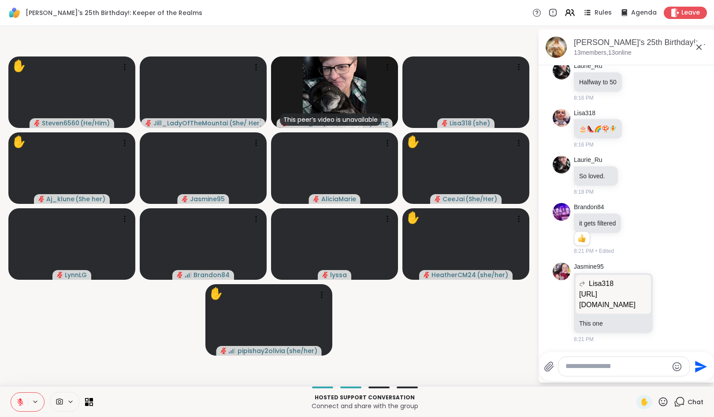
click at [601, 369] on textarea "Type your message" at bounding box center [617, 366] width 103 height 9
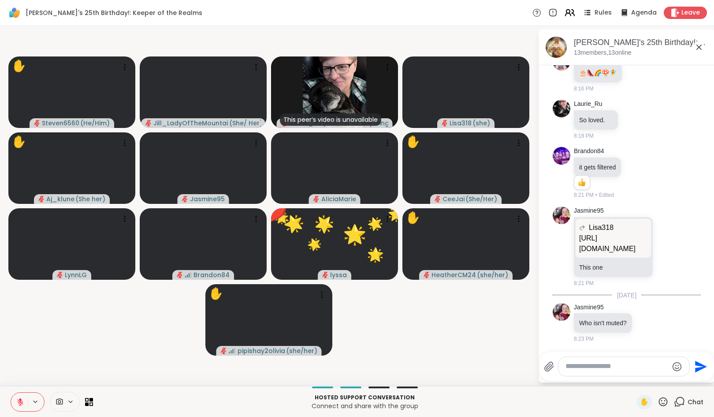
click at [564, 10] on icon at bounding box center [569, 12] width 11 height 11
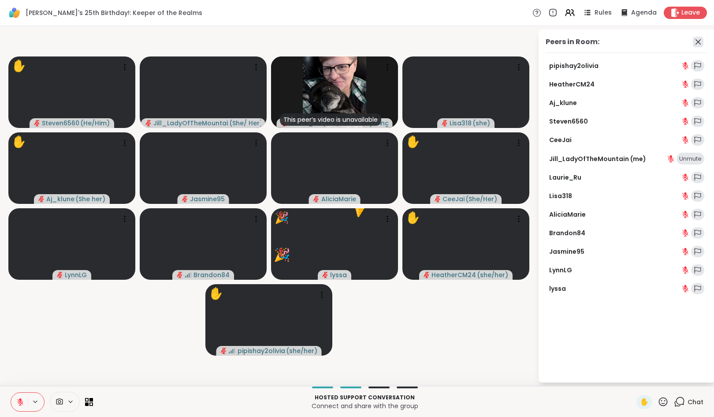
click at [698, 39] on icon at bounding box center [698, 42] width 11 height 11
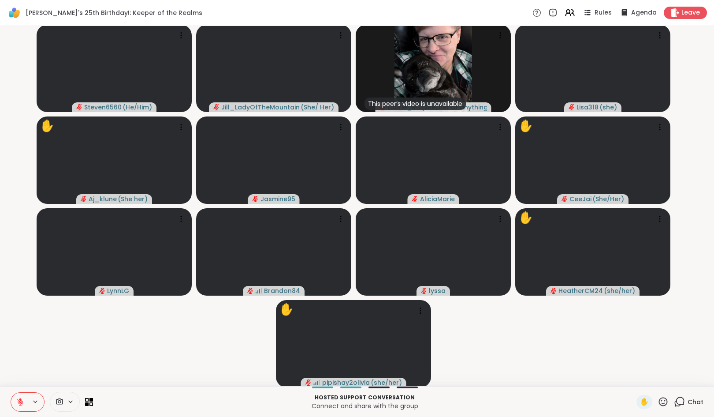
click at [674, 402] on icon at bounding box center [679, 401] width 11 height 11
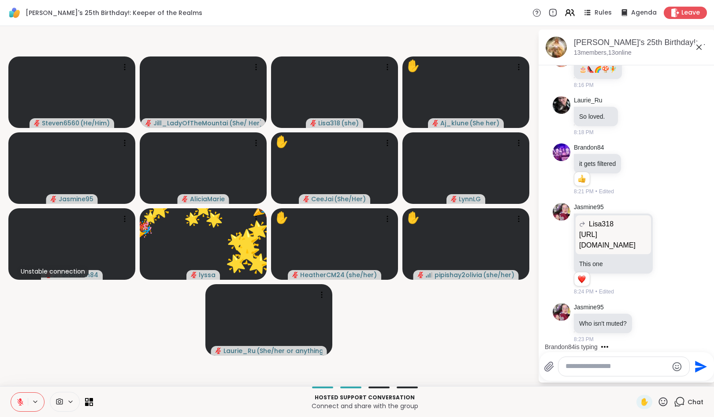
scroll to position [1429, 0]
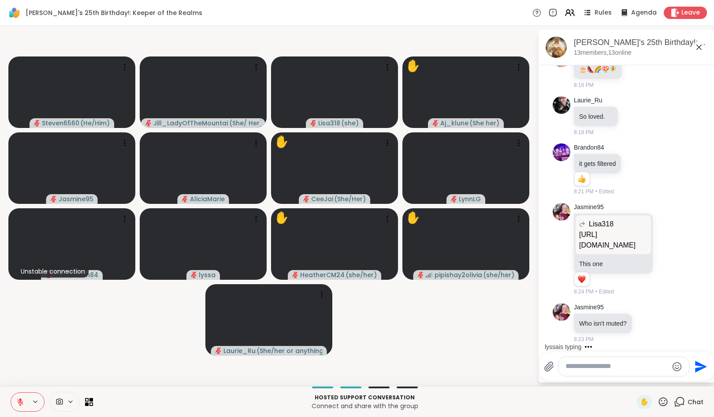
click at [630, 368] on textarea "Type your message" at bounding box center [617, 366] width 103 height 9
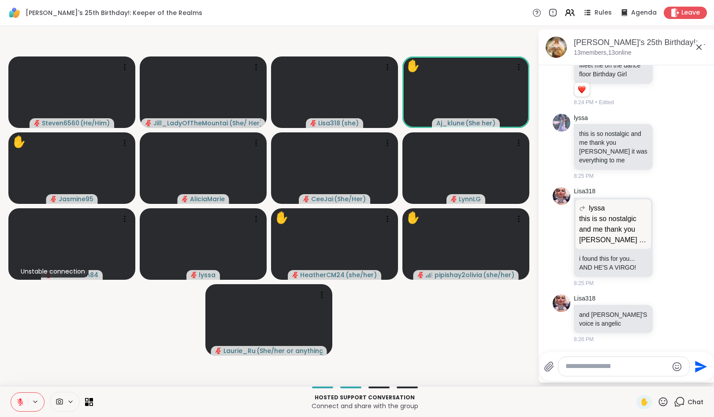
scroll to position [3063, 0]
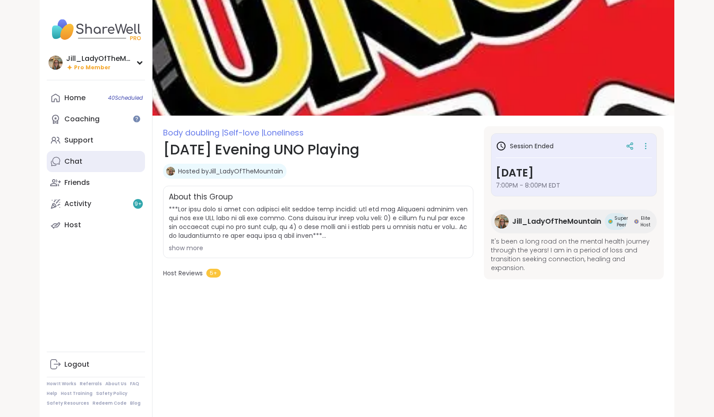
click at [105, 153] on link "Chat" at bounding box center [96, 161] width 98 height 21
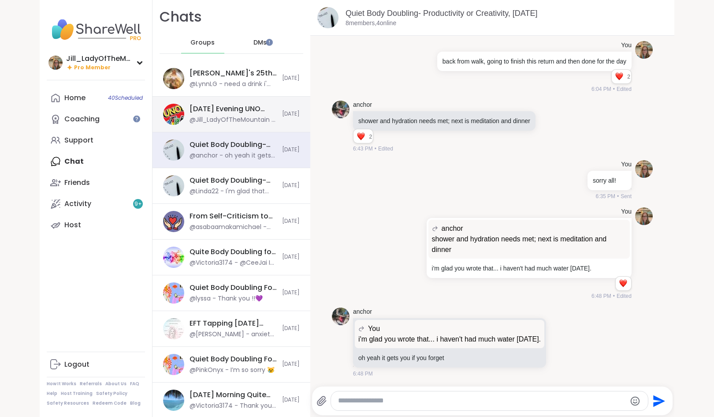
click at [226, 114] on div "[DATE] Evening UNO Playing, [DATE] @Jill_LadyOfTheMountain - Wooohooooo!!! Way …" at bounding box center [233, 114] width 87 height 20
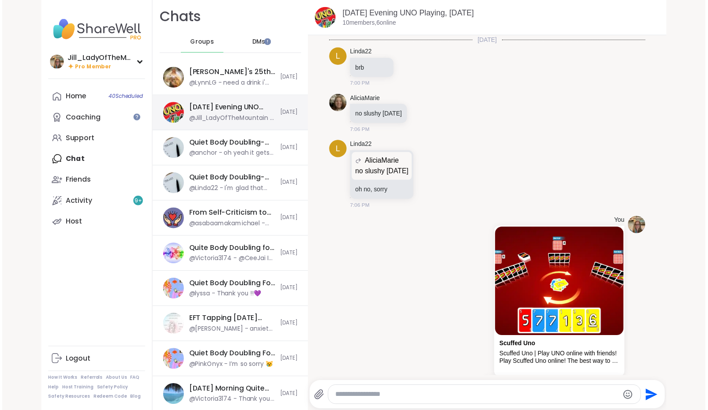
scroll to position [1060, 0]
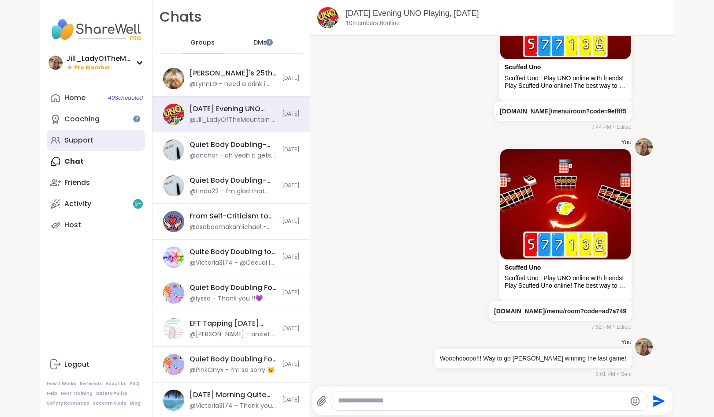
click at [82, 142] on div "Support" at bounding box center [78, 140] width 29 height 10
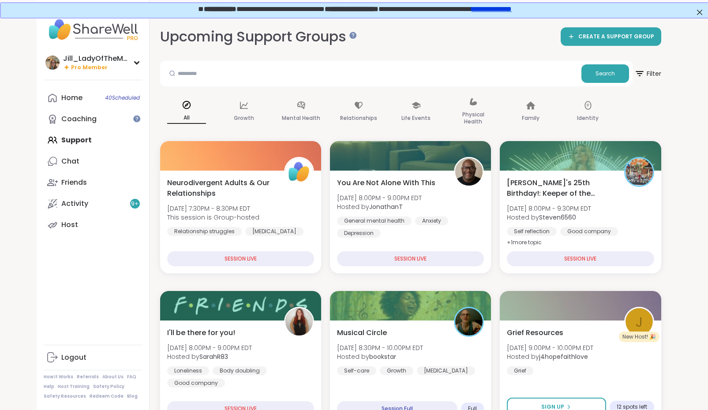
click at [107, 141] on div "Home 40 Scheduled Coaching Support Chat Friends Activity 9 + Host" at bounding box center [93, 161] width 98 height 148
click at [120, 164] on link "Chat 1" at bounding box center [93, 161] width 98 height 21
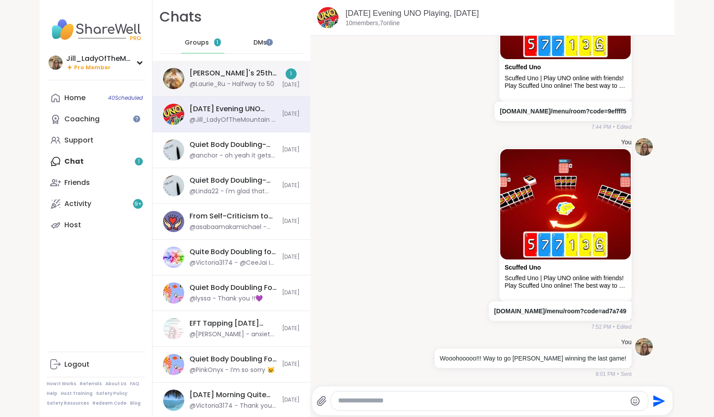
click at [191, 80] on div "@Laurie_Ru - Halfway to 50" at bounding box center [232, 84] width 85 height 9
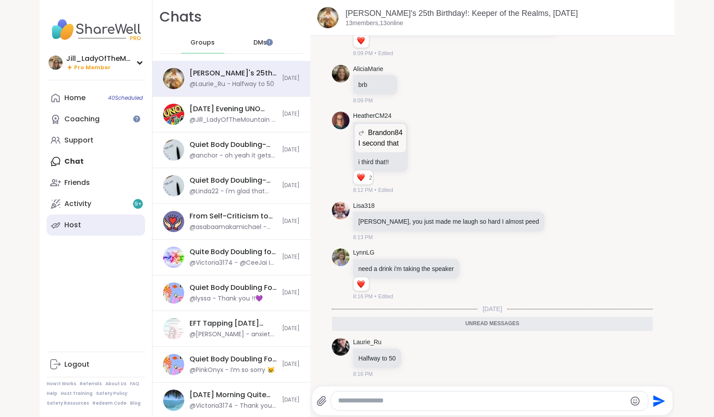
click at [100, 219] on link "Host" at bounding box center [96, 224] width 98 height 21
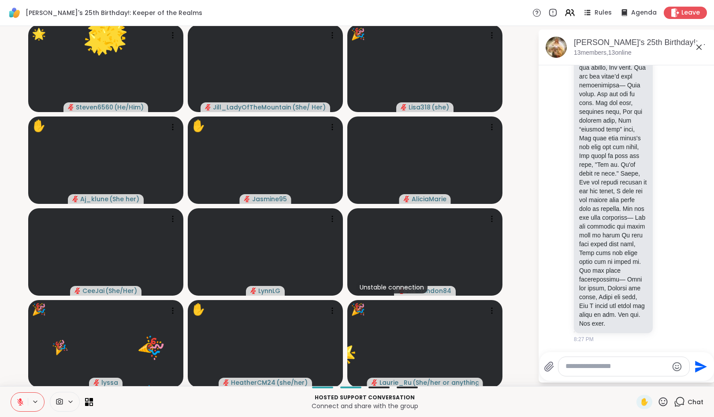
click at [659, 400] on icon at bounding box center [663, 401] width 9 height 9
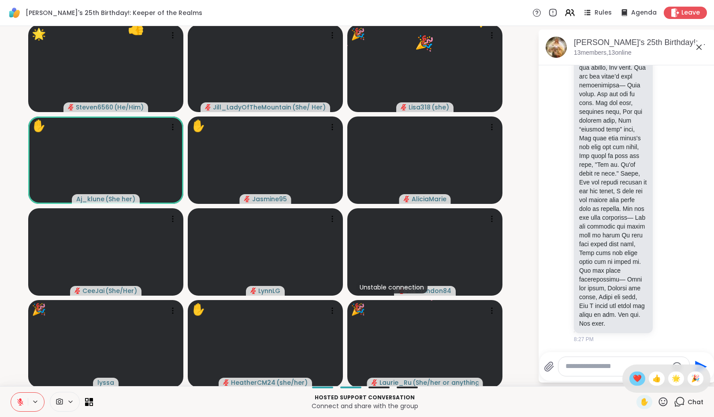
click at [633, 373] on span "❤️" at bounding box center [637, 378] width 9 height 11
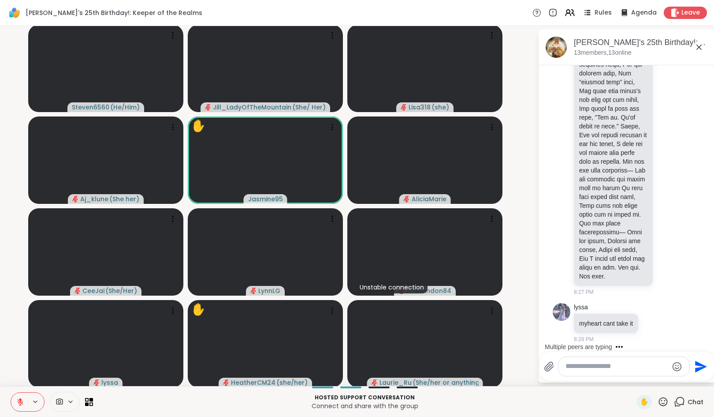
scroll to position [3110, 0]
click at [650, 322] on icon at bounding box center [654, 322] width 8 height 9
click at [650, 310] on div "Select Reaction: Heart" at bounding box center [654, 309] width 8 height 8
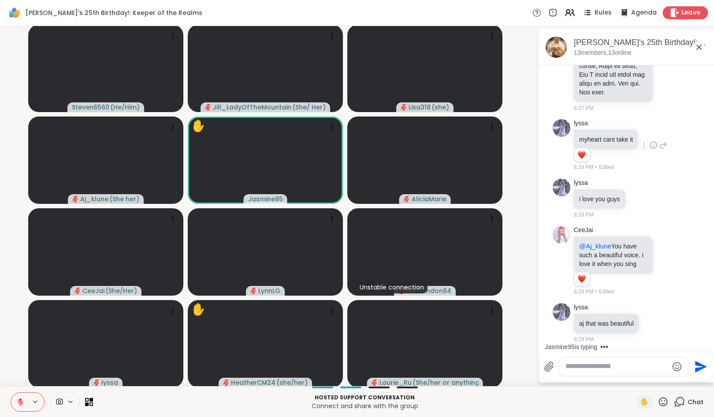
scroll to position [3359, 0]
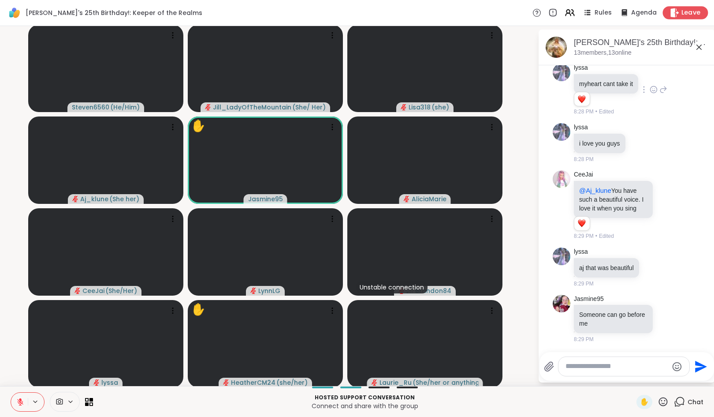
click at [682, 12] on span "Leave" at bounding box center [691, 12] width 19 height 9
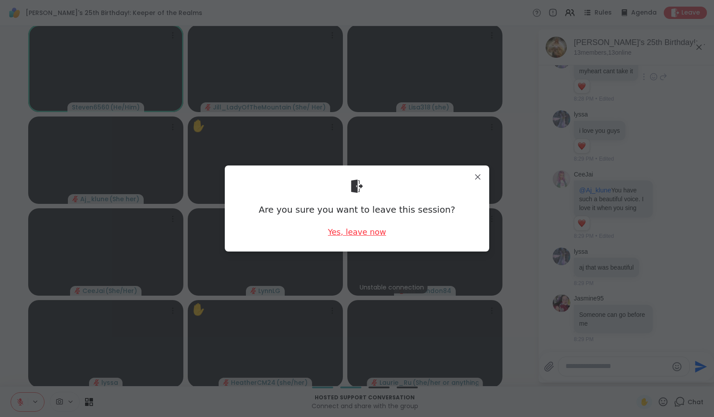
click at [350, 230] on div "Yes, leave now" at bounding box center [357, 231] width 58 height 11
